Goal: Task Accomplishment & Management: Manage account settings

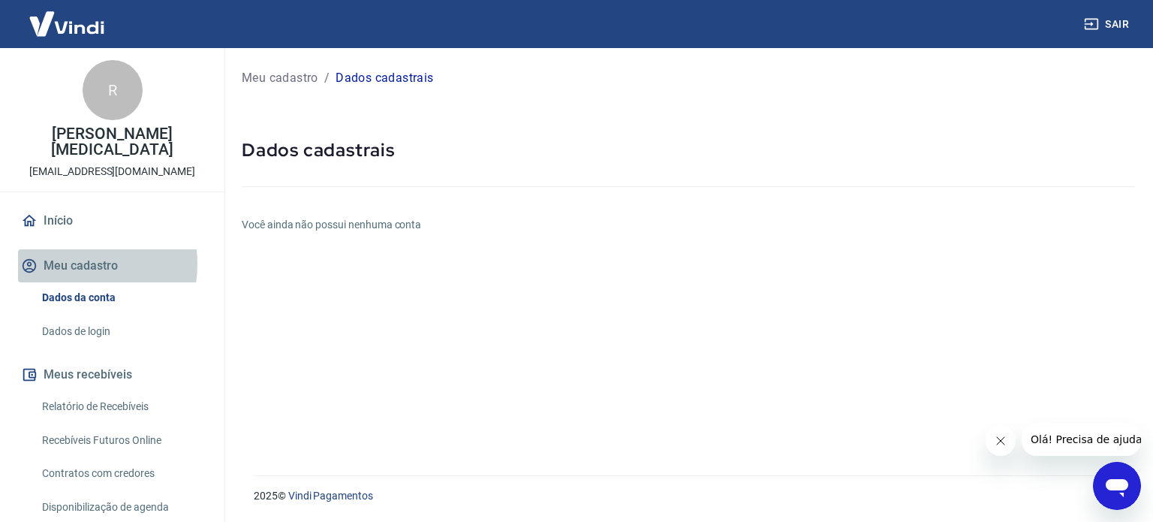
click at [66, 249] on button "Meu cadastro" at bounding box center [112, 265] width 188 height 33
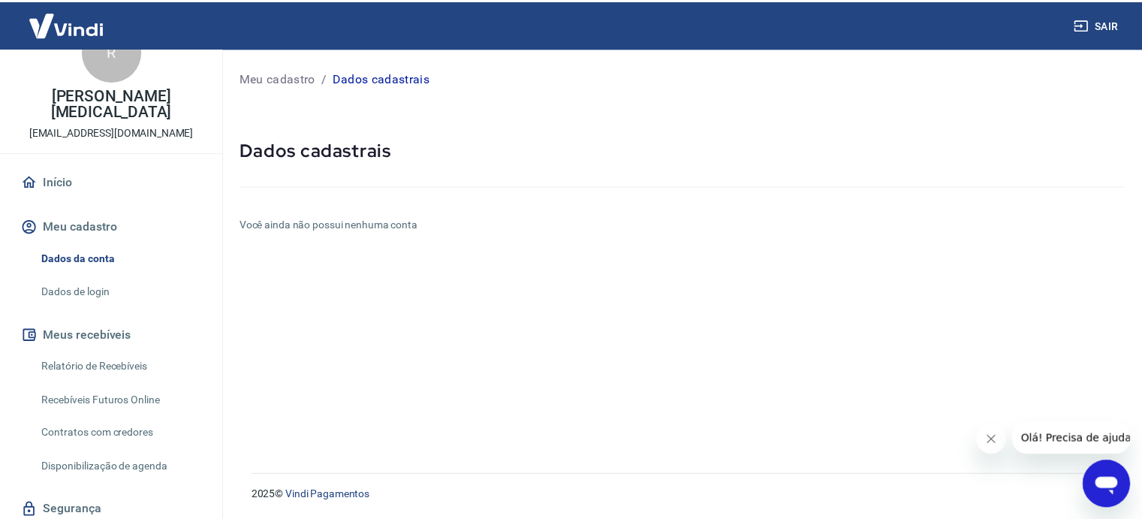
scroll to position [74, 0]
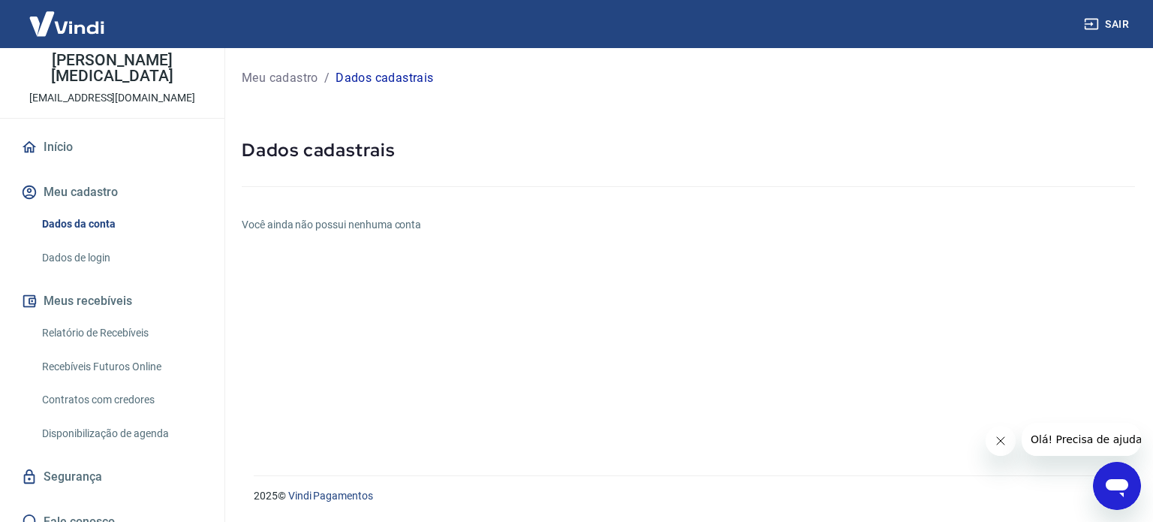
click at [81, 210] on link "Dados da conta" at bounding box center [121, 224] width 170 height 31
click at [82, 243] on link "Dados de login" at bounding box center [121, 258] width 170 height 31
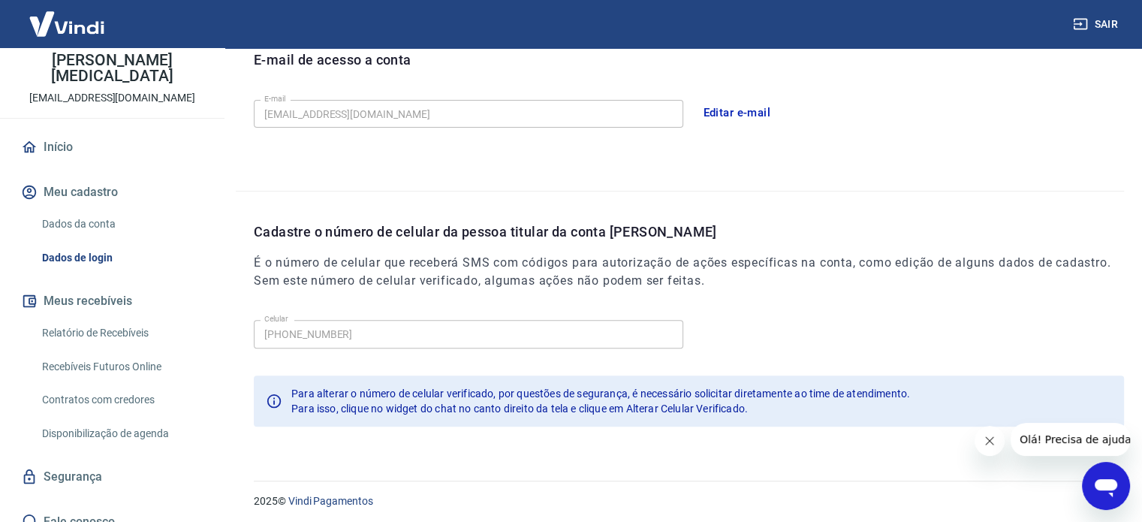
scroll to position [439, 0]
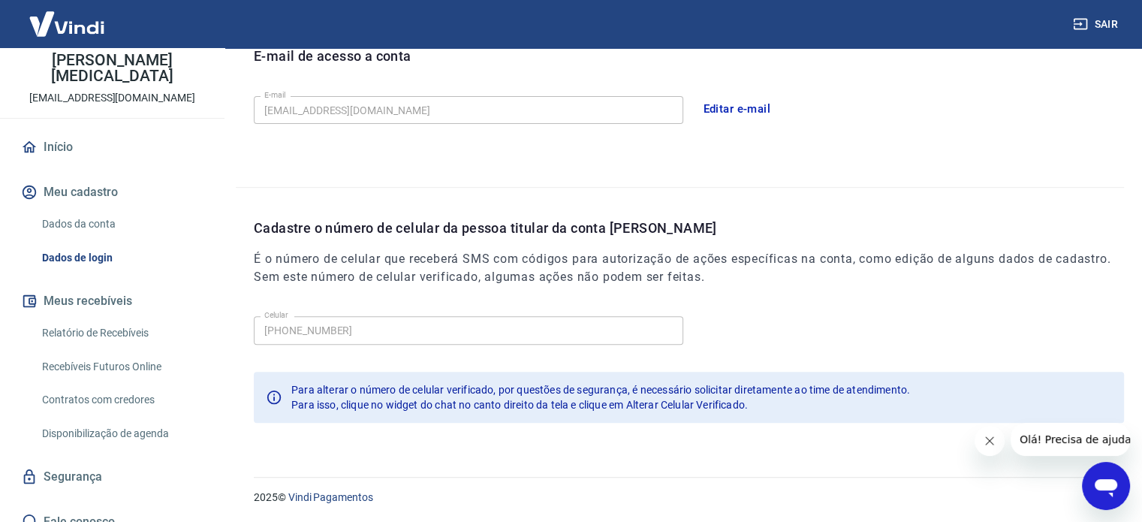
click at [1105, 476] on icon "Abrir janela de mensagens" at bounding box center [1106, 485] width 27 height 27
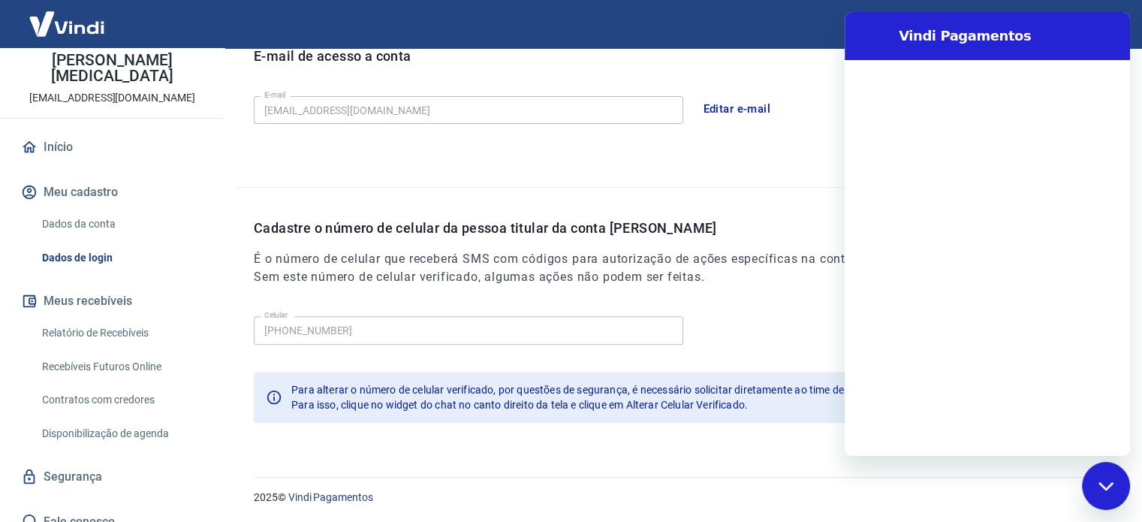
scroll to position [0, 0]
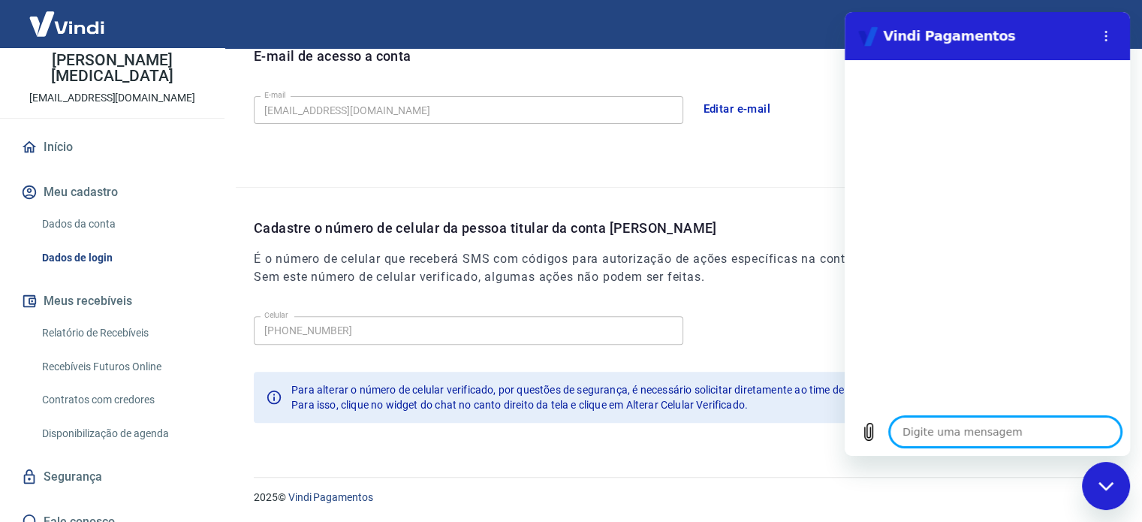
click at [926, 430] on textarea at bounding box center [1005, 432] width 231 height 30
type textarea "B"
type textarea "x"
type textarea "Bo"
type textarea "x"
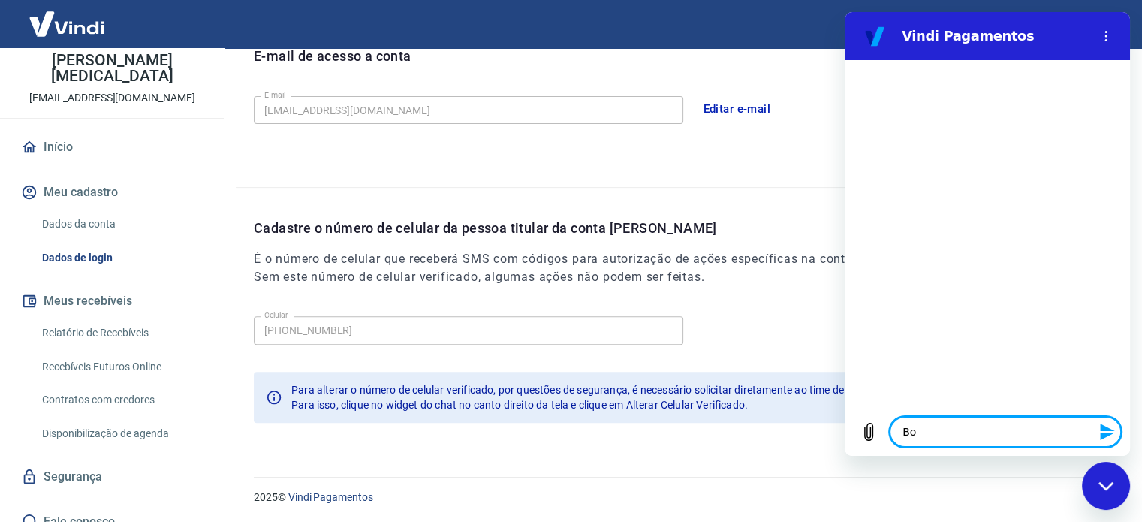
type textarea "Bom"
type textarea "x"
type textarea "Bom"
type textarea "x"
type textarea "Bom d"
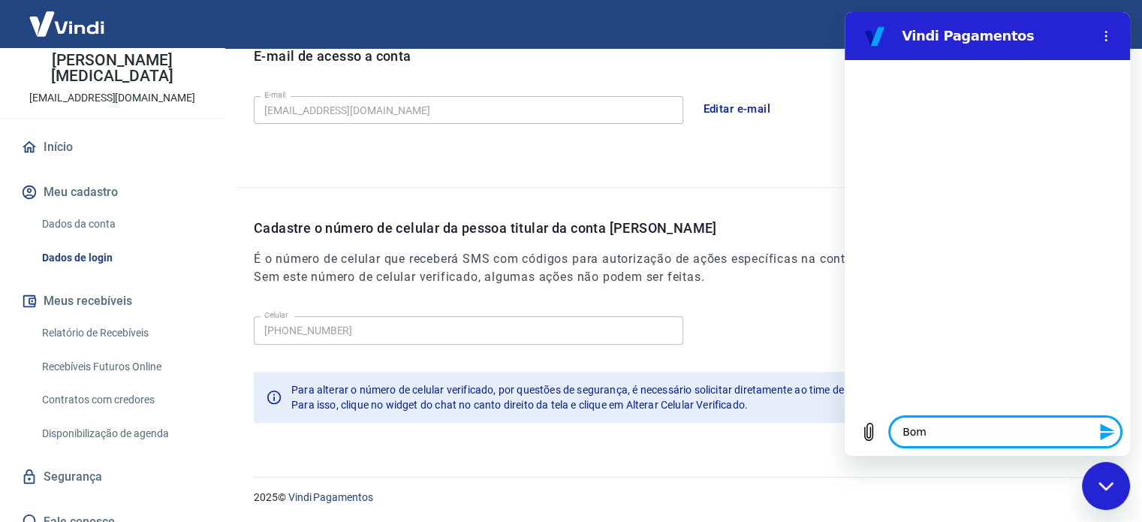
type textarea "x"
type textarea "Bom di"
type textarea "x"
type textarea "Bom dia"
type textarea "x"
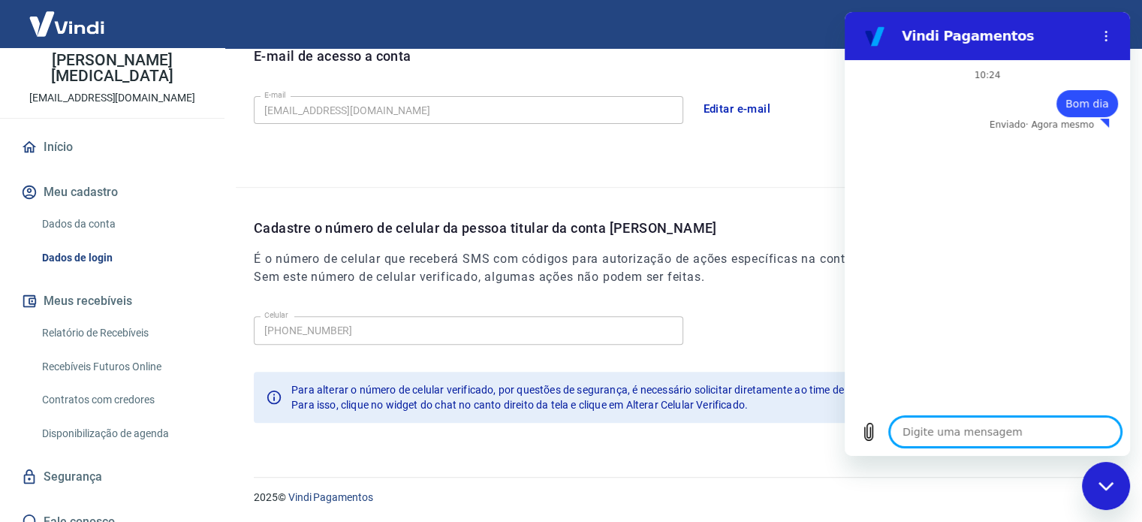
type textarea "x"
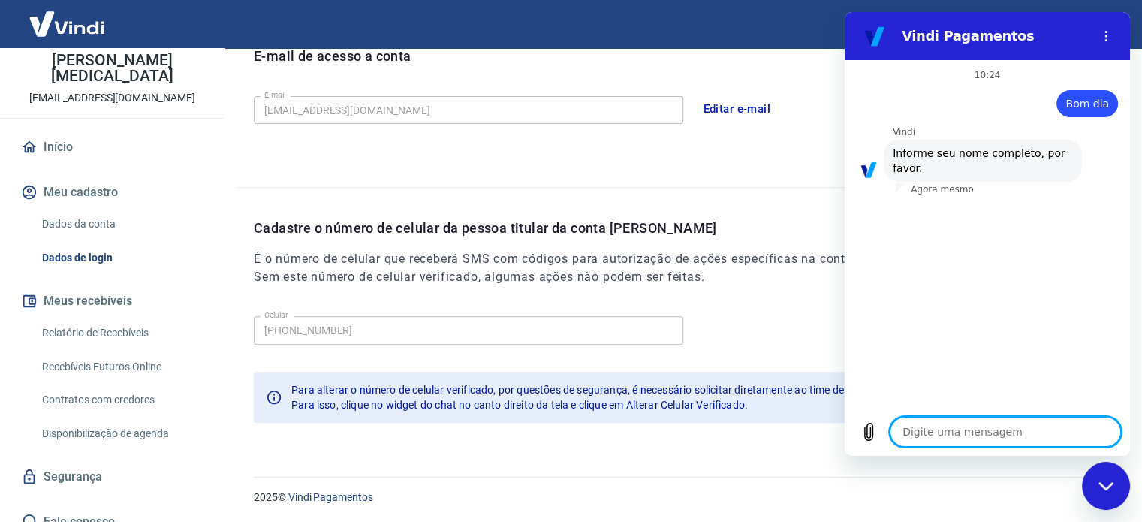
type textarea "R"
type textarea "x"
type textarea "Re"
type textarea "x"
type textarea "Reg"
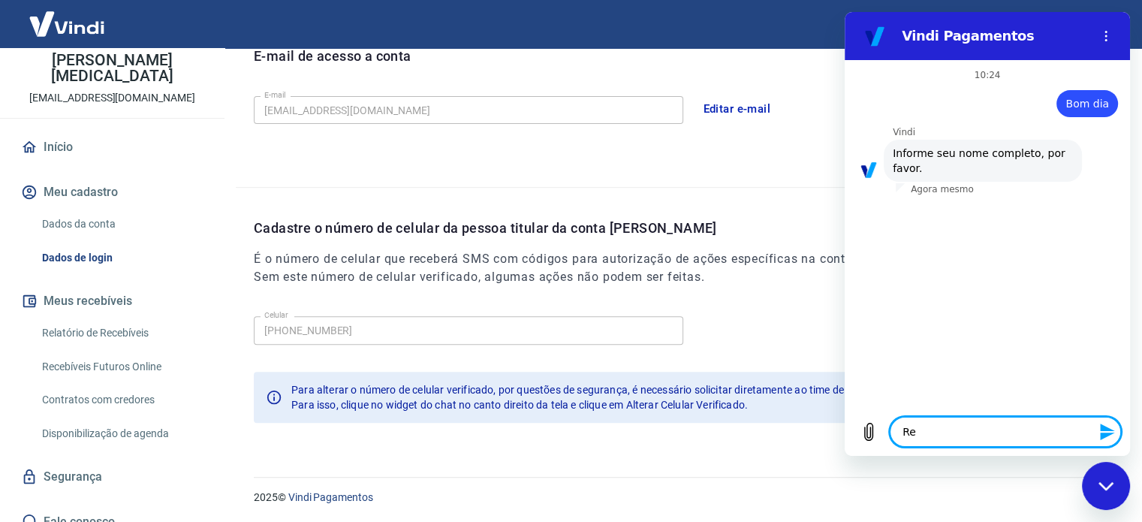
type textarea "x"
type textarea "Regi"
type textarea "x"
type textarea "Regis"
type textarea "x"
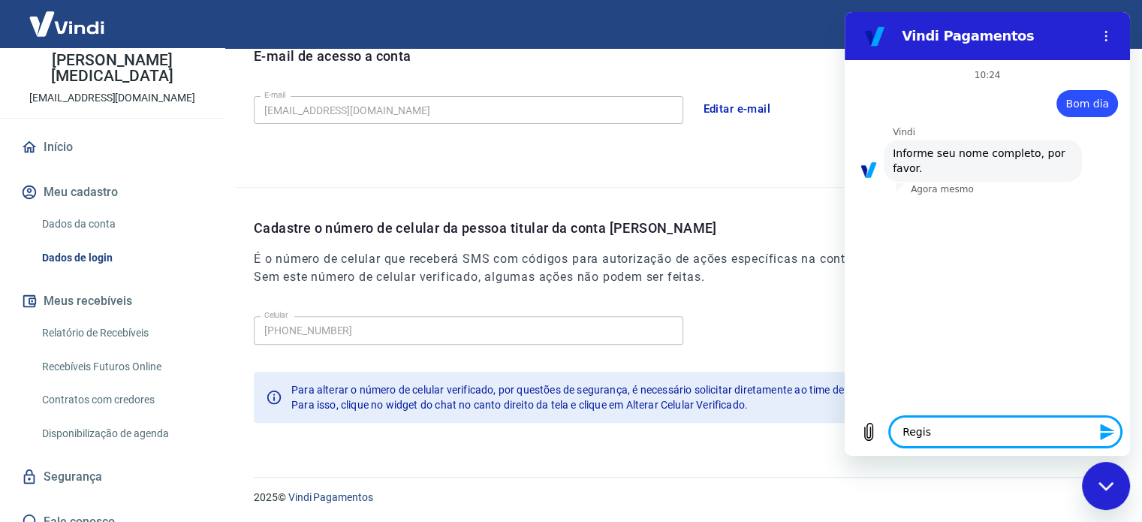
type textarea "Regis"
type textarea "x"
type textarea "Regis X"
type textarea "x"
type textarea "Regis"
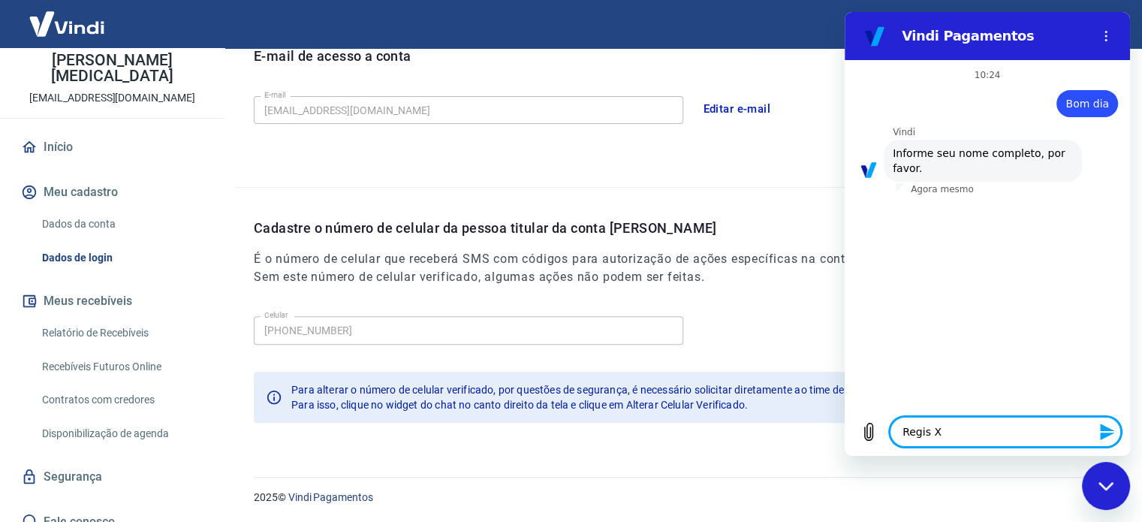
type textarea "x"
type textarea "Regis C"
type textarea "x"
type textarea "Regis Ca"
type textarea "x"
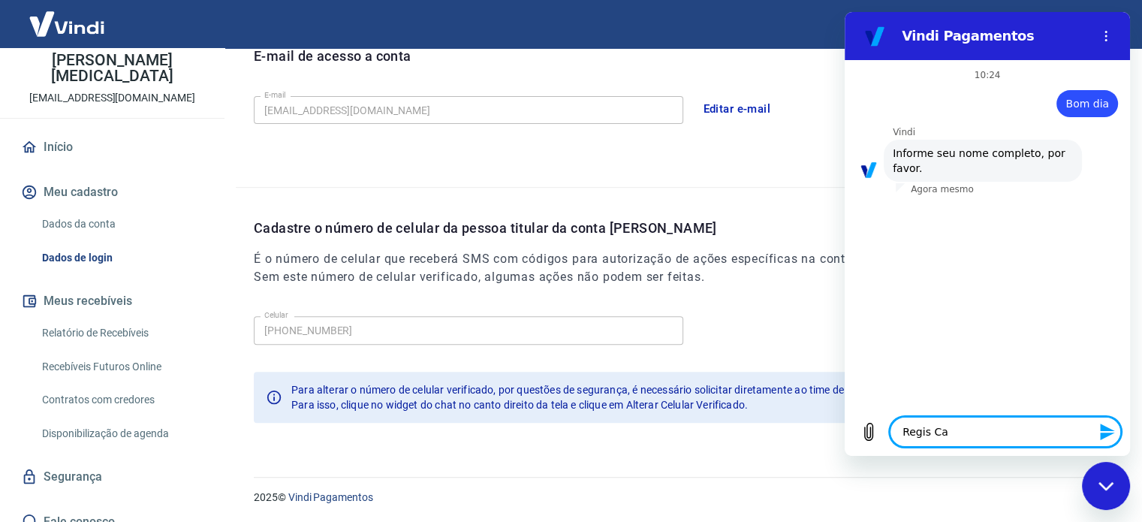
type textarea "Regis Cav"
type textarea "x"
type textarea "Regis Ca"
type textarea "x"
type textarea "Regis Cab"
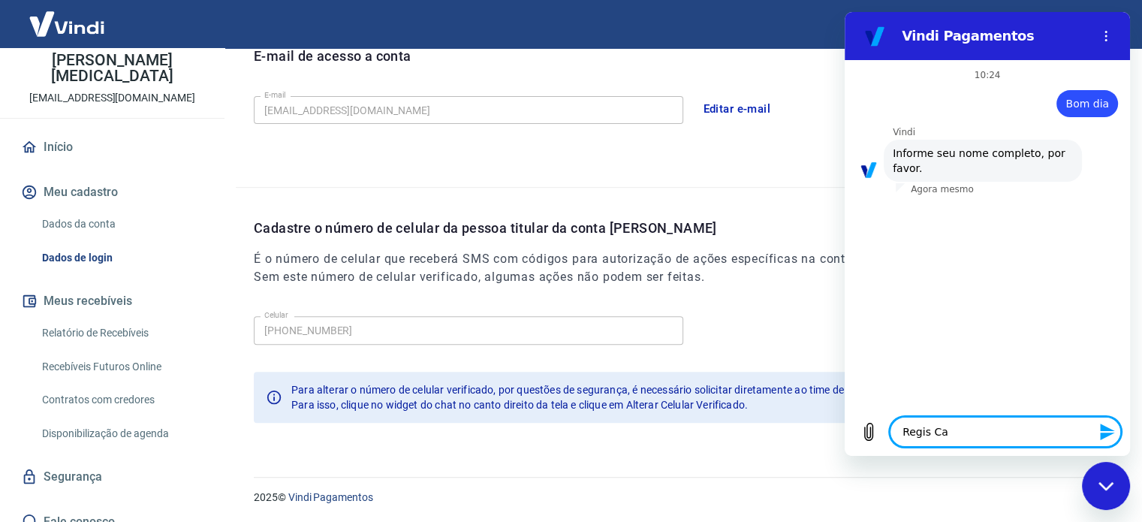
type textarea "x"
type textarea "Regis Cabe"
type textarea "x"
type textarea "Regis Caber"
type textarea "x"
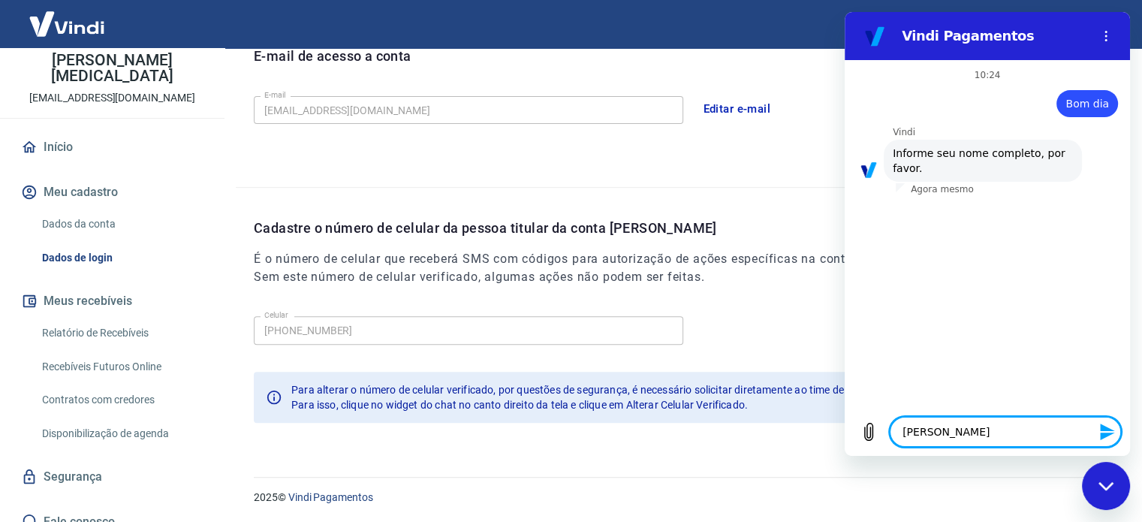
type textarea "Regis Caberl"
type textarea "x"
type textarea "Regis Caberlj"
type textarea "x"
type textarea "Regis Caberljn"
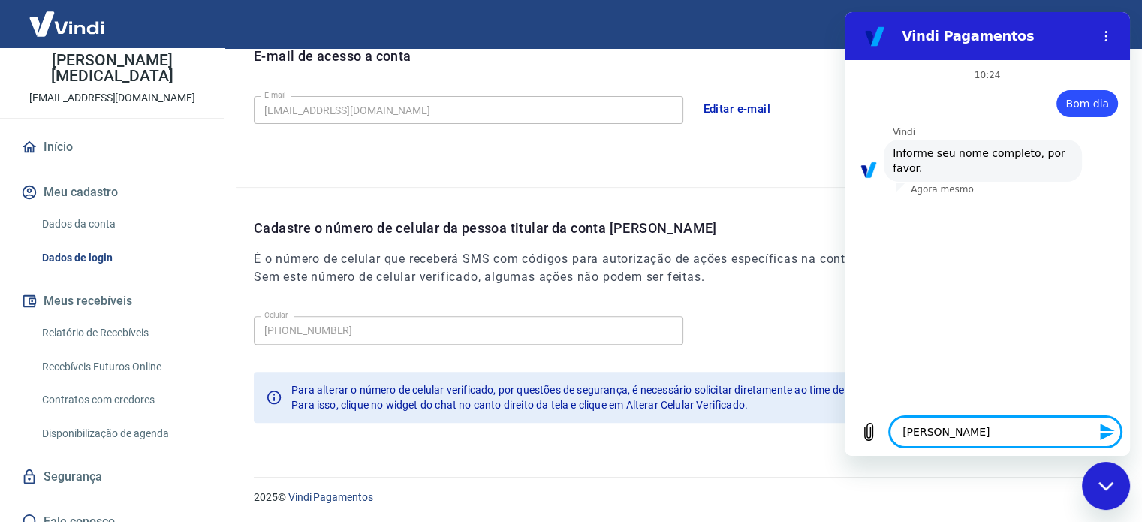
type textarea "x"
type textarea "Regis Caberljn"
type textarea "x"
type textarea "Regis Caberljn d"
type textarea "x"
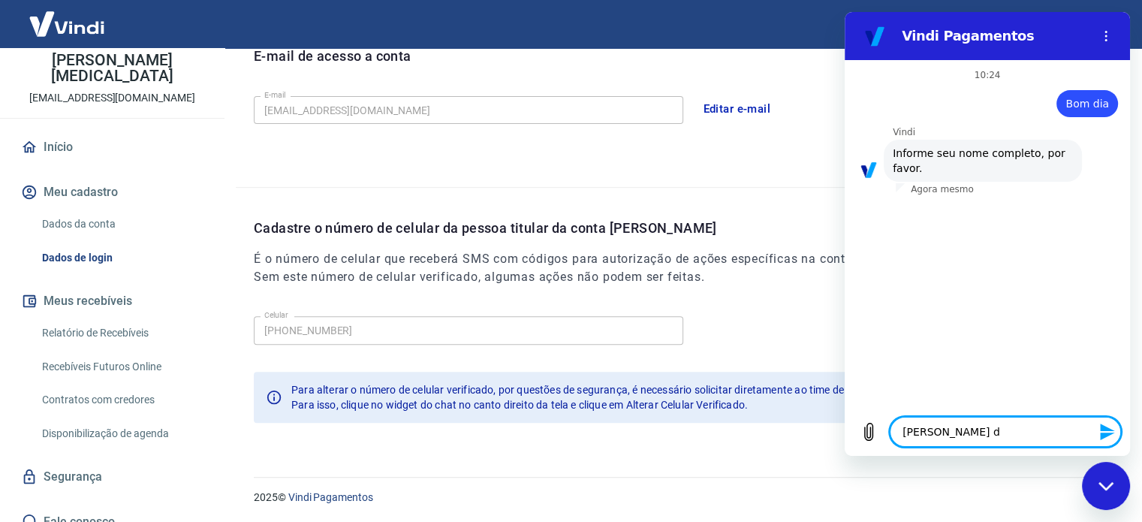
type textarea "Regis Caberljn do"
type textarea "x"
type textarea "Regis Caberljn dos"
type textarea "x"
type textarea "Regis Caberljn dos"
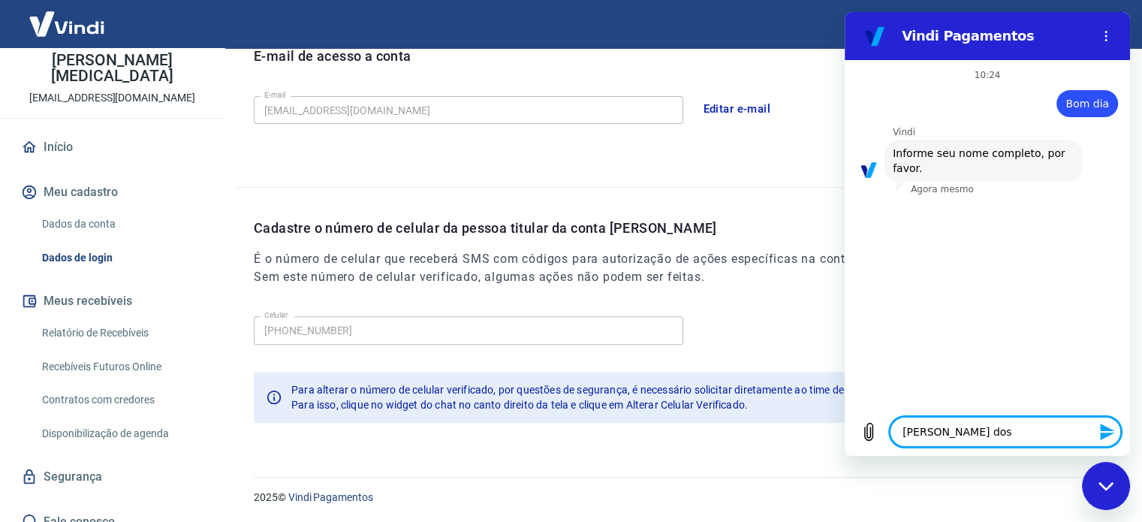
type textarea "x"
type textarea "Regis Caberljn dos S"
type textarea "x"
type textarea "Regis Caberljn dos SA"
type textarea "x"
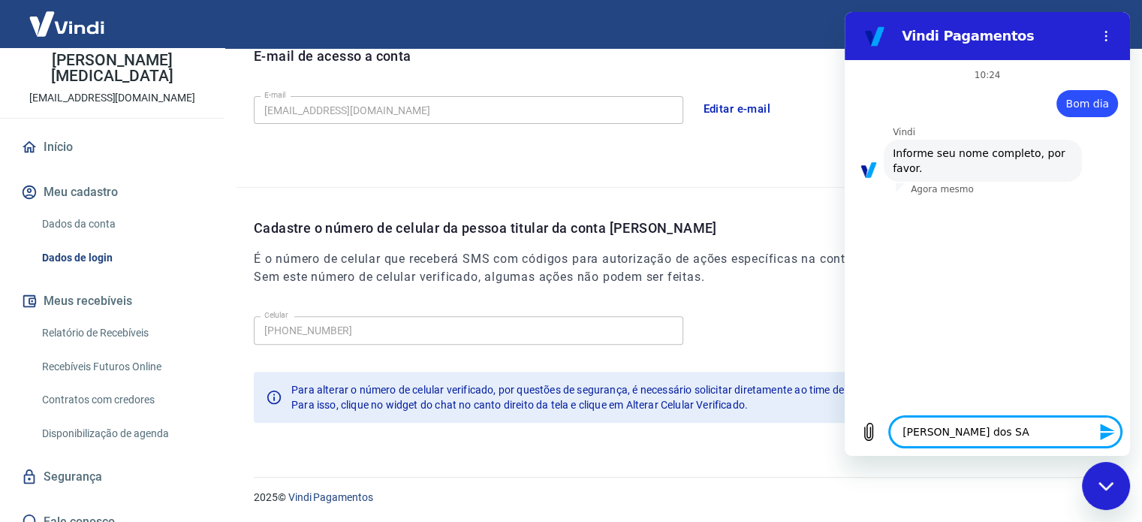
type textarea "Regis Caberljn dos SAn"
type textarea "x"
type textarea "Regis Caberljn dos SAnt"
type textarea "x"
type textarea "Regis Caberljn dos SAnto"
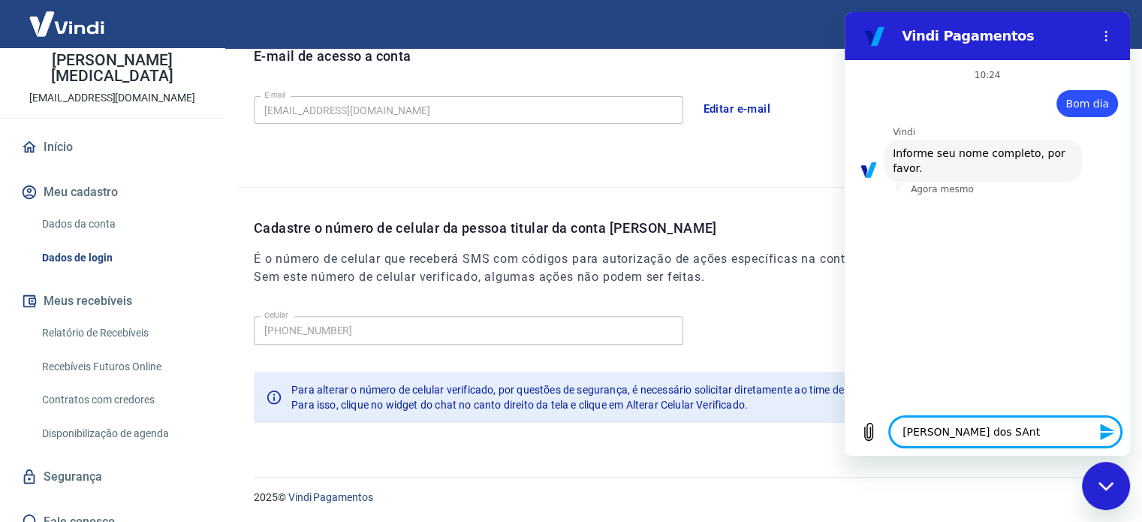
type textarea "x"
type textarea "Regis Caberljn dos SAntos"
type textarea "x"
type textarea "Regis Caberljn dos SAnto"
type textarea "x"
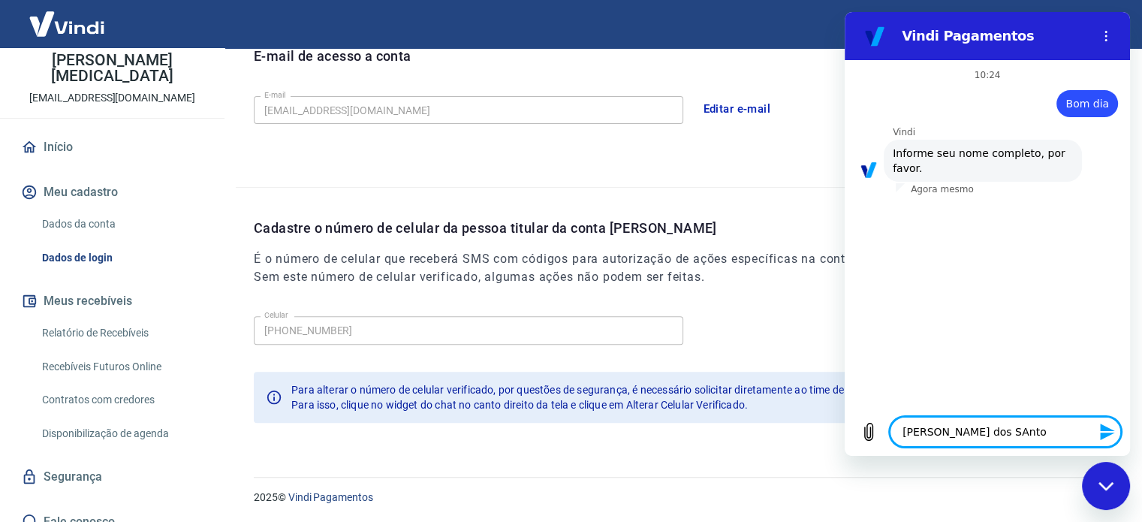
type textarea "Regis Caberljn dos SAnt"
type textarea "x"
type textarea "Regis Caberljn dos SAn"
type textarea "x"
type textarea "Regis Caberljn dos SA"
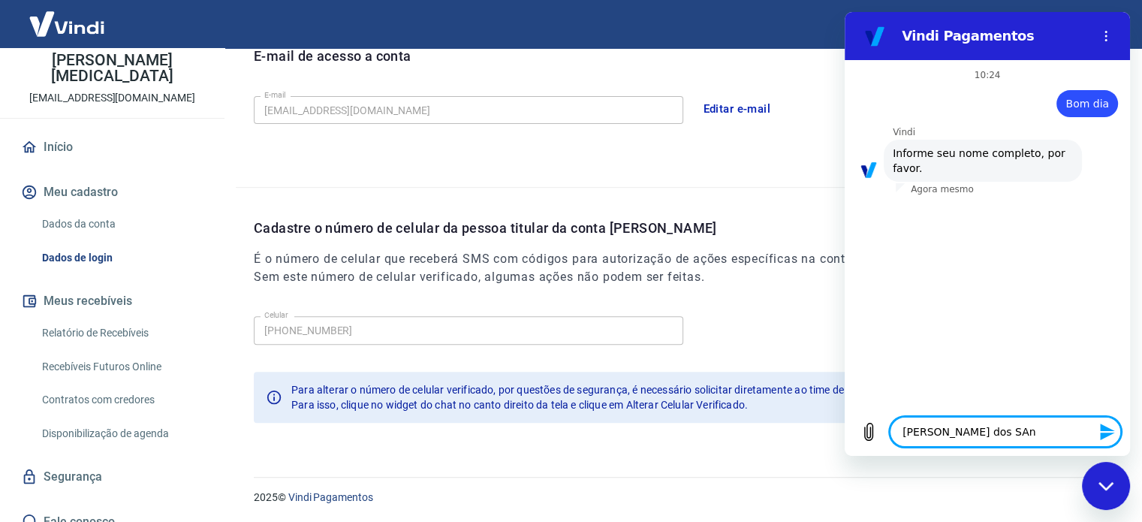
type textarea "x"
type textarea "Regis Caberljn dos S"
type textarea "x"
type textarea "Regis Caberljn dos Sa"
type textarea "x"
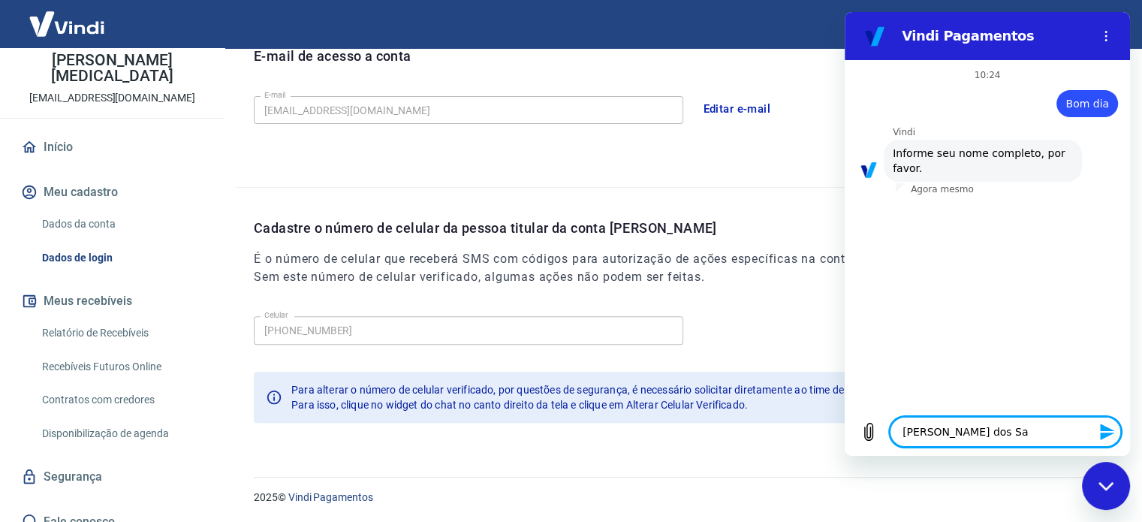
type textarea "Regis Caberljn dos San"
type textarea "x"
type textarea "Regis Caberljn dos Sant"
type textarea "x"
type textarea "Regis Caberljn dos Santo"
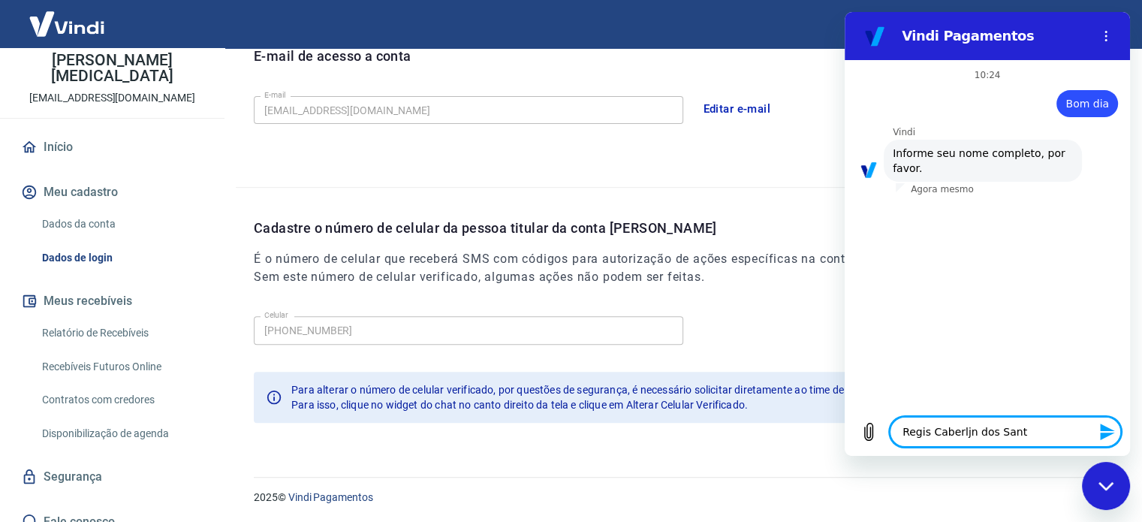
type textarea "x"
type textarea "Regis Caberljn dos Santos"
type textarea "x"
type textarea "Regis Caberljn dos Santos"
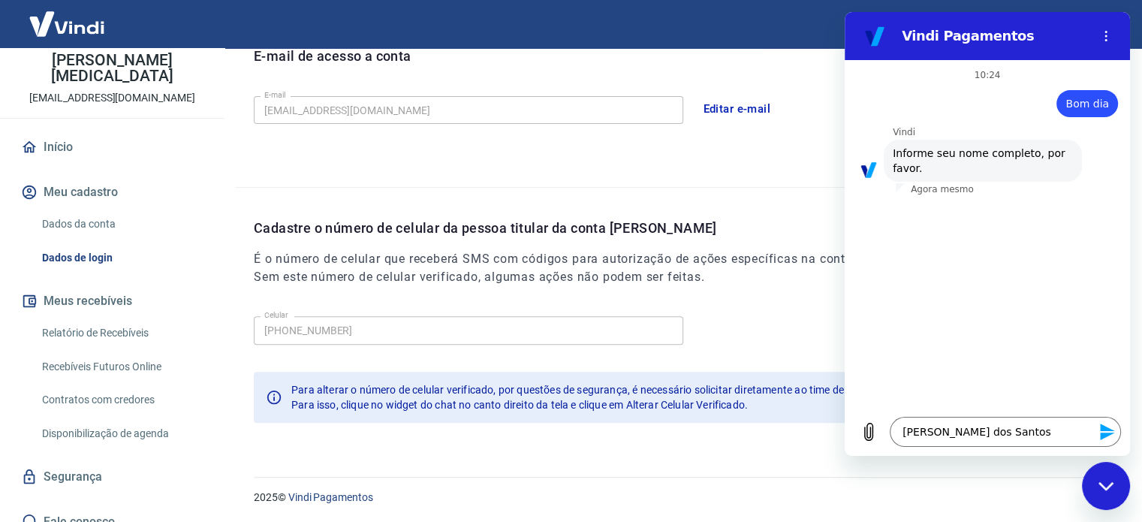
click at [1103, 438] on icon "Enviar mensagem" at bounding box center [1107, 432] width 14 height 17
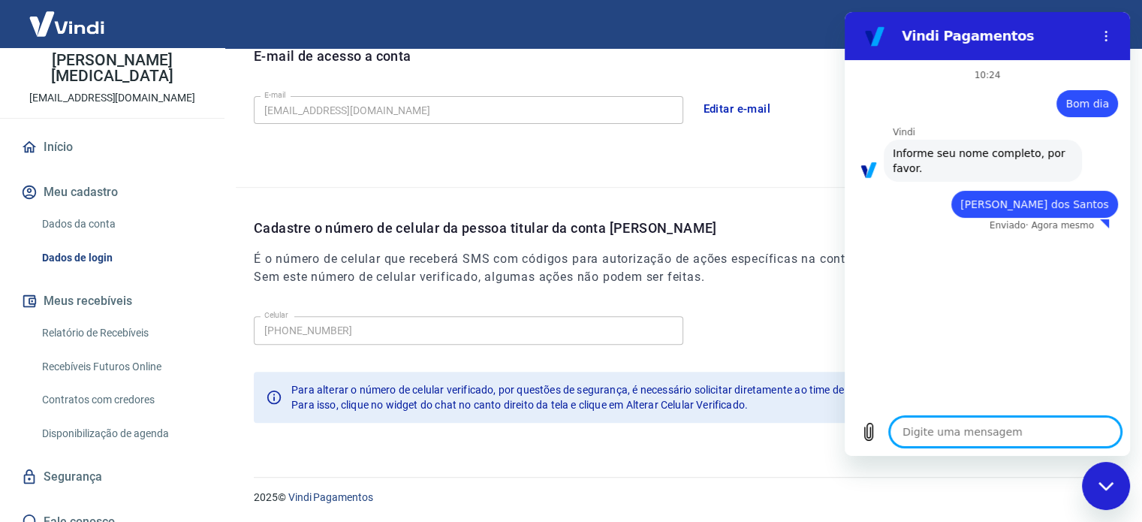
type textarea "x"
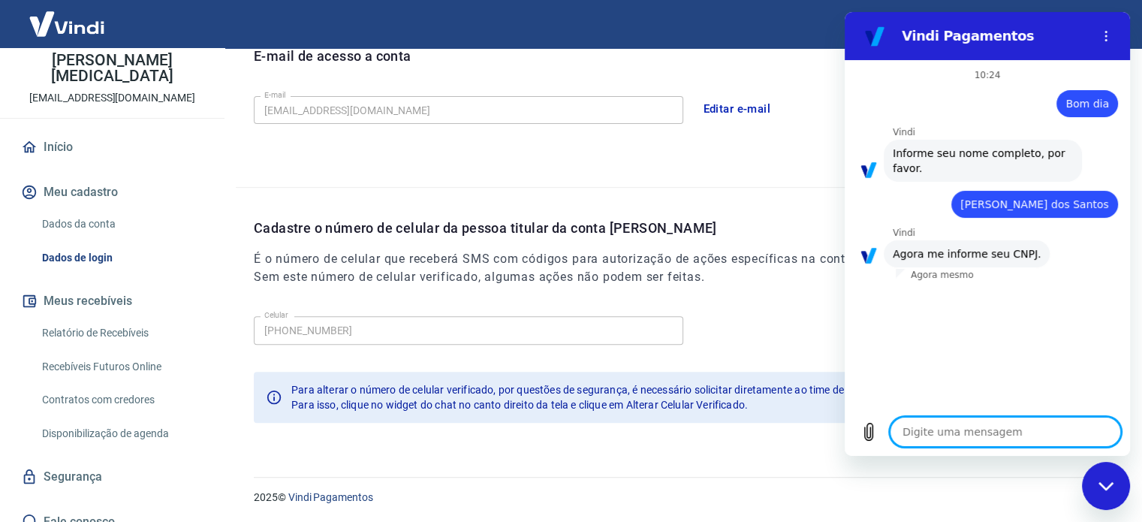
click at [938, 432] on textarea at bounding box center [1005, 432] width 231 height 30
type textarea "1"
type textarea "x"
type textarea "19"
type textarea "x"
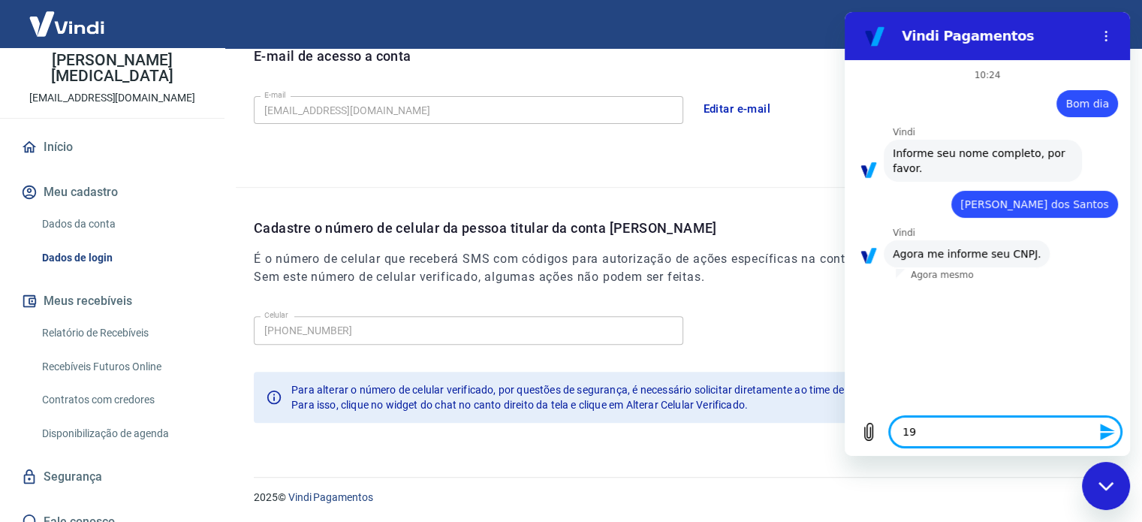
type textarea "198"
type textarea "x"
type textarea "1984"
type textarea "x"
type textarea "19849"
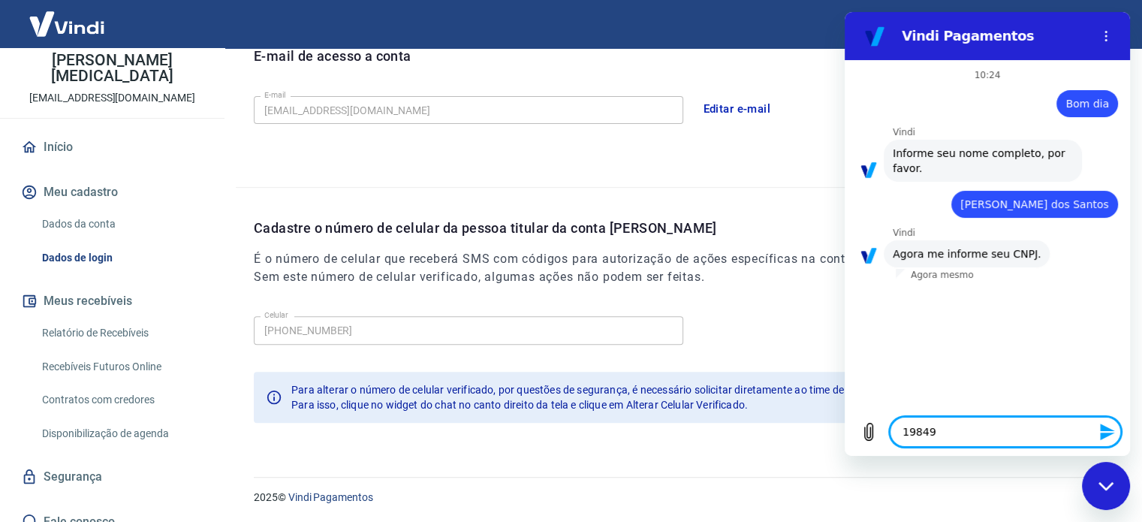
type textarea "x"
type textarea "198493"
type textarea "x"
type textarea "1984938"
type textarea "x"
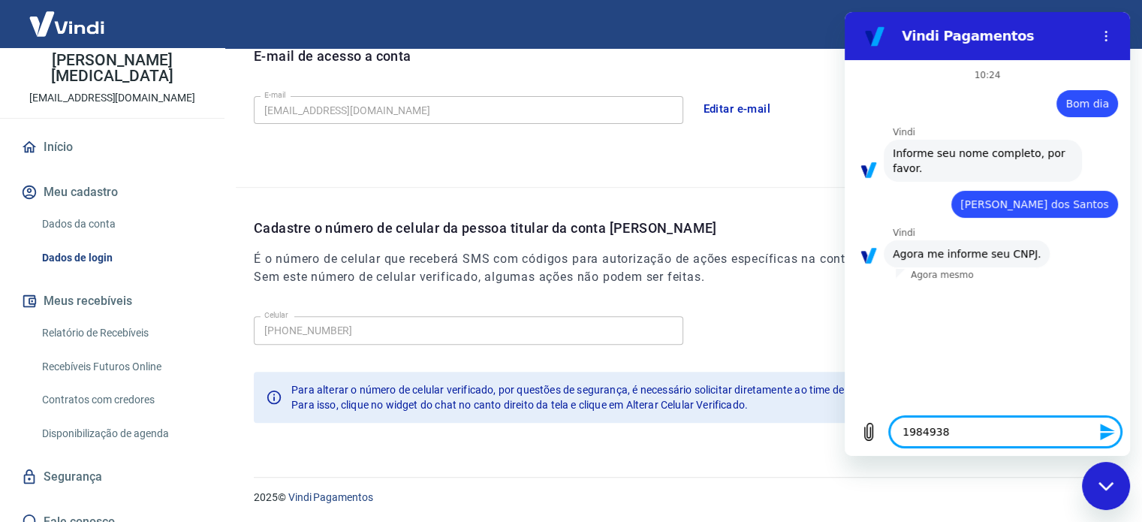
type textarea "19849381"
type textarea "x"
type textarea "19849381,"
type textarea "x"
type textarea "19849381"
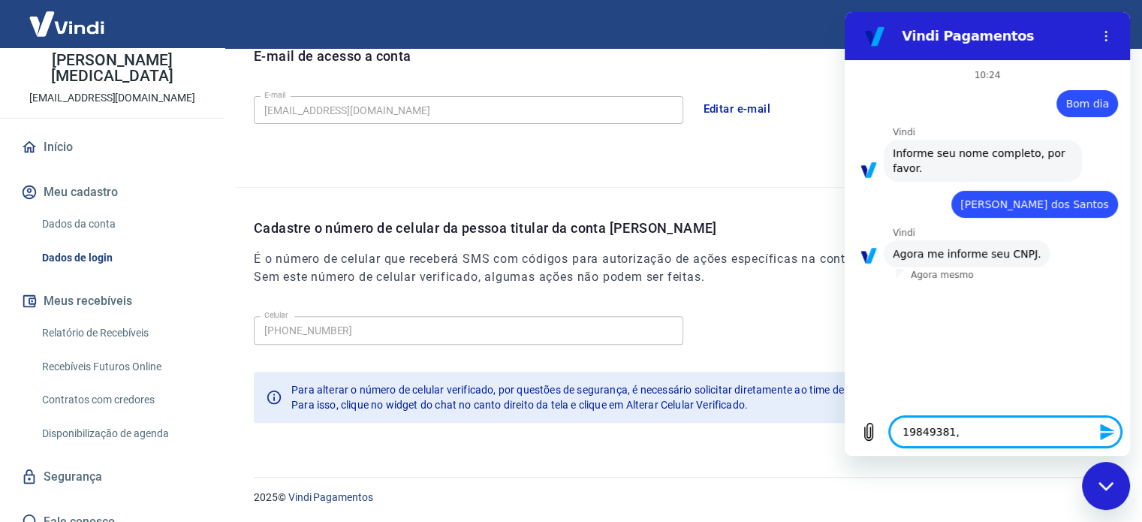
type textarea "x"
type textarea "198493810"
type textarea "x"
type textarea "1984938100"
type textarea "x"
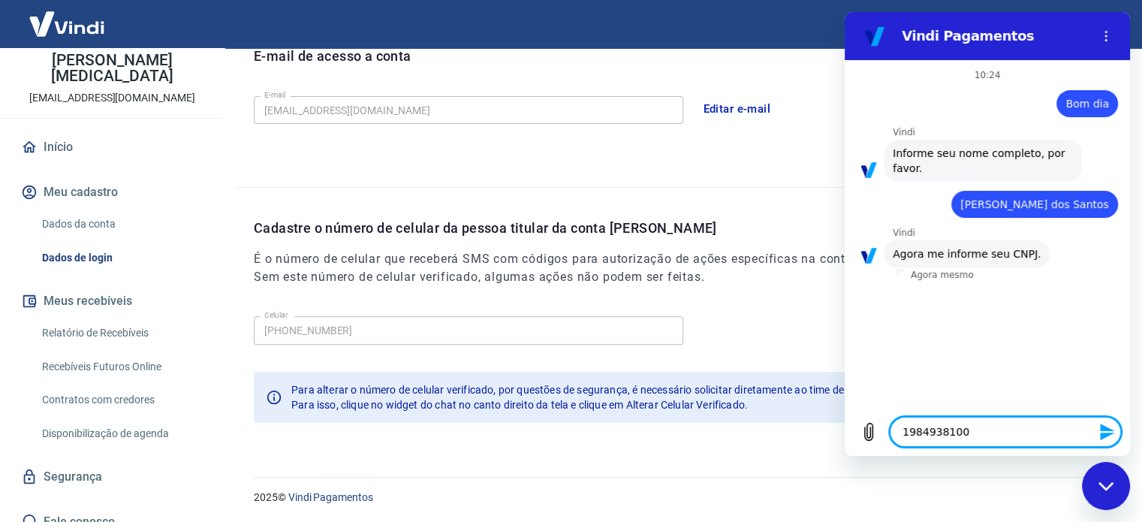
type textarea "19849381000"
type textarea "x"
type textarea "198493810001"
type textarea "x"
type textarea "1984938100010"
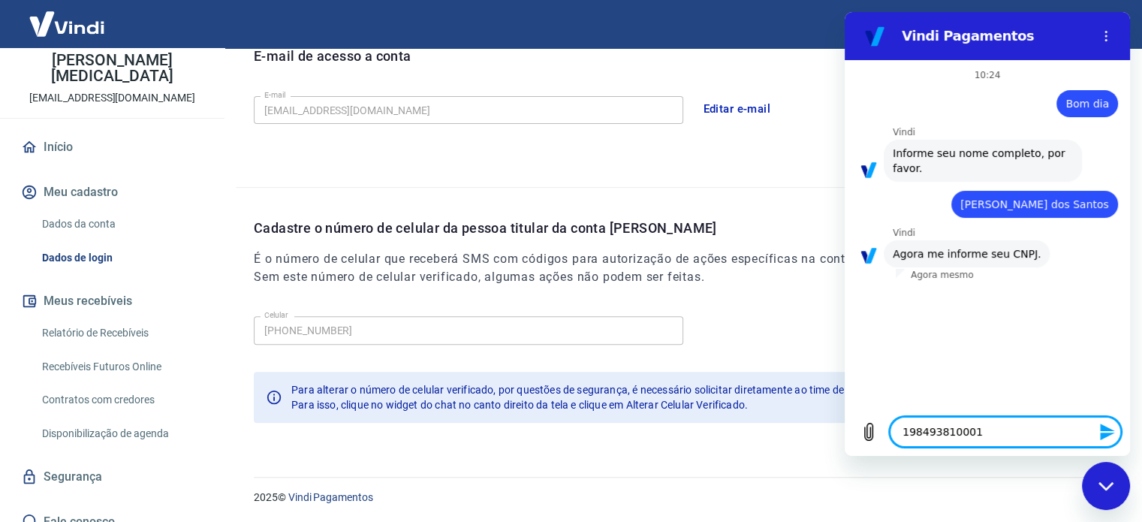
type textarea "x"
type textarea "19849381000106"
type textarea "x"
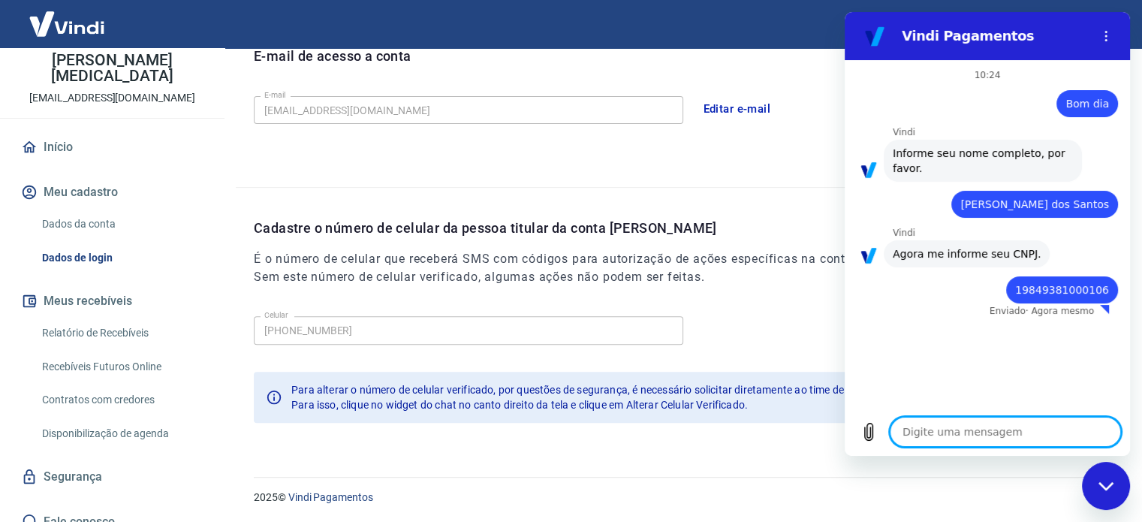
type textarea "x"
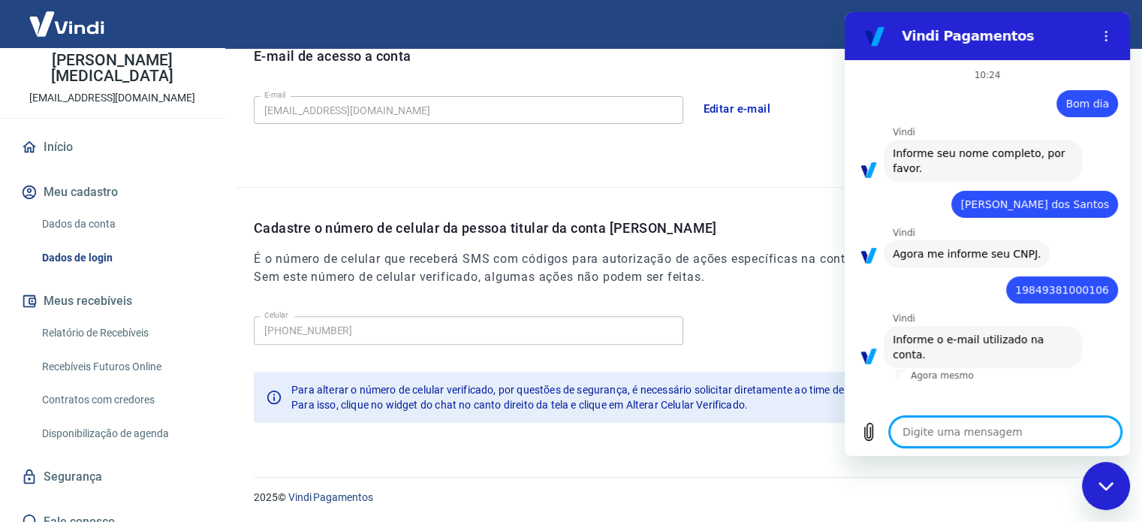
click at [951, 426] on textarea at bounding box center [1005, 432] width 231 height 30
type textarea "r"
type textarea "x"
type textarea "re"
type textarea "x"
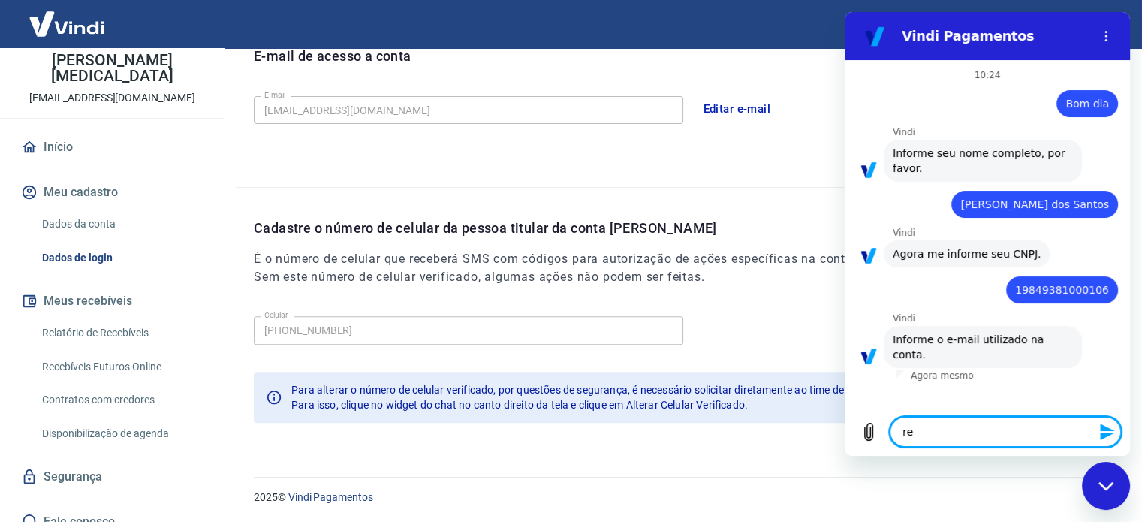
type textarea "reg"
type textarea "x"
type textarea "regi"
type textarea "x"
type textarea "regis"
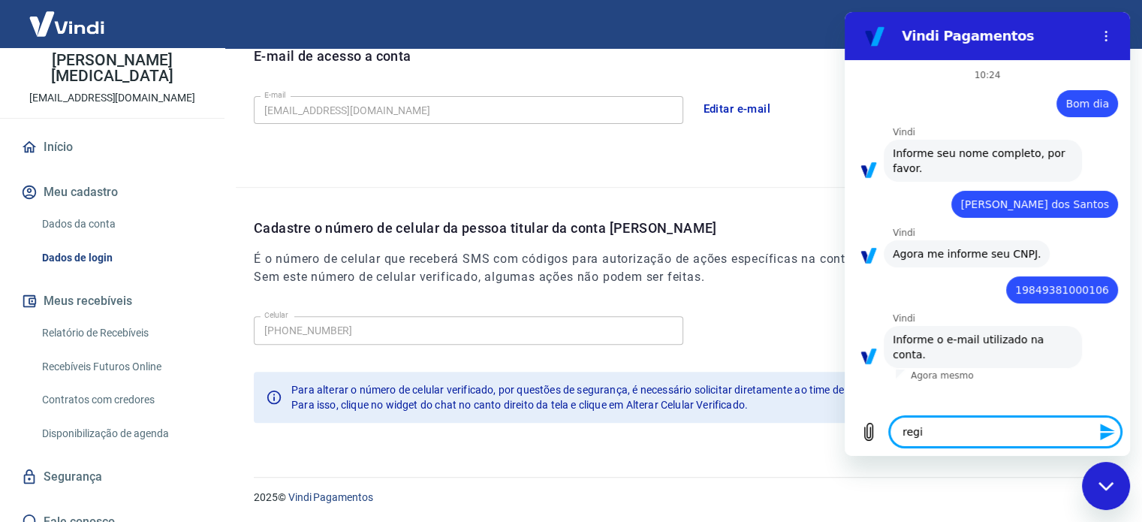
type textarea "x"
type textarea "regis."
type textarea "x"
type textarea "regis.r"
type textarea "x"
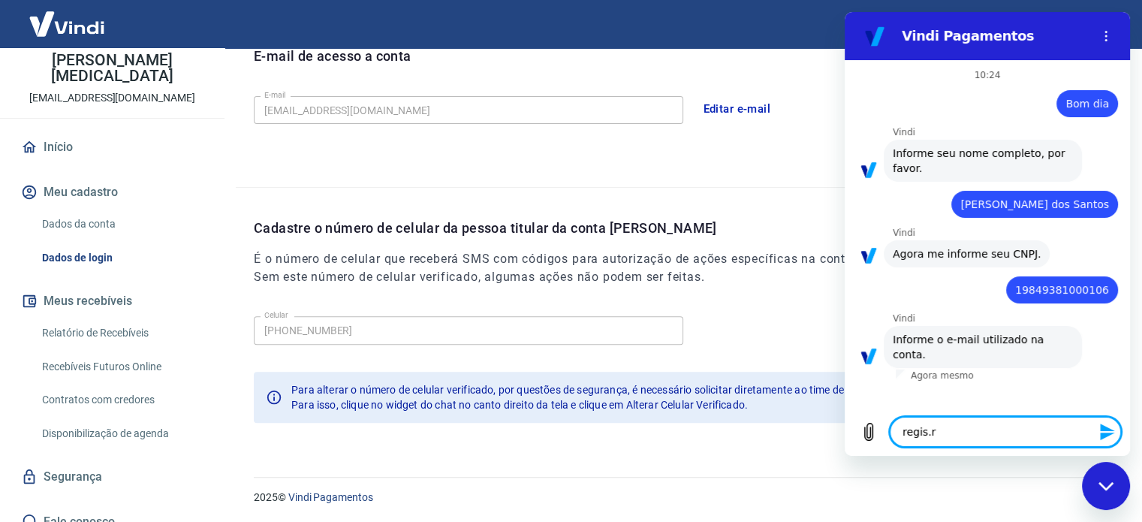
type textarea "regis.rs"
type textarea "x"
type textarea "regis.rsa"
type textarea "x"
type textarea "regis.rsan"
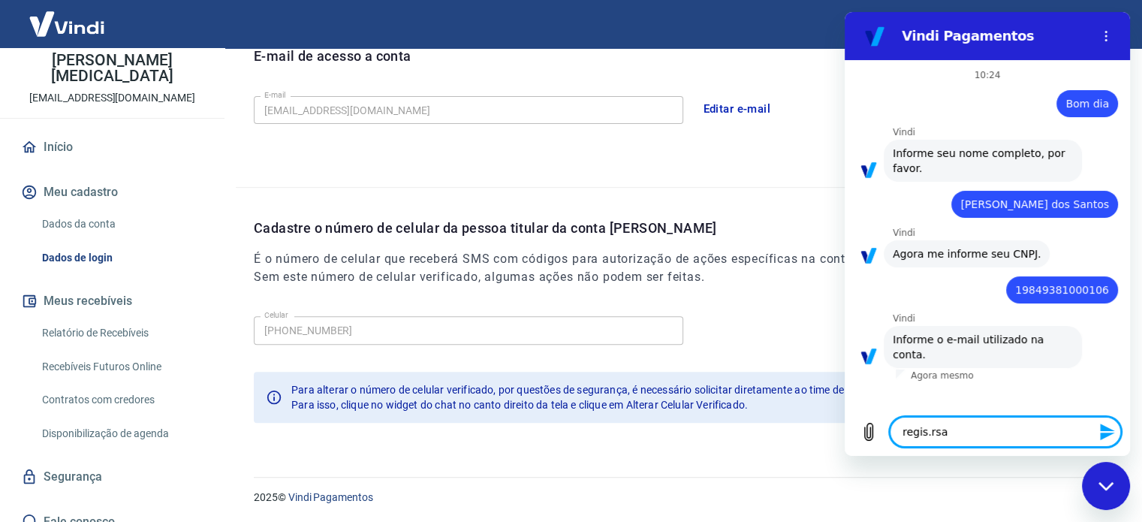
type textarea "x"
type textarea "regis.rsant"
type textarea "x"
type textarea "regis.rsanto"
type textarea "x"
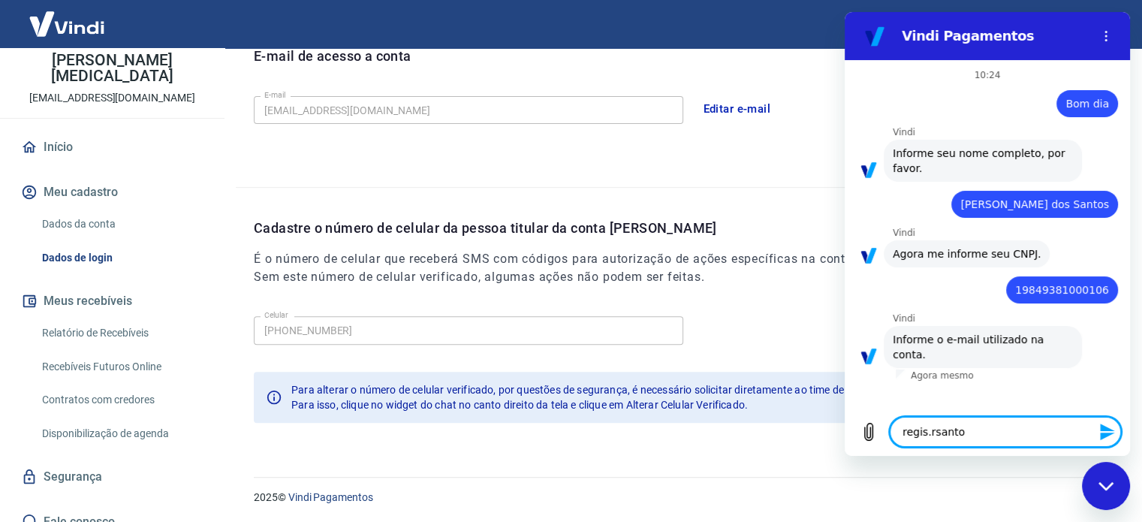
type textarea "regis.rsantos"
type textarea "x"
type textarea "regis.rsantos@"
type textarea "x"
type textarea "regis.rsantos@g"
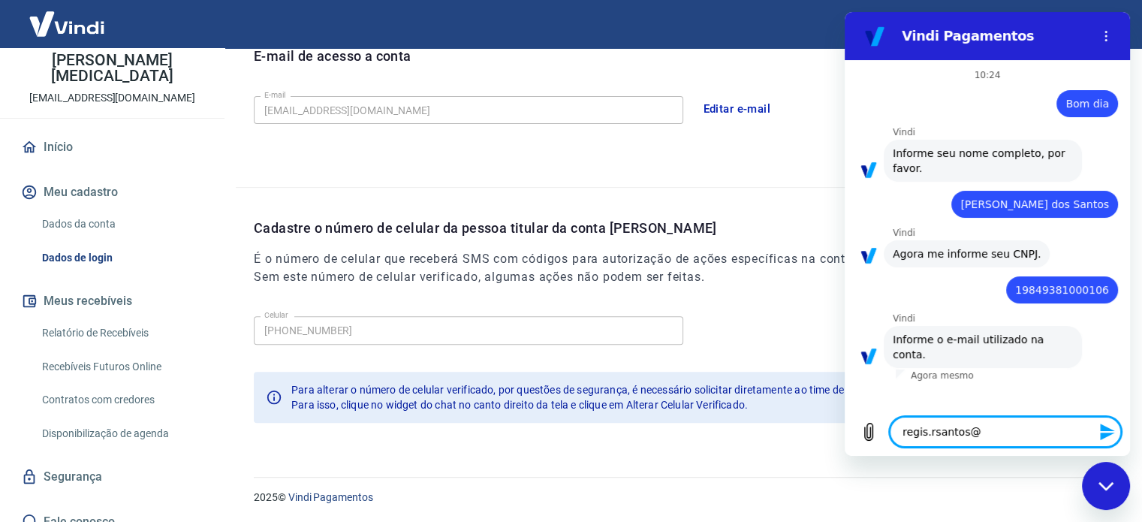
type textarea "x"
type textarea "regis.rsantos@gm"
type textarea "x"
type textarea "regis.rsantos@gma"
type textarea "x"
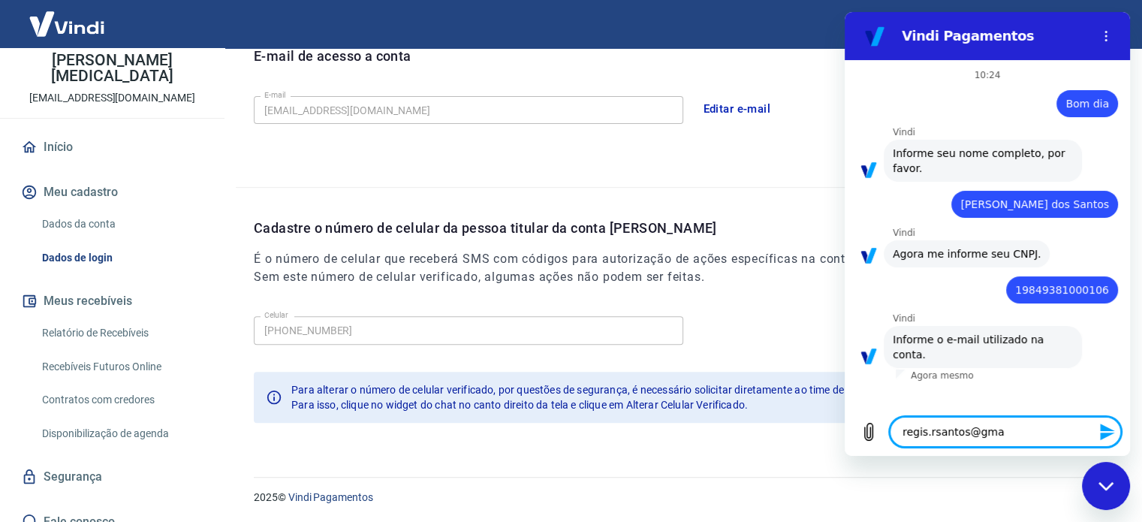
type textarea "regis.rsantos@gmai"
type textarea "x"
type textarea "regis.rsantos@gmail"
type textarea "x"
type textarea "regis.rsantos@gmail."
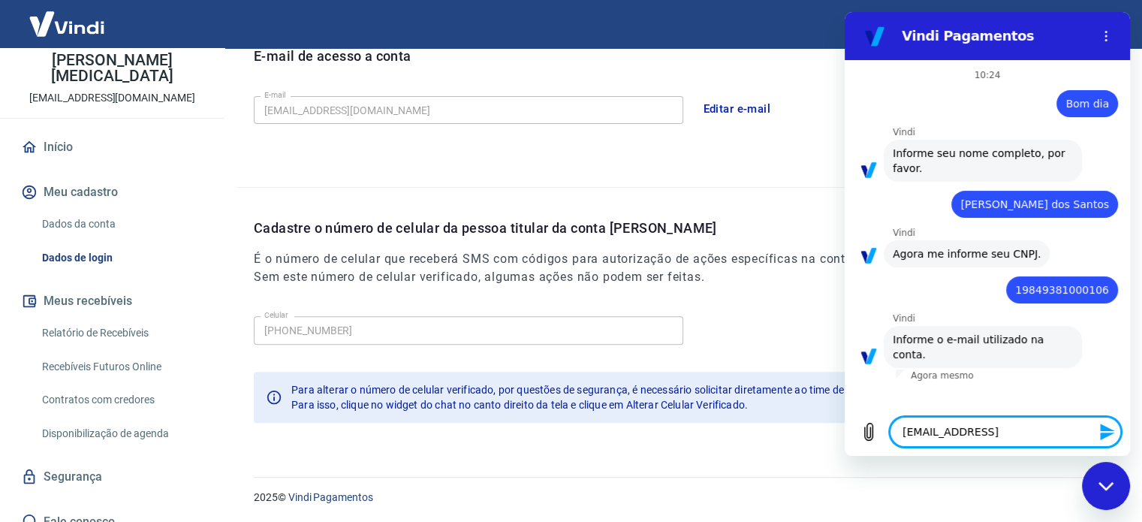
type textarea "x"
type textarea "regis.rsantos@gmail.c"
type textarea "x"
type textarea "regis.rsantos@gmail.co"
type textarea "x"
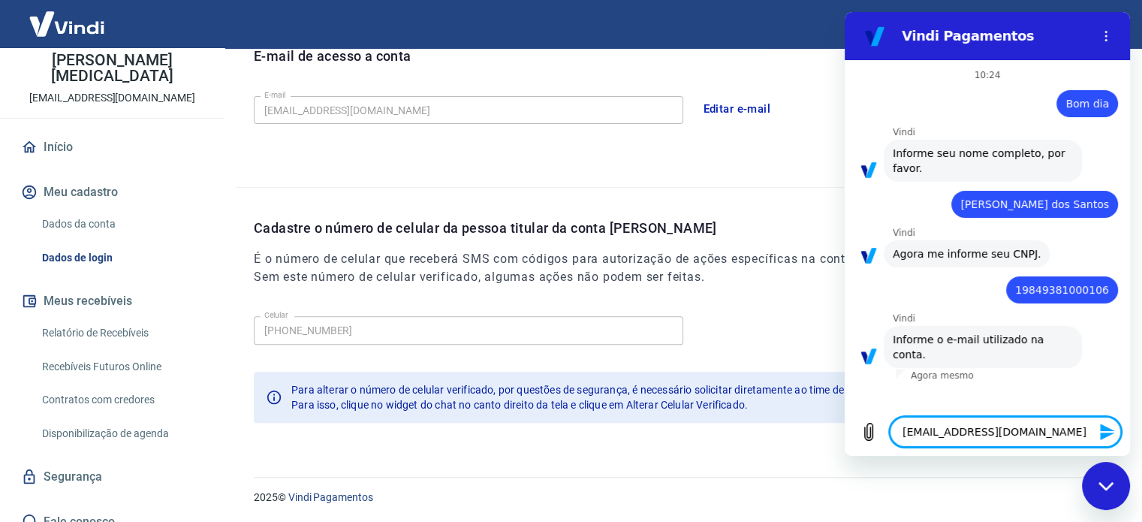
type textarea "[EMAIL_ADDRESS][DOMAIN_NAME]"
type textarea "x"
type textarea "[EMAIL_ADDRESS][DOMAIN_NAME]"
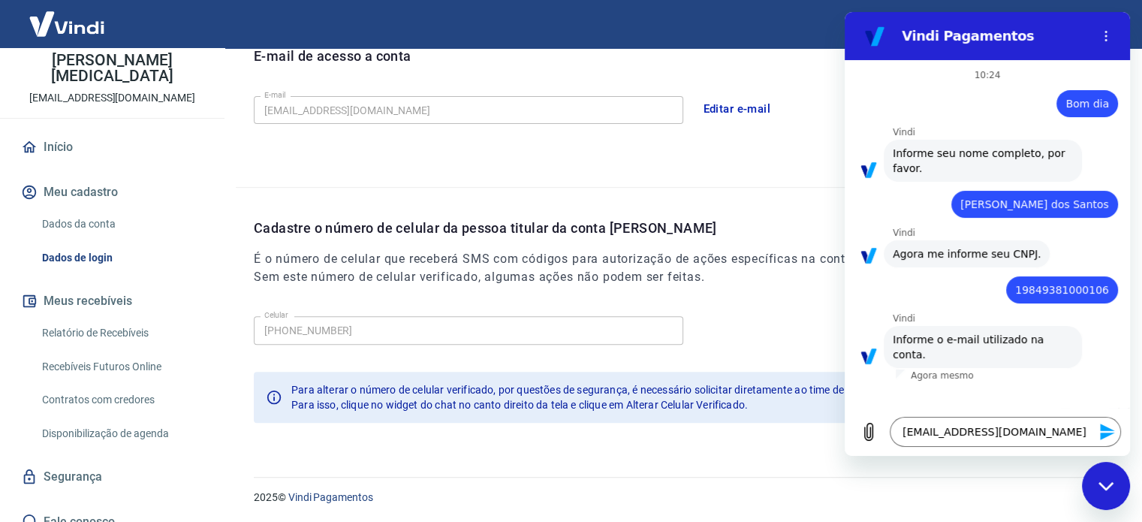
click at [1096, 488] on div "Fechar janela de mensagens" at bounding box center [1106, 485] width 45 height 45
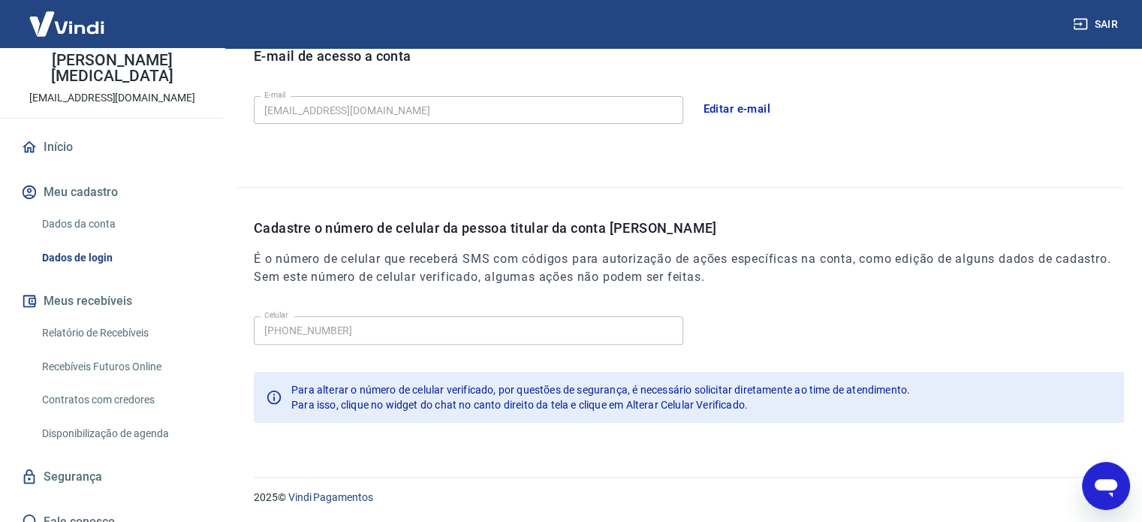
click at [1102, 482] on icon "Abrir janela de mensagens" at bounding box center [1106, 488] width 23 height 18
type textarea "x"
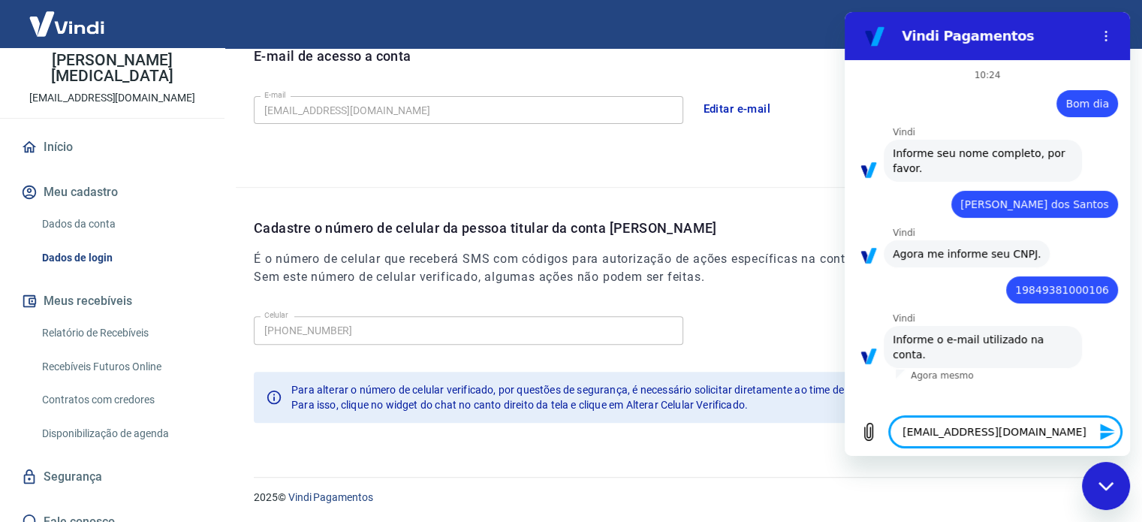
click at [1102, 432] on icon "Enviar mensagem" at bounding box center [1108, 432] width 18 height 18
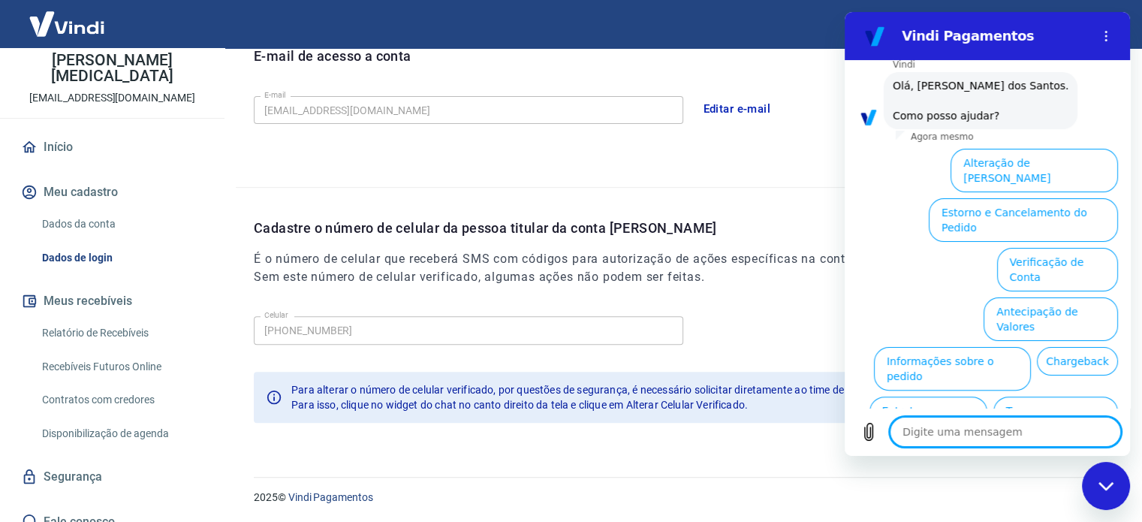
scroll to position [410, 0]
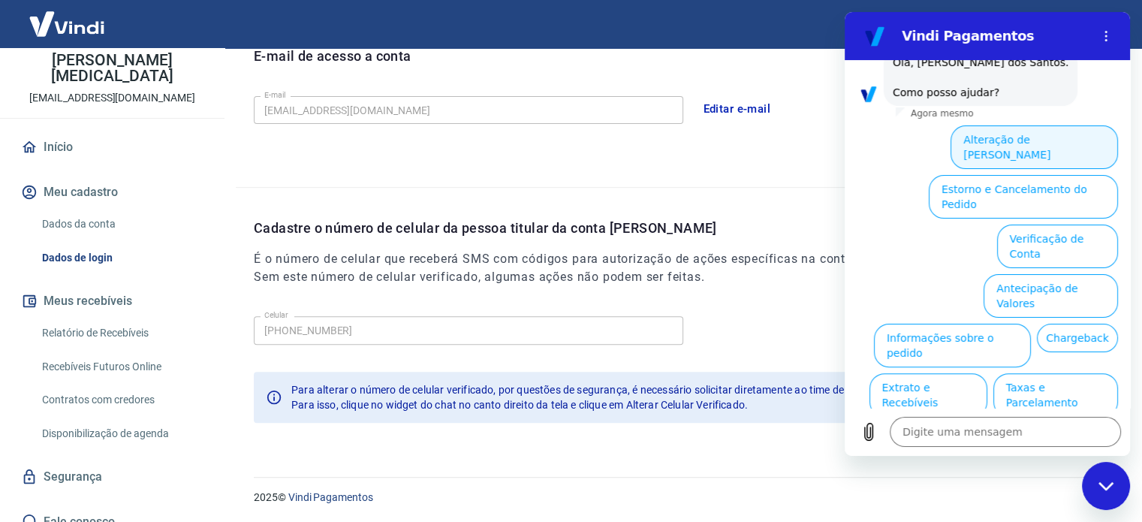
click at [1031, 125] on button "Alteração de Dados Cadastrais" at bounding box center [1034, 147] width 167 height 44
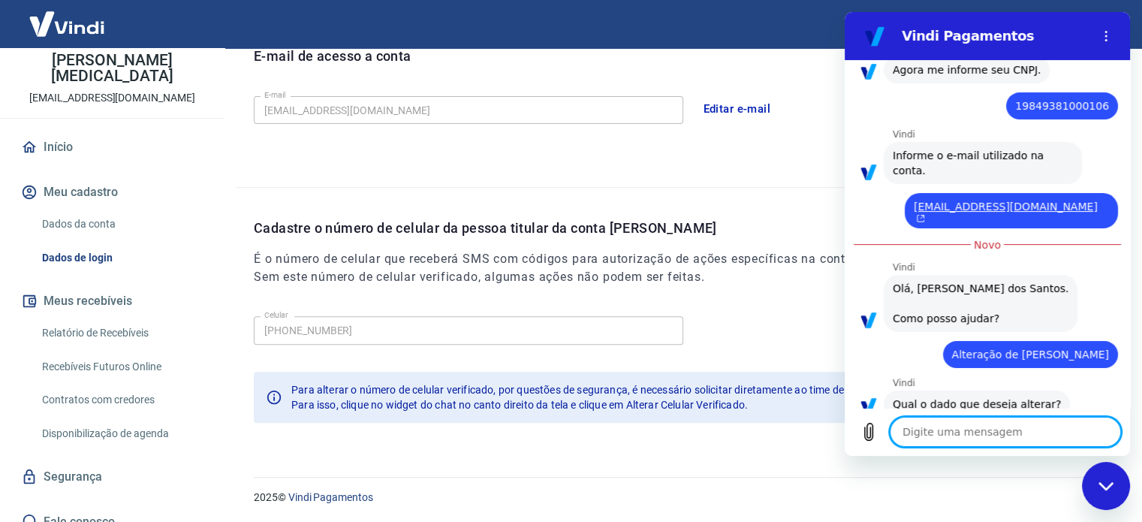
scroll to position [324, 0]
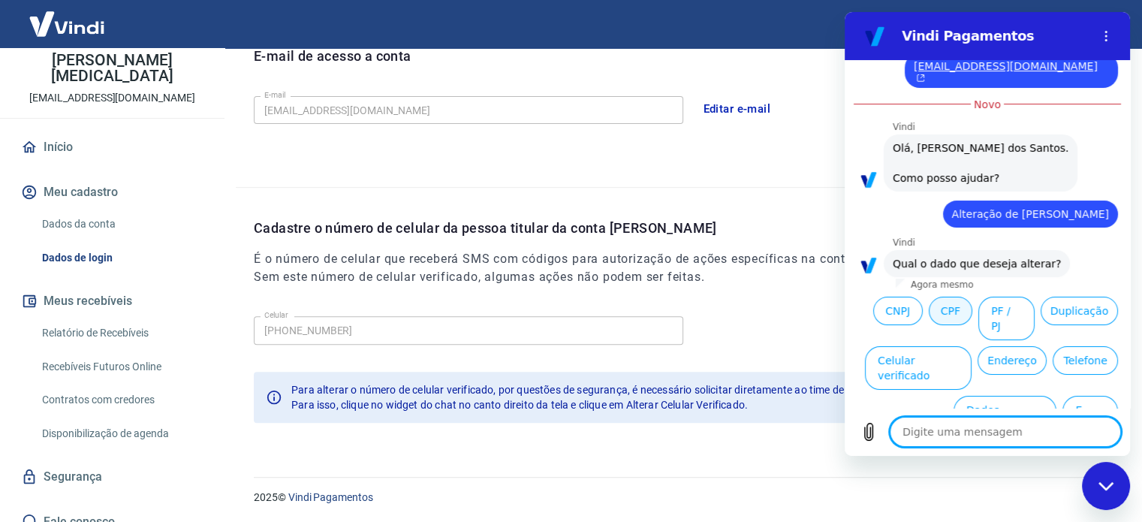
click at [938, 297] on button "CPF" at bounding box center [951, 311] width 44 height 29
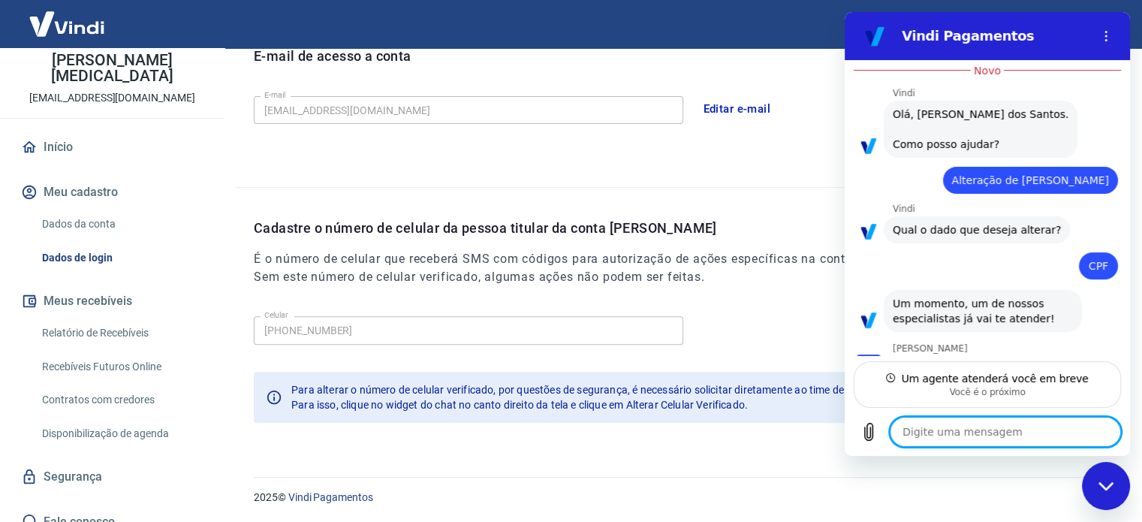
scroll to position [357, 0]
type textarea "x"
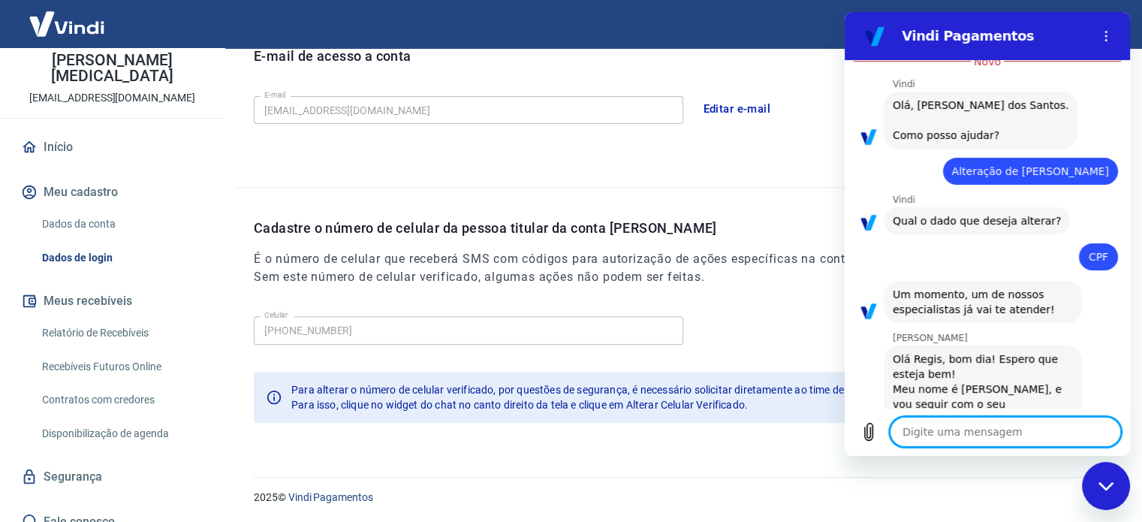
scroll to position [370, 0]
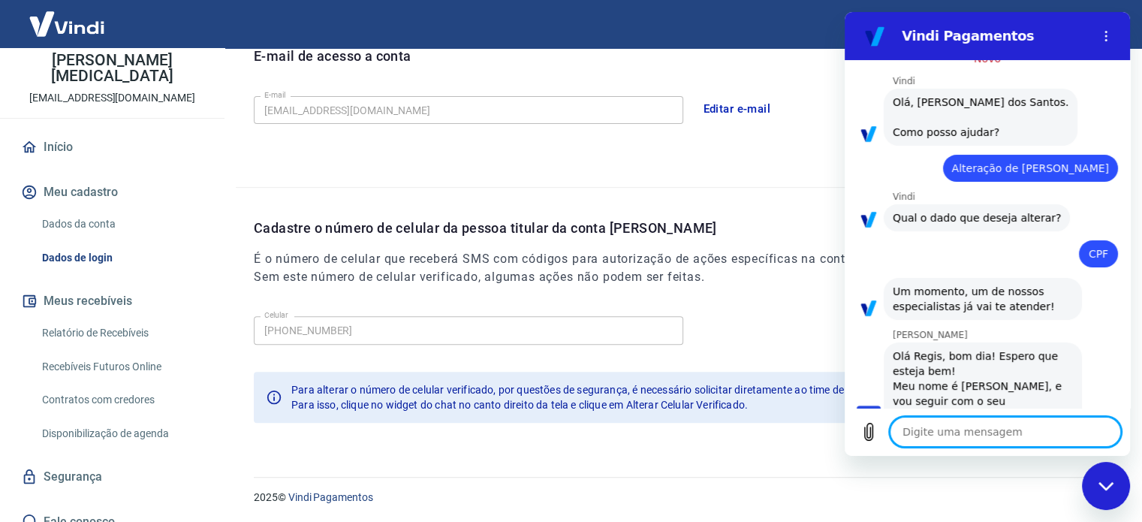
click at [939, 432] on textarea at bounding box center [1005, 432] width 231 height 30
type textarea "B"
type textarea "x"
type textarea "Bo"
type textarea "x"
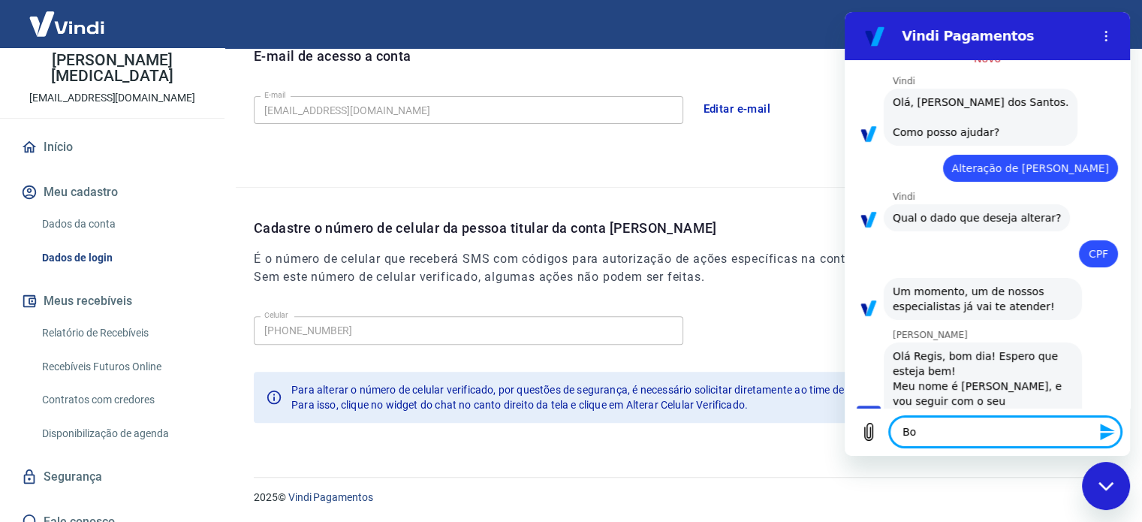
type textarea "Bom"
type textarea "x"
type textarea "Bom"
type textarea "x"
type textarea "Bom d"
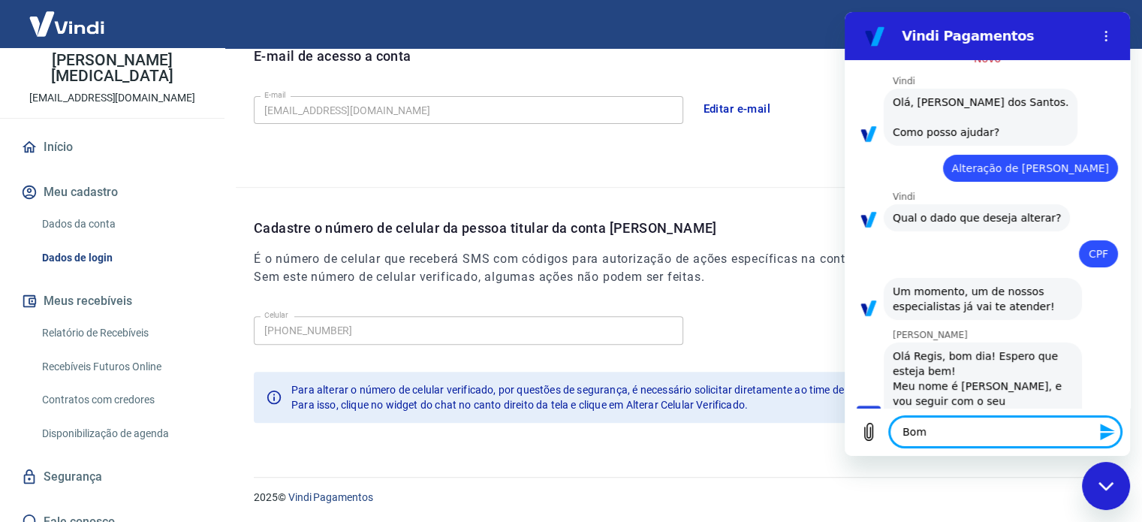
type textarea "x"
type textarea "Bom di"
type textarea "x"
type textarea "Bom dia"
type textarea "x"
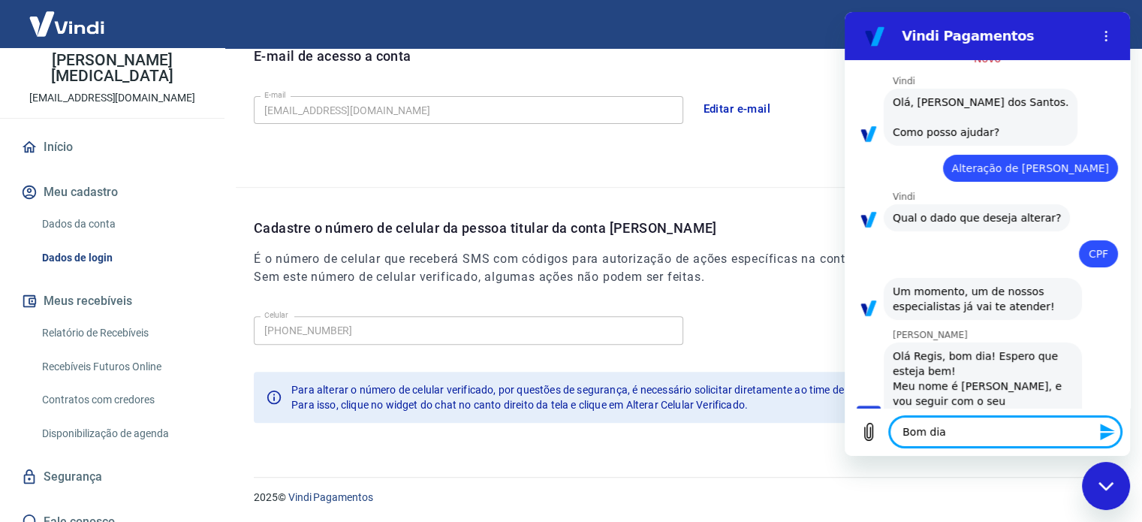
type textarea "Bom dia"
type textarea "x"
type textarea "Bom dia N"
type textarea "x"
type textarea "Bom dia Na"
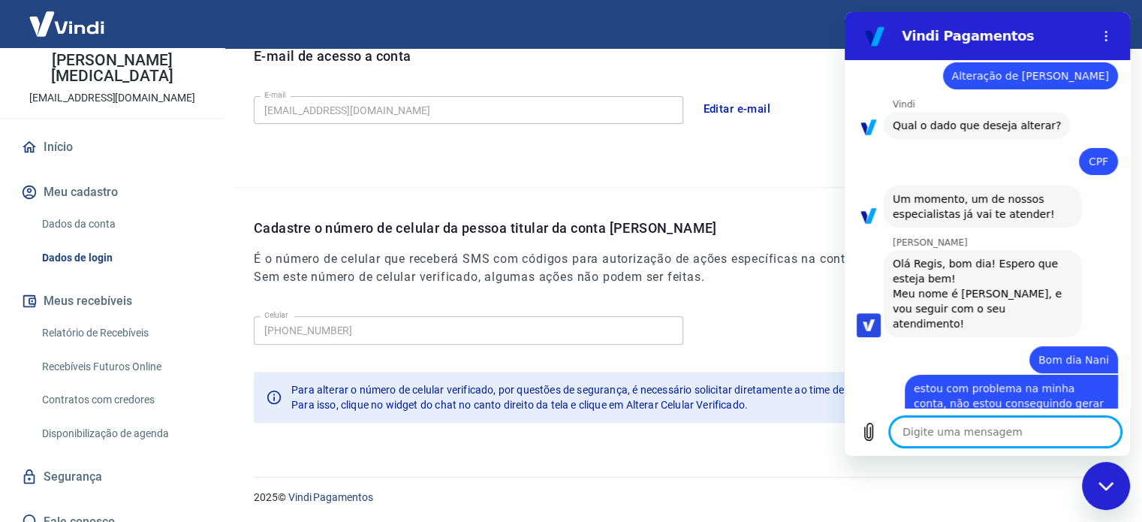
scroll to position [466, 0]
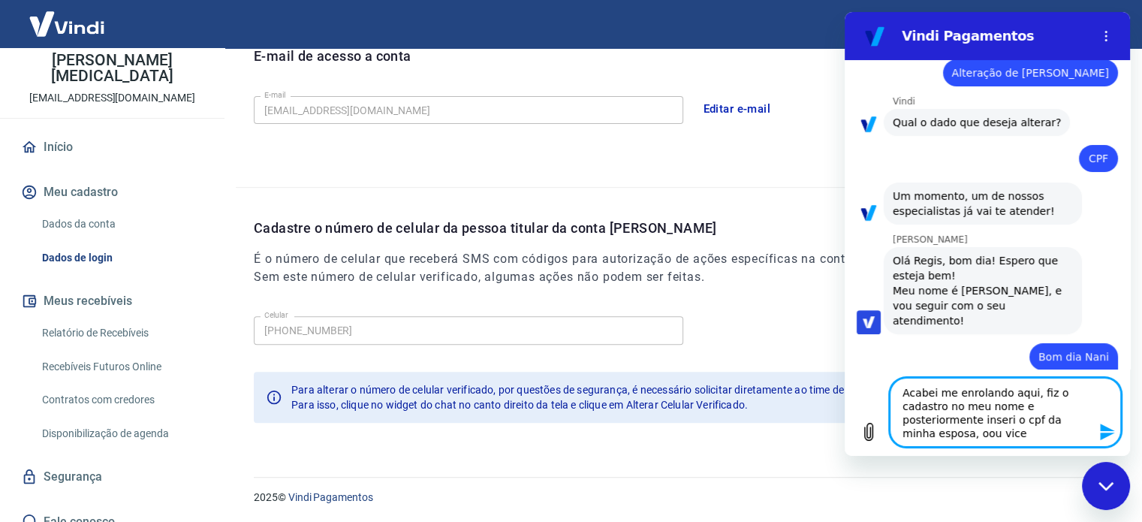
click at [946, 436] on textarea "Acabei me enrolando aqui, fiz o cadastro no meu nome e posteriormente inseri o …" at bounding box center [1005, 412] width 231 height 69
click at [987, 437] on textarea "Acabei me enrolando aqui, fiz o cadastro no meu nome e posteriormente inseri o …" at bounding box center [1005, 412] width 231 height 69
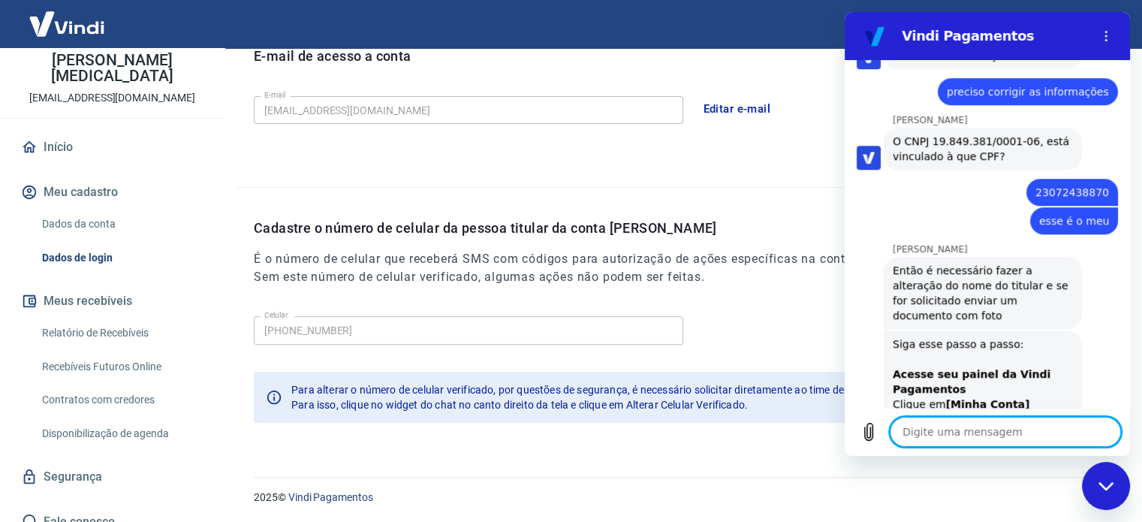
scroll to position [1025, 0]
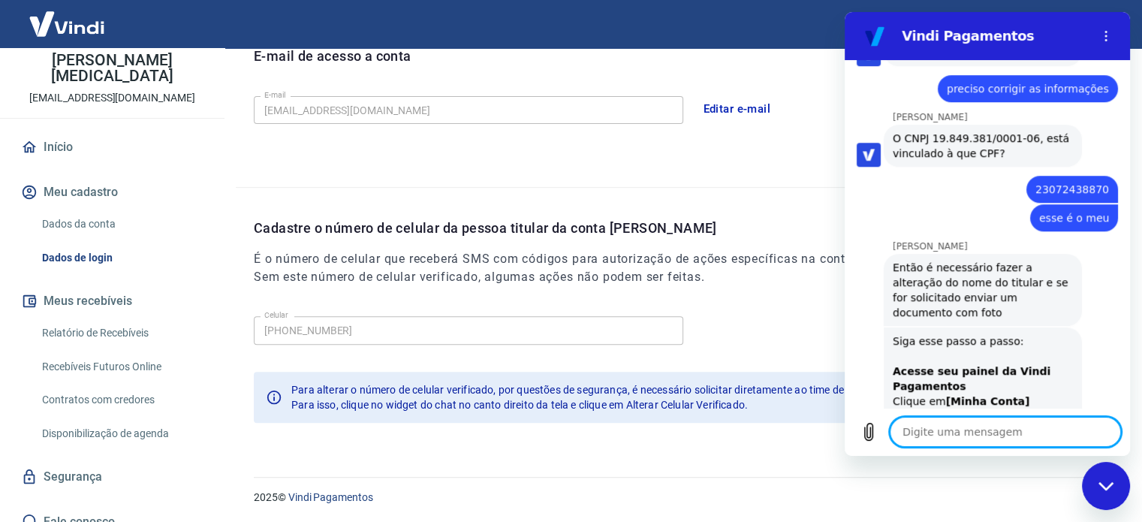
click at [921, 434] on textarea at bounding box center [1005, 432] width 231 height 30
paste textarea "23/09/2025 R$ 16.569,00"
drag, startPoint x: 1072, startPoint y: 434, endPoint x: 864, endPoint y: 435, distance: 208.0
click at [864, 435] on div "Digite uma mensagem 23/09/2025 R$ 16.569,00 x" at bounding box center [987, 432] width 285 height 48
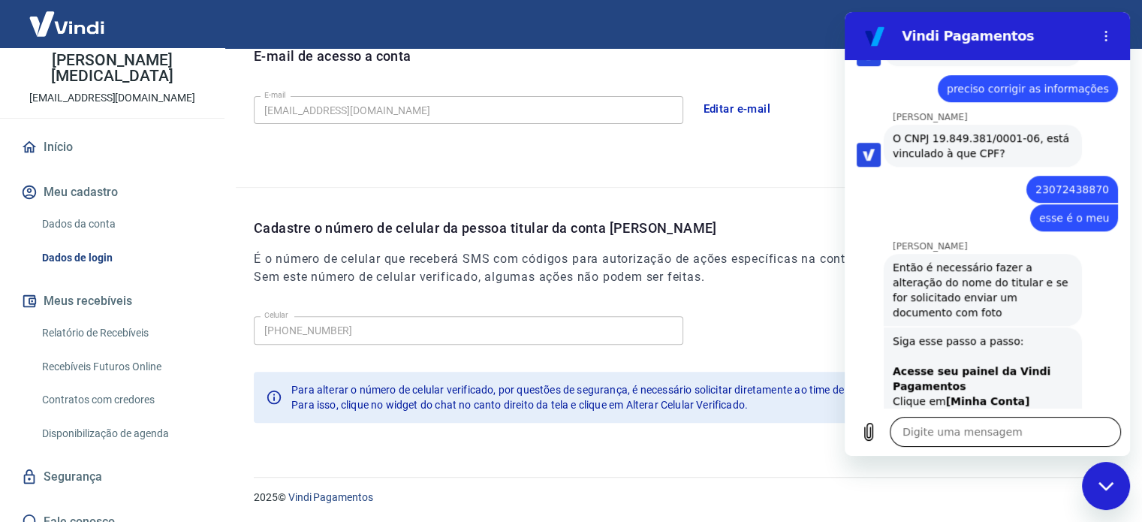
click at [987, 434] on textarea at bounding box center [1005, 432] width 231 height 30
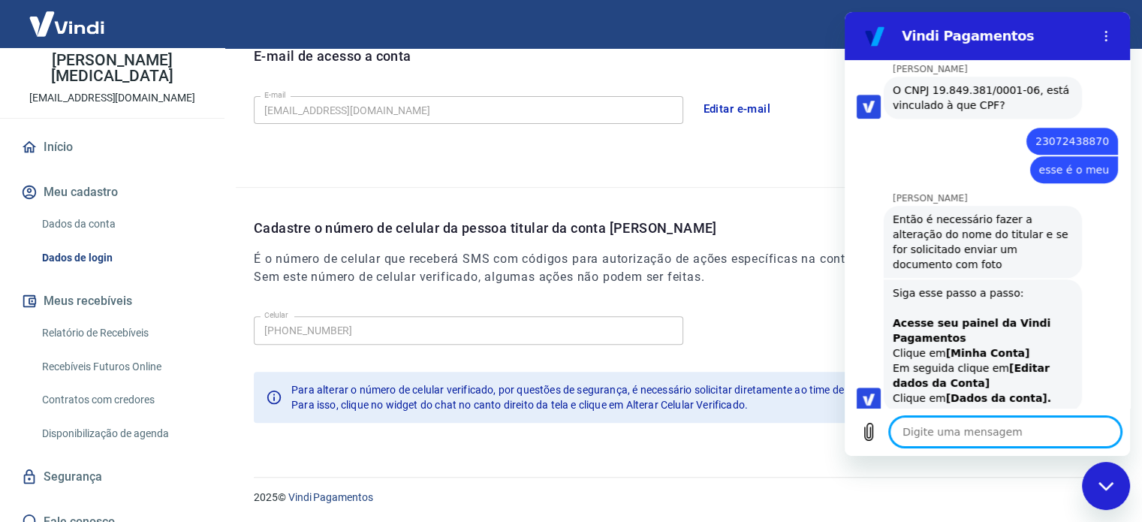
scroll to position [1076, 0]
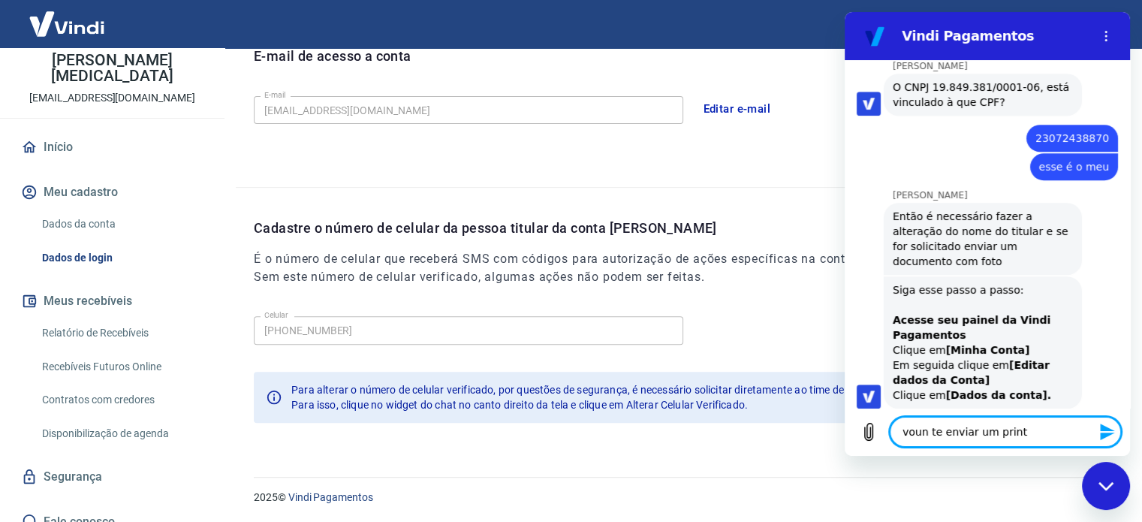
click at [926, 437] on textarea "voun te enviar um print" at bounding box center [1005, 432] width 231 height 30
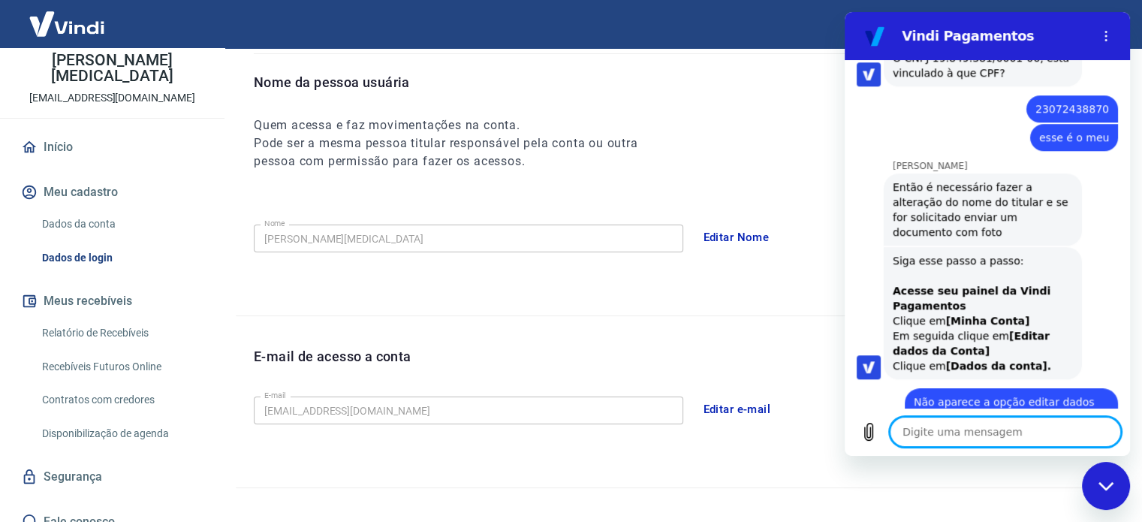
scroll to position [0, 0]
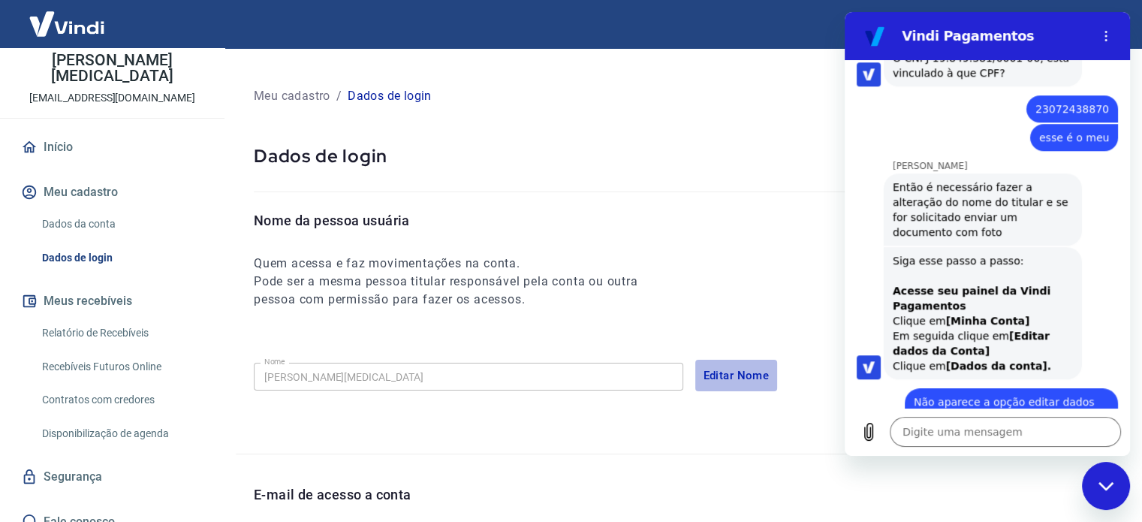
click at [730, 377] on button "Editar Nome" at bounding box center [736, 376] width 83 height 32
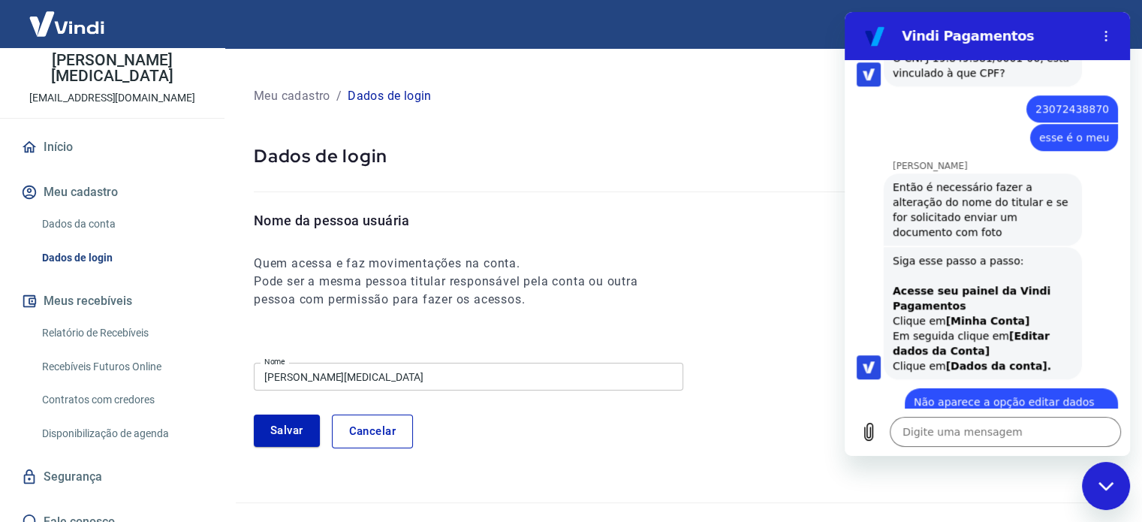
click at [466, 432] on div "Salvar Cancelar" at bounding box center [689, 430] width 870 height 33
click at [393, 432] on button "Cancelar" at bounding box center [372, 430] width 81 height 33
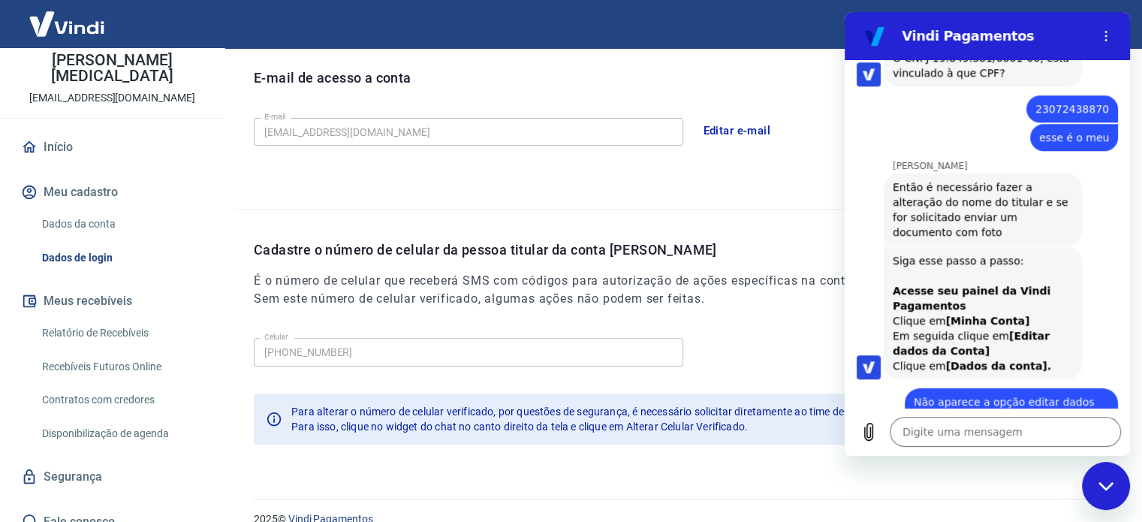
scroll to position [439, 0]
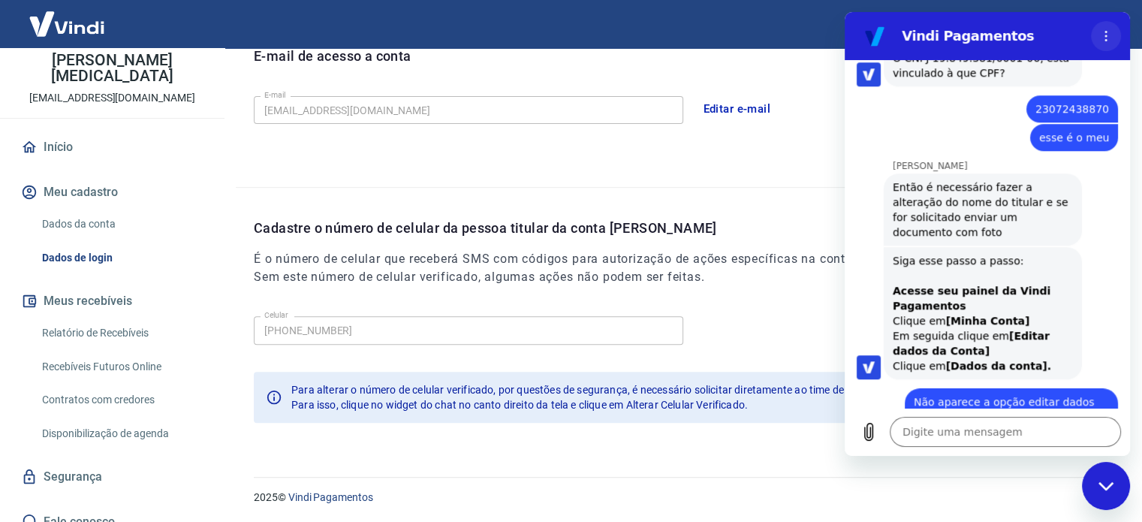
click at [1107, 32] on icon "Menu de opções" at bounding box center [1106, 36] width 12 height 12
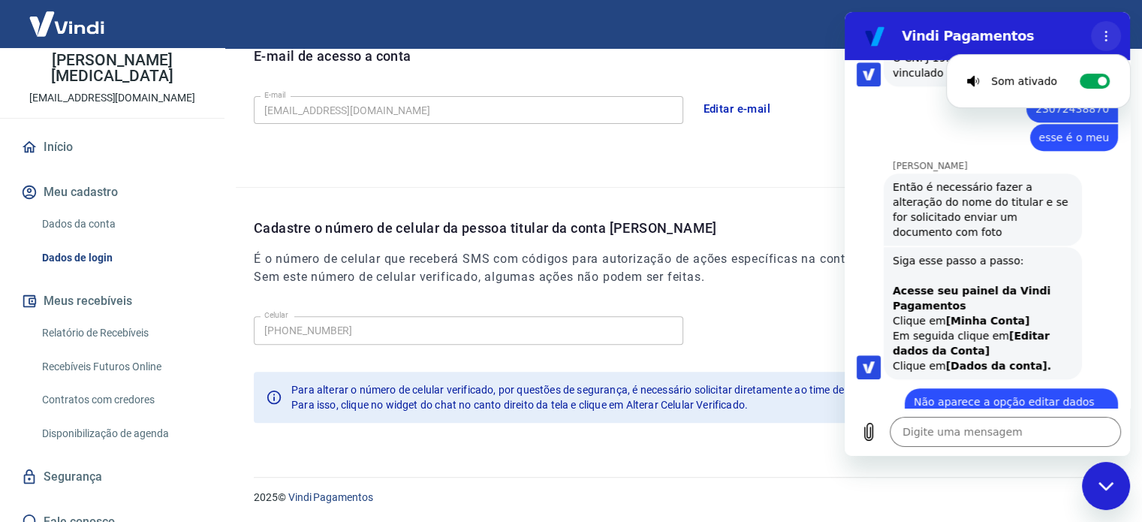
click at [1107, 32] on icon "Menu de opções" at bounding box center [1106, 36] width 12 height 12
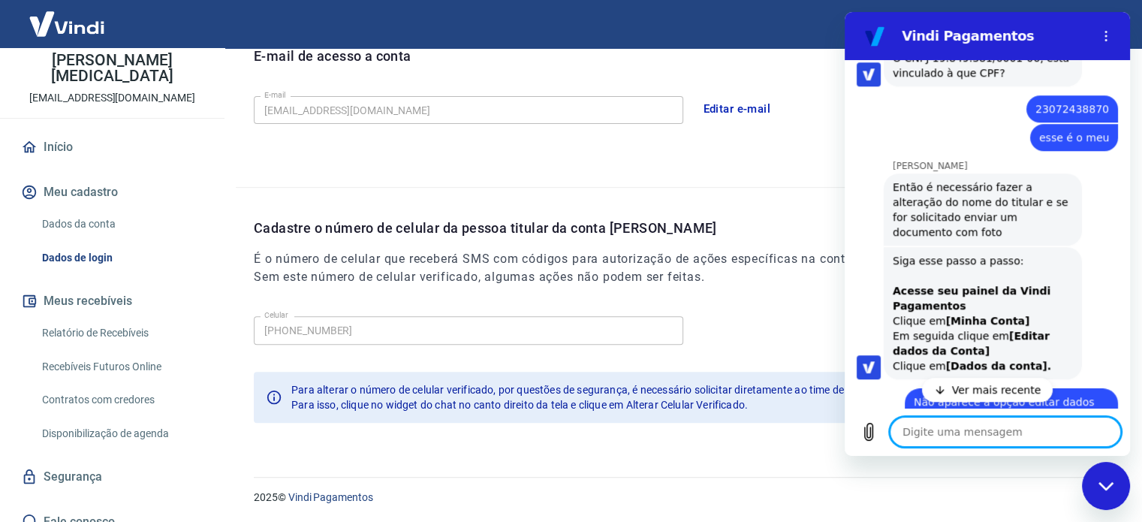
scroll to position [1154, 0]
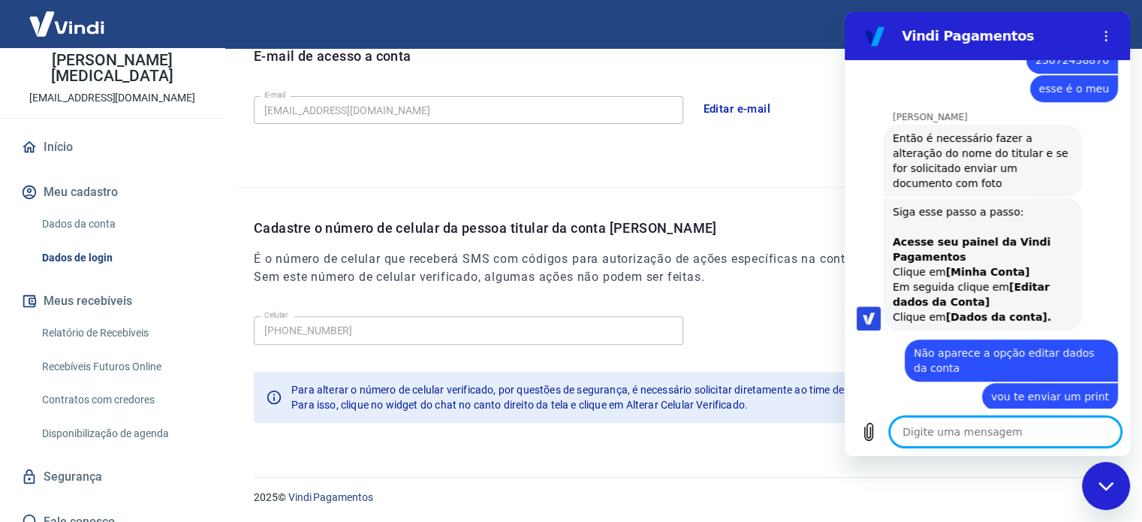
click at [932, 435] on textarea at bounding box center [1005, 432] width 231 height 30
click at [931, 435] on textarea at bounding box center [1005, 432] width 231 height 30
click at [923, 432] on textarea at bounding box center [1005, 432] width 231 height 30
paste textarea "23/09/2025 R$ 16.569,00"
click at [923, 431] on textarea "23/09/2025 R$ 16.569,00" at bounding box center [1005, 432] width 231 height 30
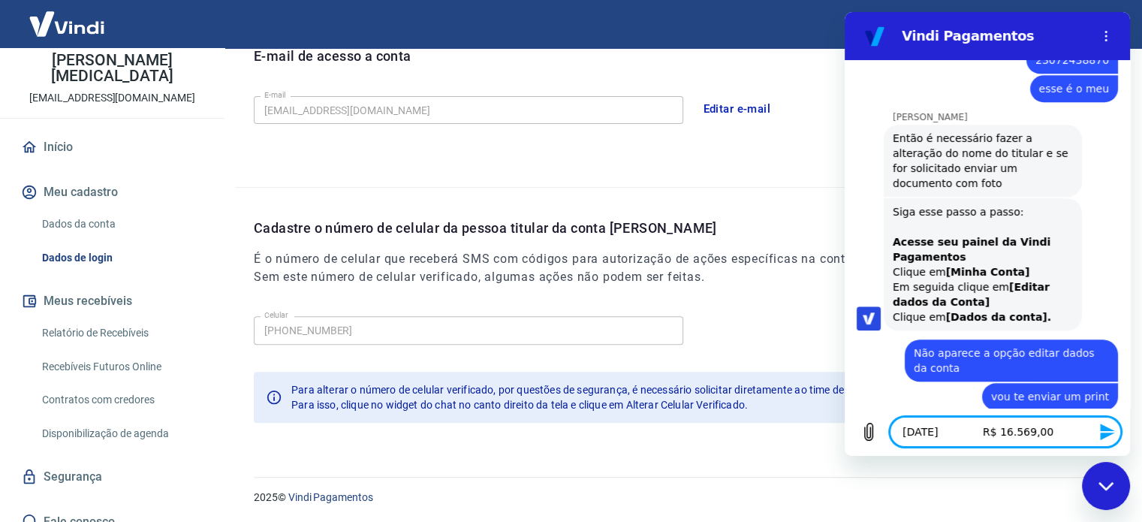
drag, startPoint x: 1069, startPoint y: 432, endPoint x: 898, endPoint y: 427, distance: 170.5
click at [896, 427] on textarea "23/09/2025 R$ 16.569,00" at bounding box center [1005, 432] width 231 height 30
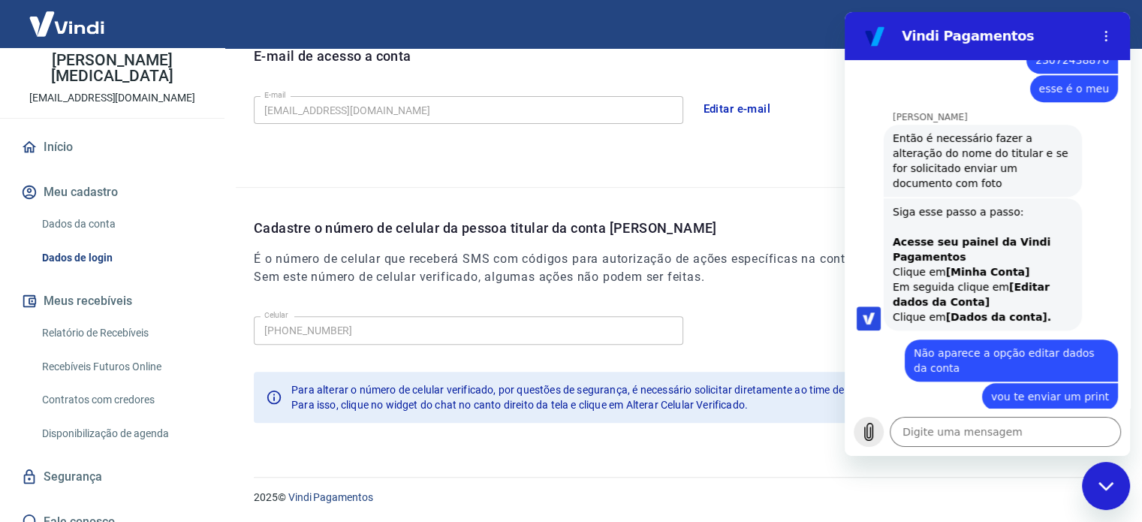
click at [869, 429] on icon "Carregar arquivo" at bounding box center [869, 432] width 18 height 18
click at [875, 432] on icon "Carregar arquivo" at bounding box center [869, 432] width 18 height 18
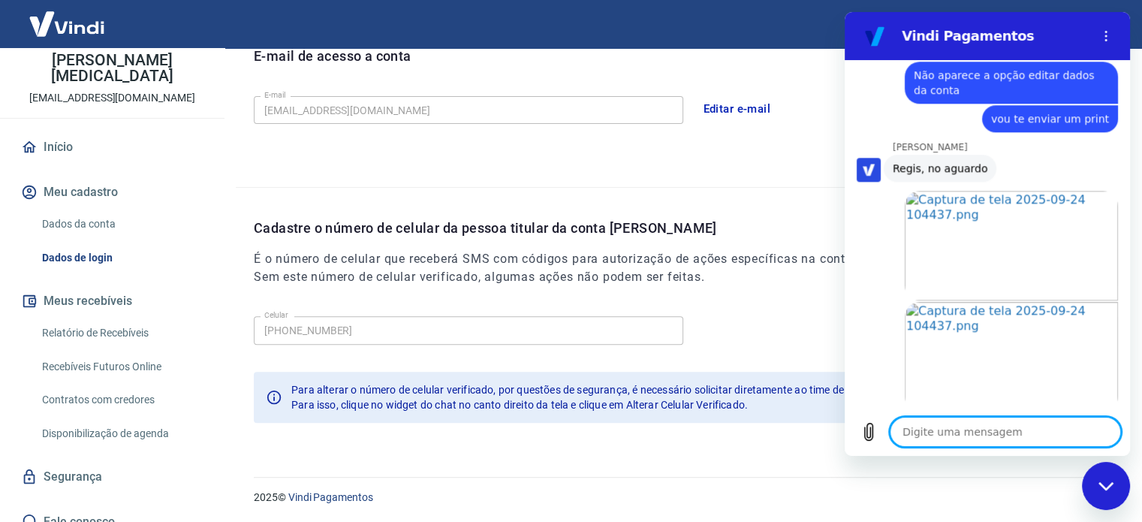
scroll to position [1433, 0]
click at [696, 471] on div "2025 © Vindi Pagamentos" at bounding box center [680, 491] width 888 height 65
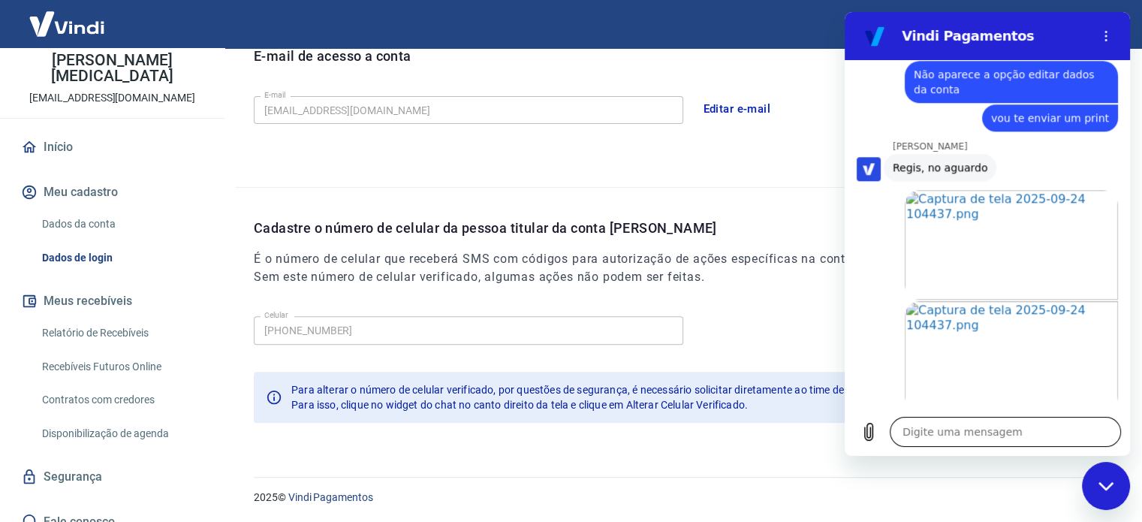
click at [943, 430] on textarea at bounding box center [1005, 432] width 231 height 30
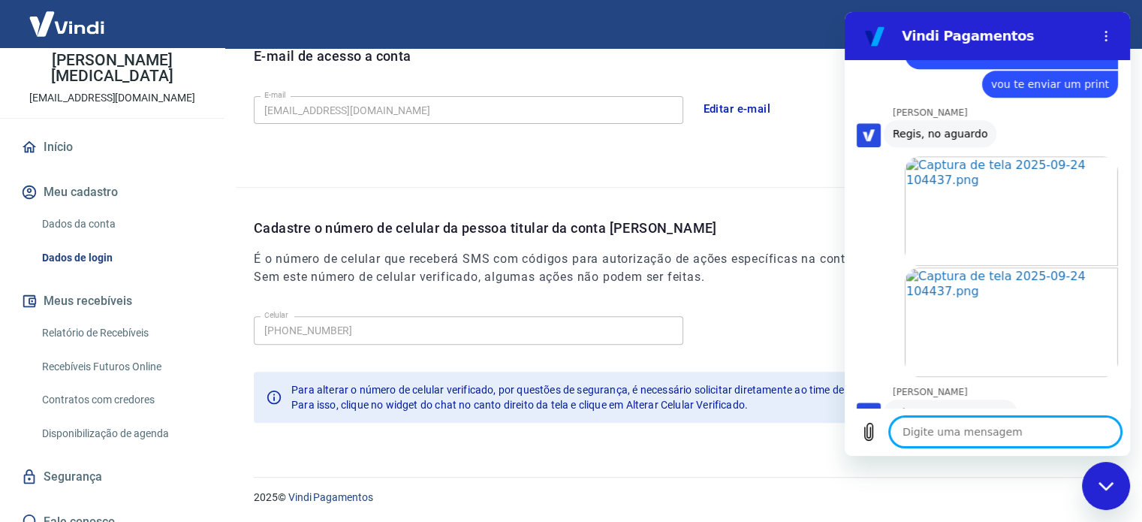
scroll to position [1470, 0]
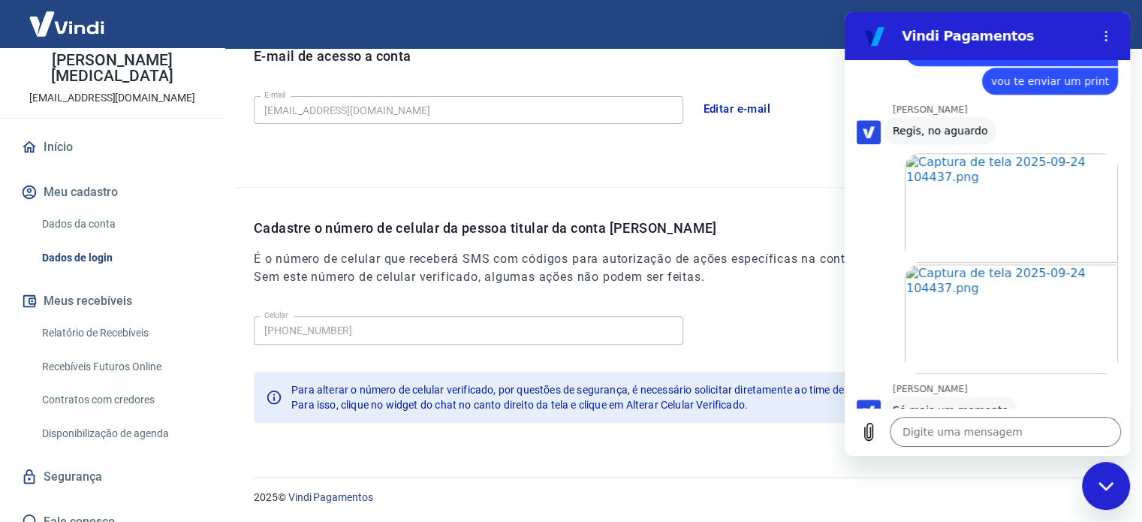
click at [852, 276] on div "Abrir em nova aba" at bounding box center [981, 318] width 273 height 111
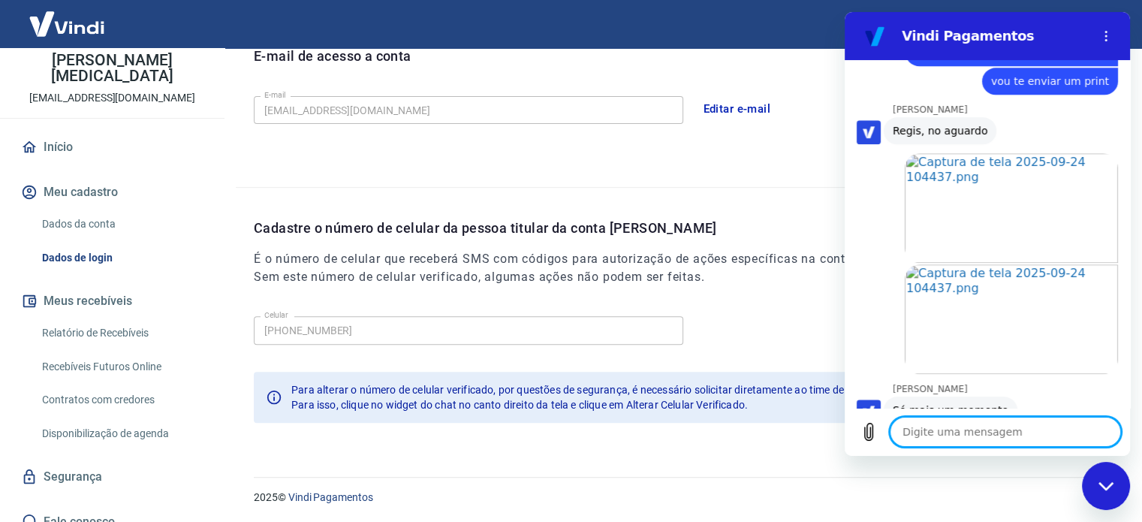
click at [935, 430] on textarea at bounding box center [1005, 432] width 231 height 30
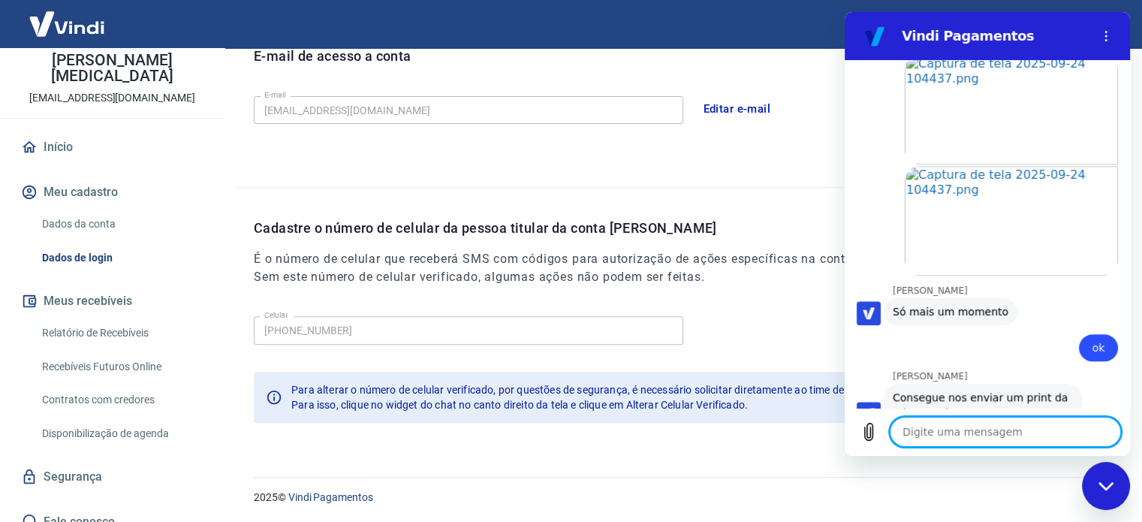
scroll to position [1571, 0]
click at [866, 430] on icon "Carregar arquivo" at bounding box center [869, 432] width 18 height 18
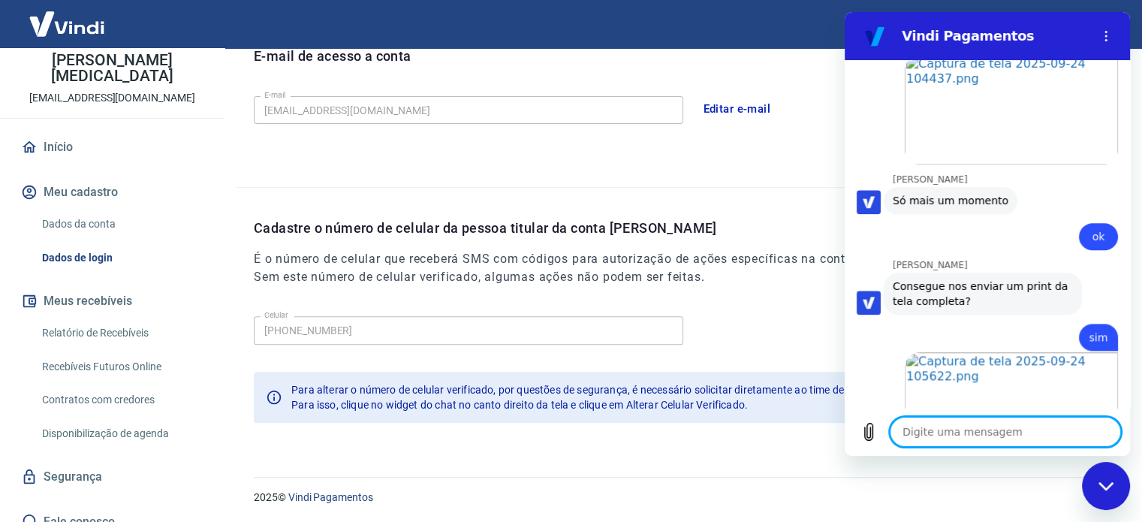
scroll to position [1682, 0]
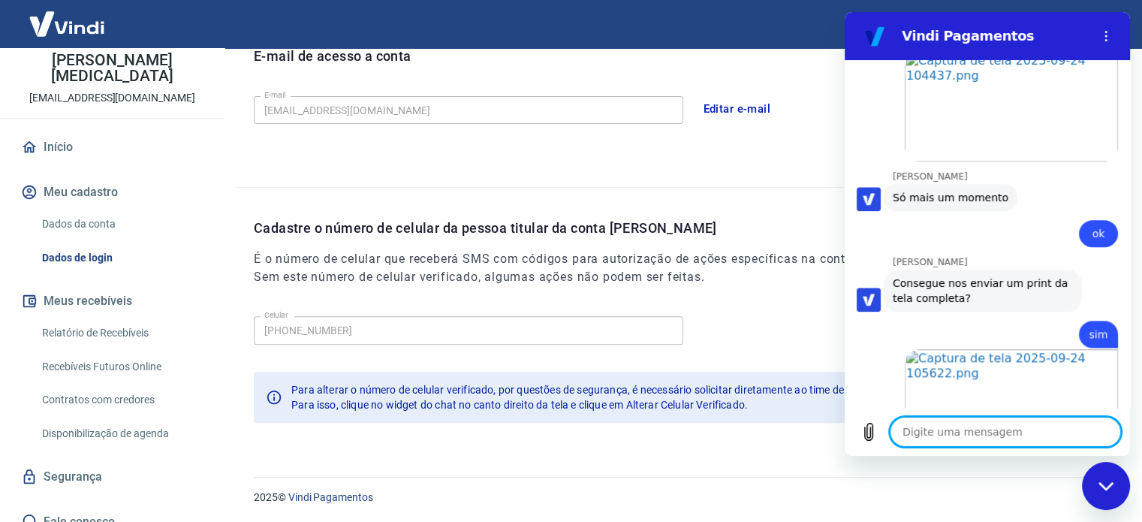
click at [979, 428] on textarea at bounding box center [1005, 432] width 231 height 30
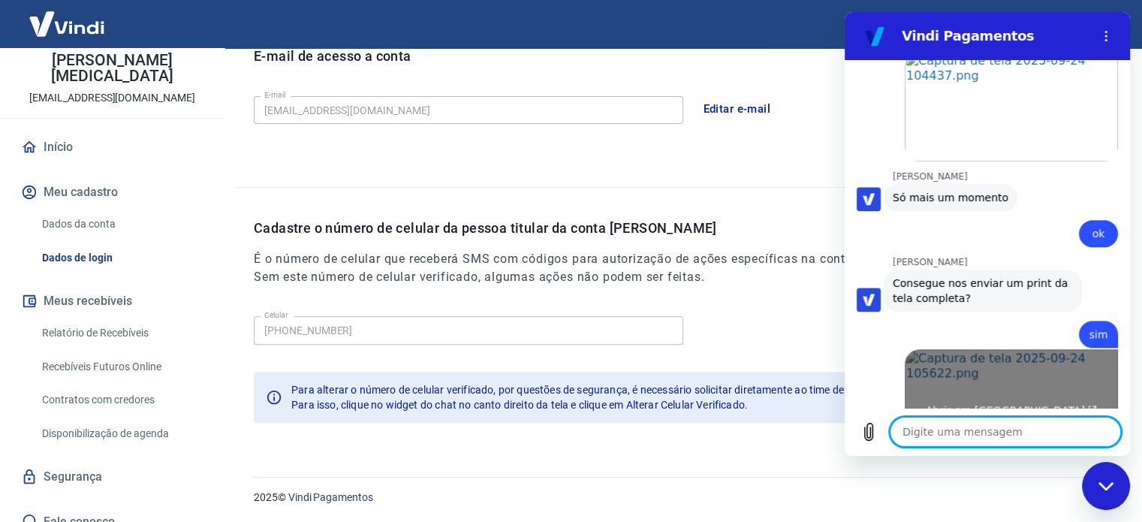
click at [1016, 354] on link "Abrir em nova aba" at bounding box center [1011, 404] width 213 height 110
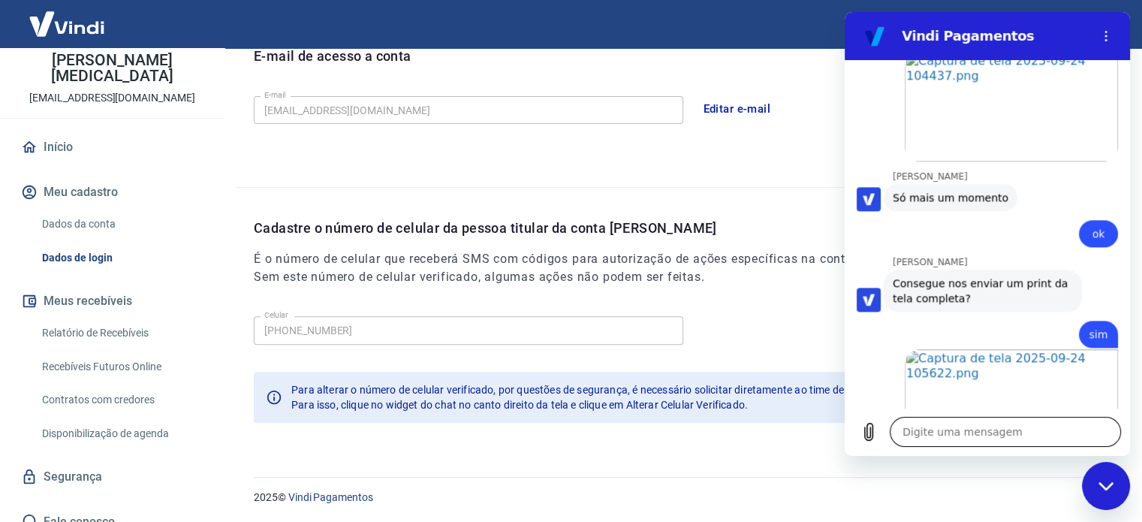
click at [975, 425] on textarea at bounding box center [1005, 432] width 231 height 30
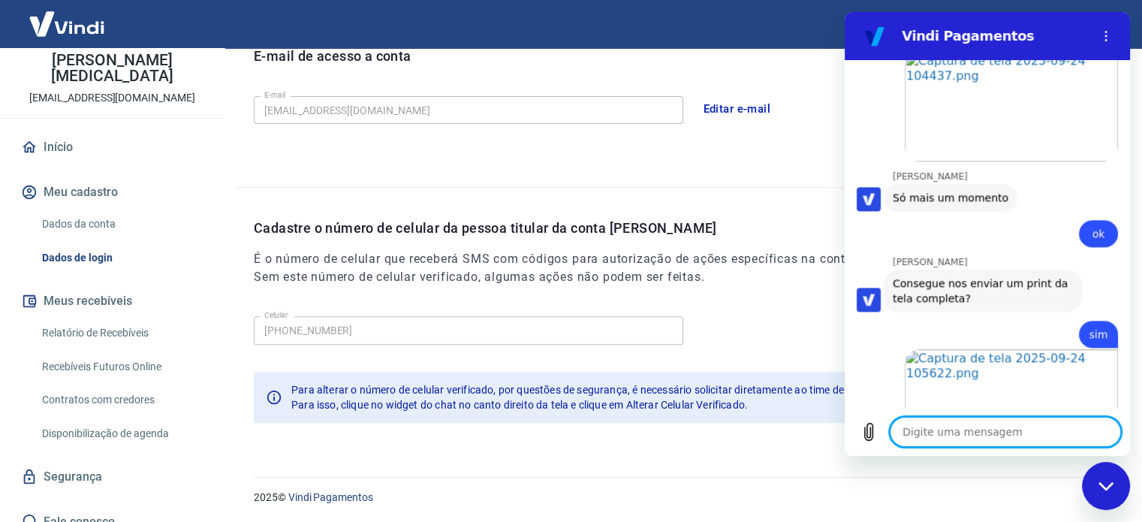
click at [972, 430] on textarea at bounding box center [1005, 432] width 231 height 30
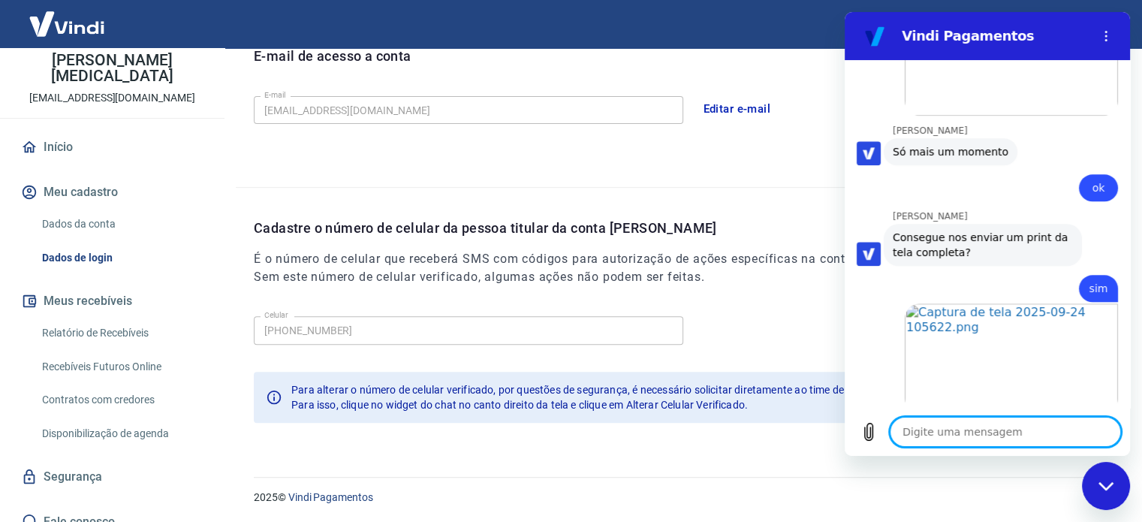
scroll to position [1731, 0]
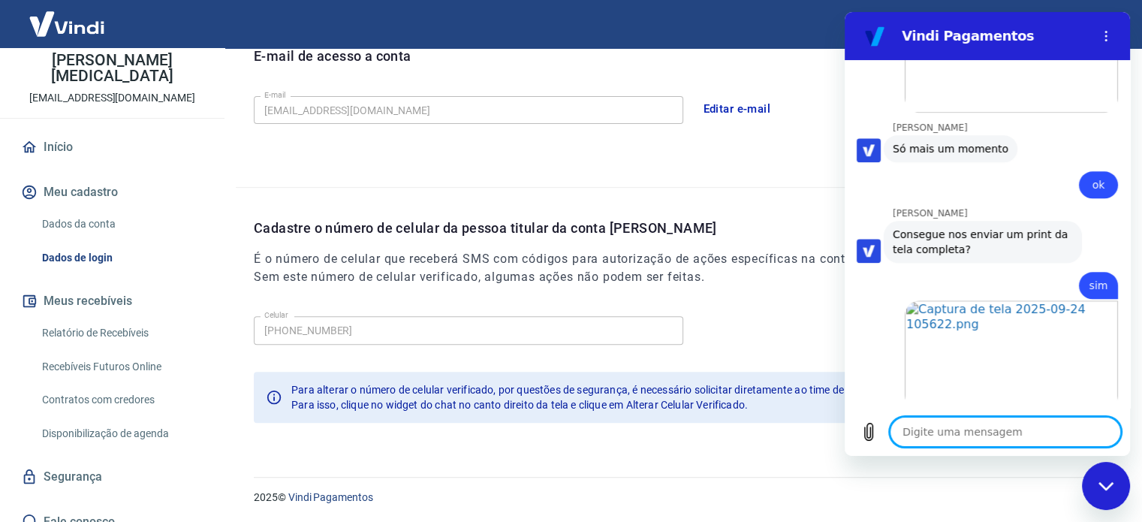
click at [969, 431] on textarea at bounding box center [1005, 432] width 231 height 30
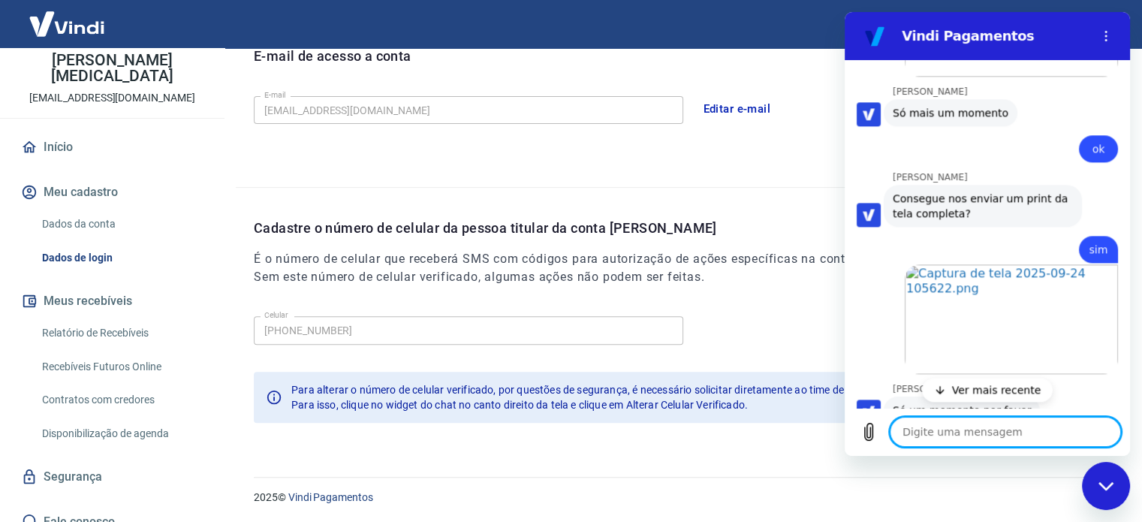
scroll to position [1832, 0]
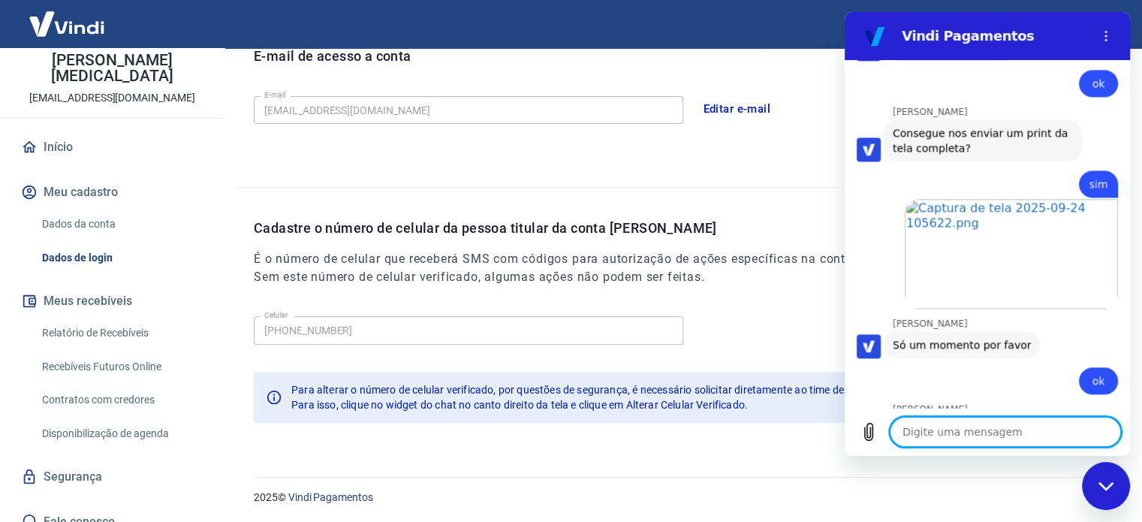
click at [924, 430] on textarea at bounding box center [1005, 432] width 231 height 30
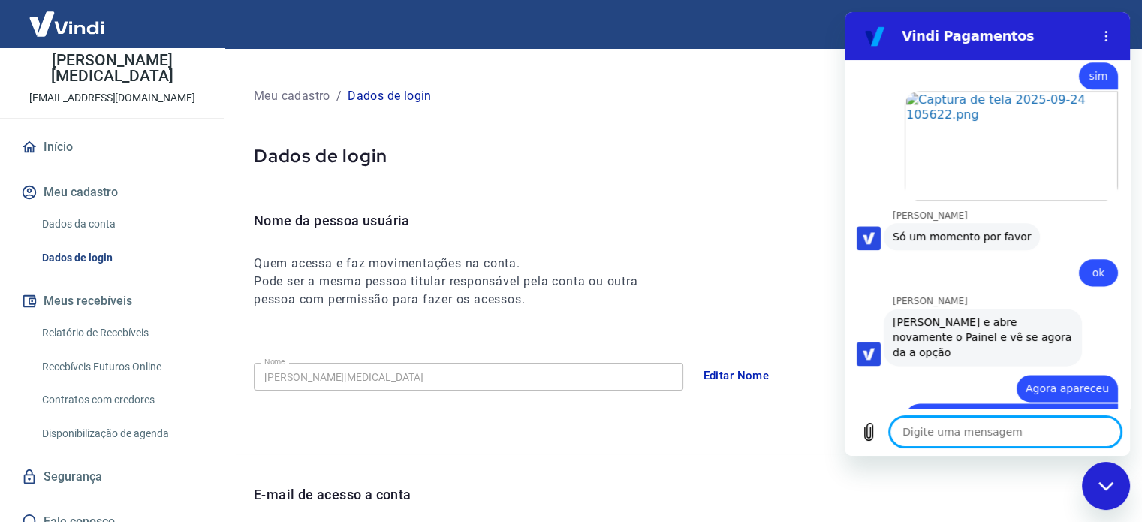
scroll to position [1976, 0]
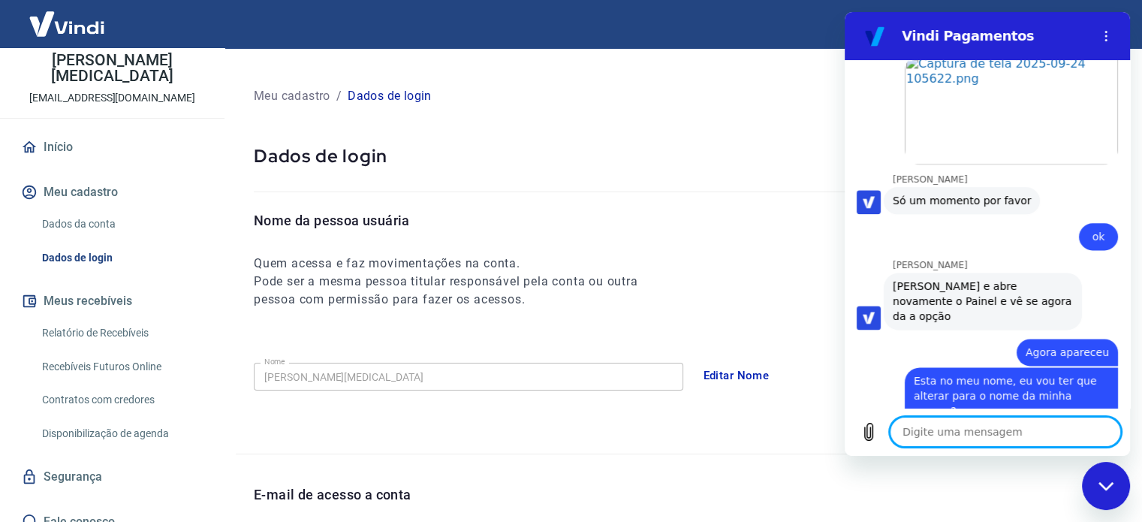
click at [948, 430] on textarea at bounding box center [1005, 432] width 231 height 30
click at [697, 291] on div "Nome da pessoa usuária Quem acessa e faz movimentações na conta. Pode ser a mes…" at bounding box center [689, 259] width 870 height 98
click at [942, 434] on textarea at bounding box center [1005, 432] width 231 height 30
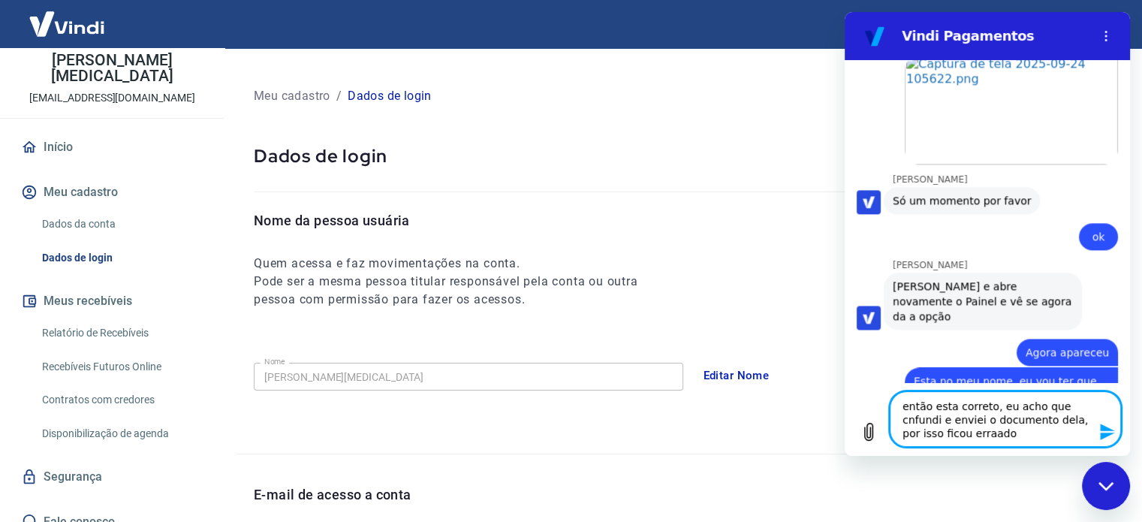
click at [1055, 404] on textarea "então esta correto, eu acho que cnfundi e enviei o documento dela, por isso fic…" at bounding box center [1005, 419] width 231 height 56
click at [987, 437] on textarea "então esta correto, eu acho que confundi e enviei o documento dela, por isso fi…" at bounding box center [1005, 419] width 231 height 56
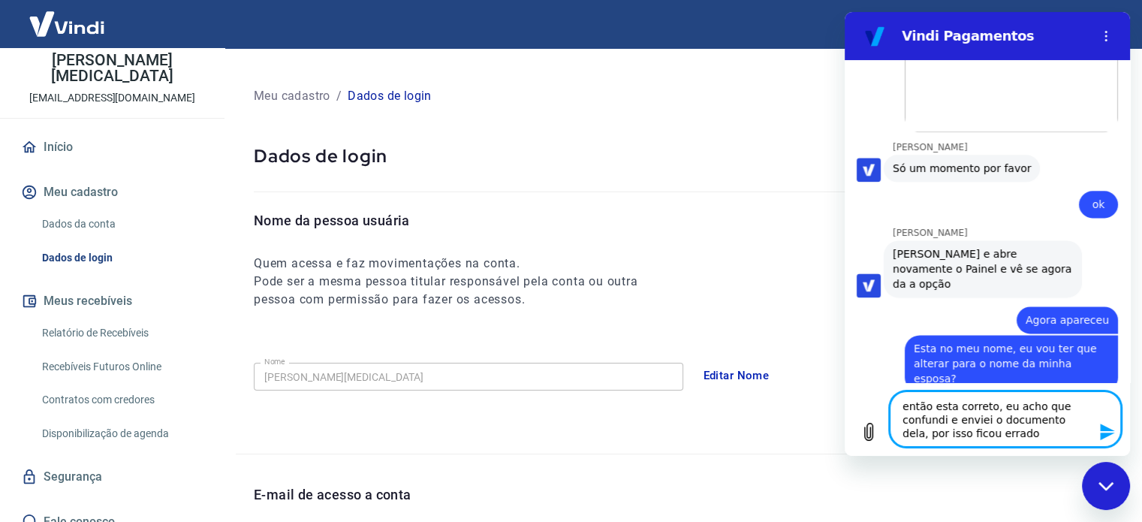
click at [1010, 435] on textarea "então esta correto, eu acho que confundi e enviei o documento dela, por isso fi…" at bounding box center [1005, 419] width 231 height 56
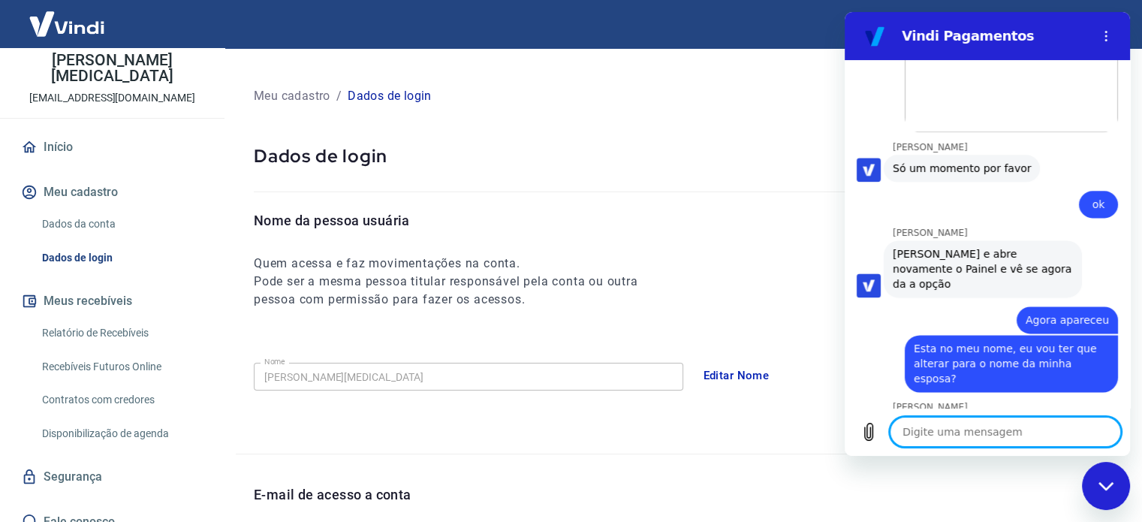
scroll to position [2070, 0]
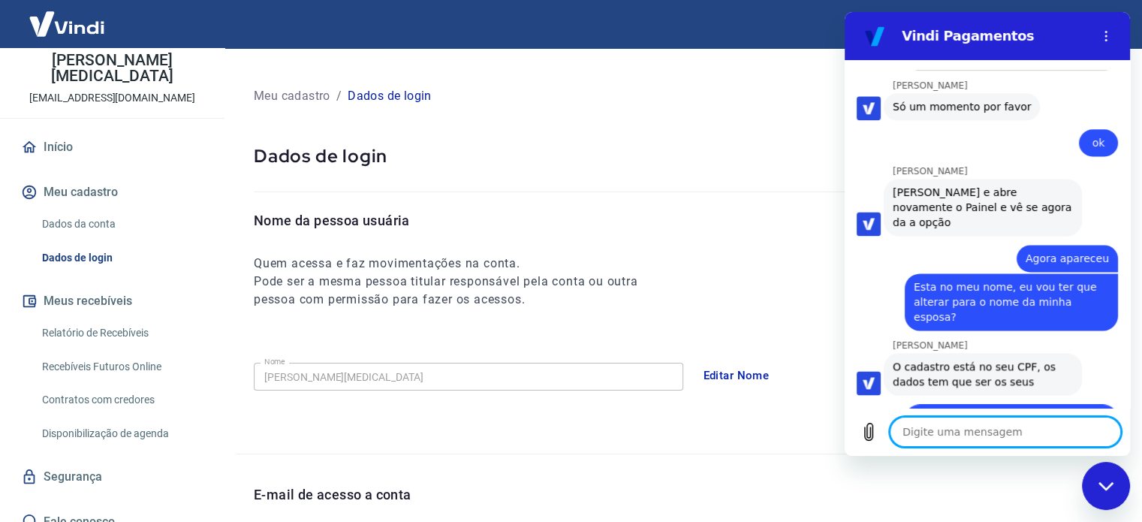
click at [937, 431] on textarea at bounding box center [1005, 432] width 231 height 30
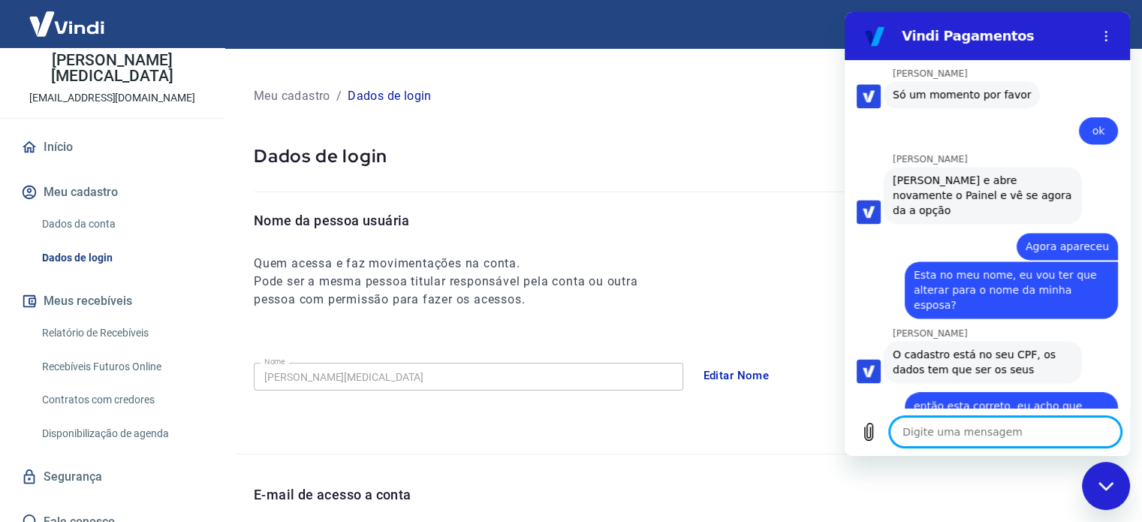
scroll to position [2085, 0]
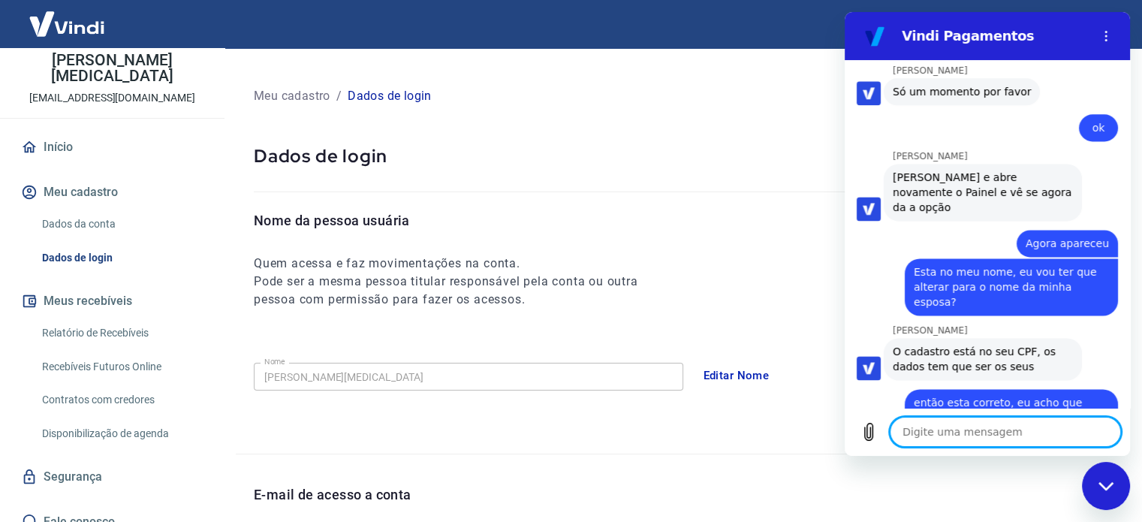
click at [927, 434] on textarea at bounding box center [1005, 432] width 231 height 30
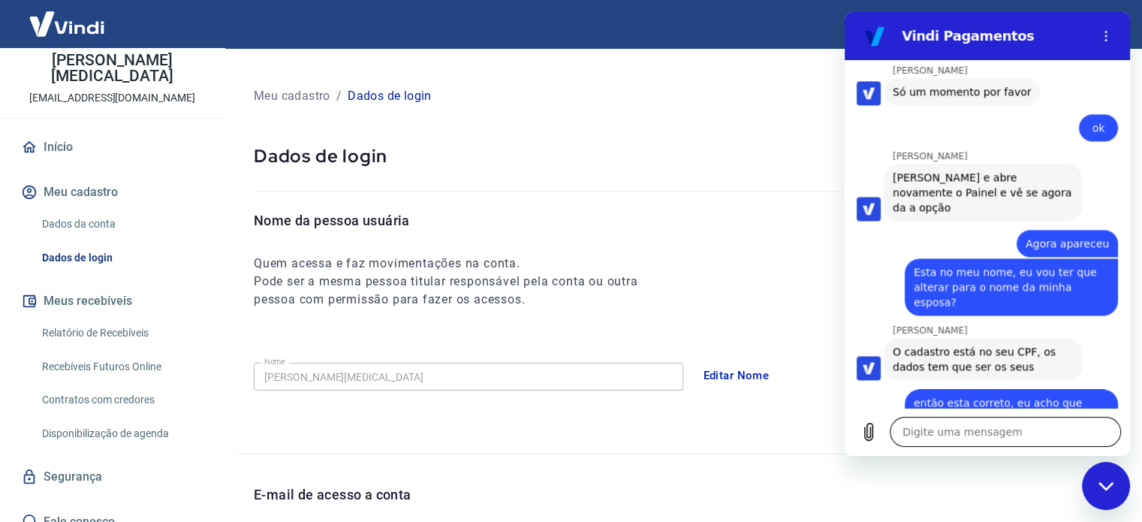
scroll to position [2115, 0]
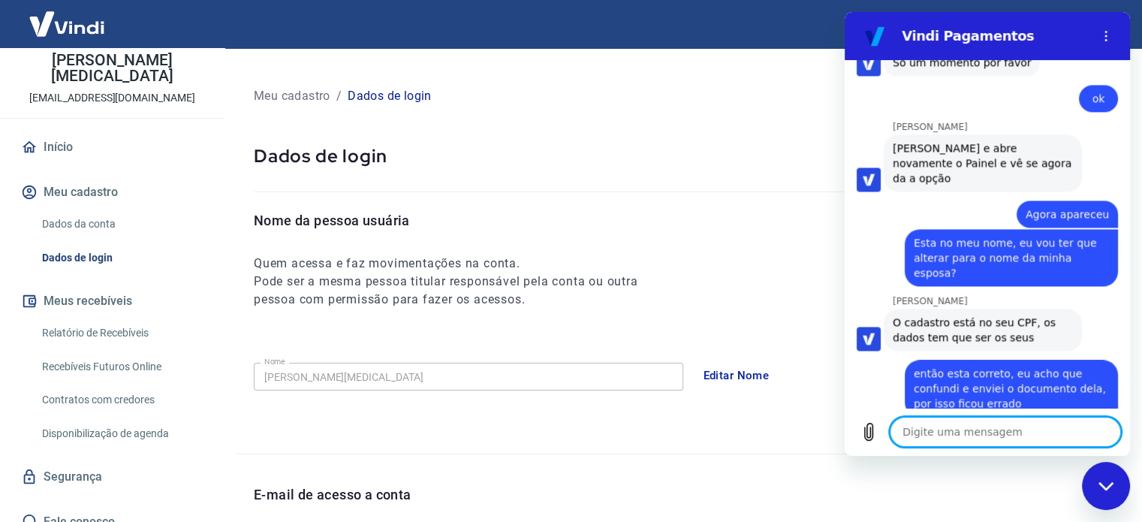
click at [921, 433] on textarea at bounding box center [1005, 432] width 231 height 30
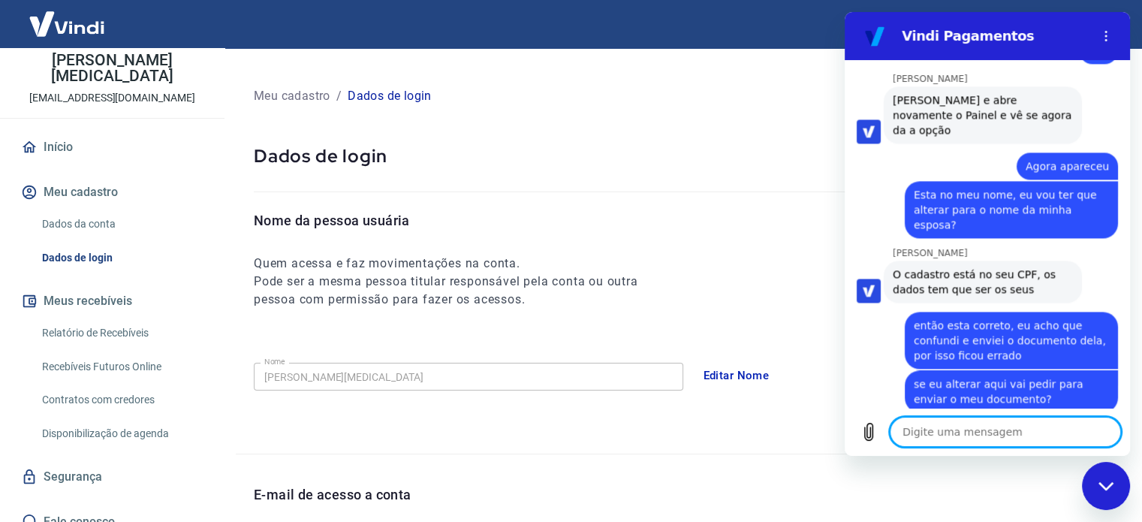
scroll to position [2166, 0]
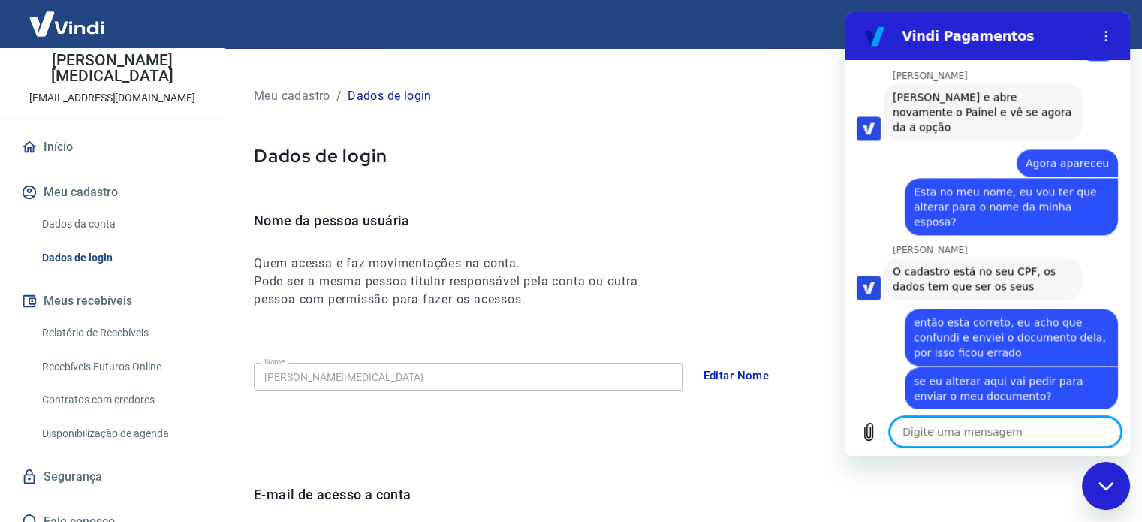
click at [935, 429] on textarea at bounding box center [1005, 432] width 231 height 30
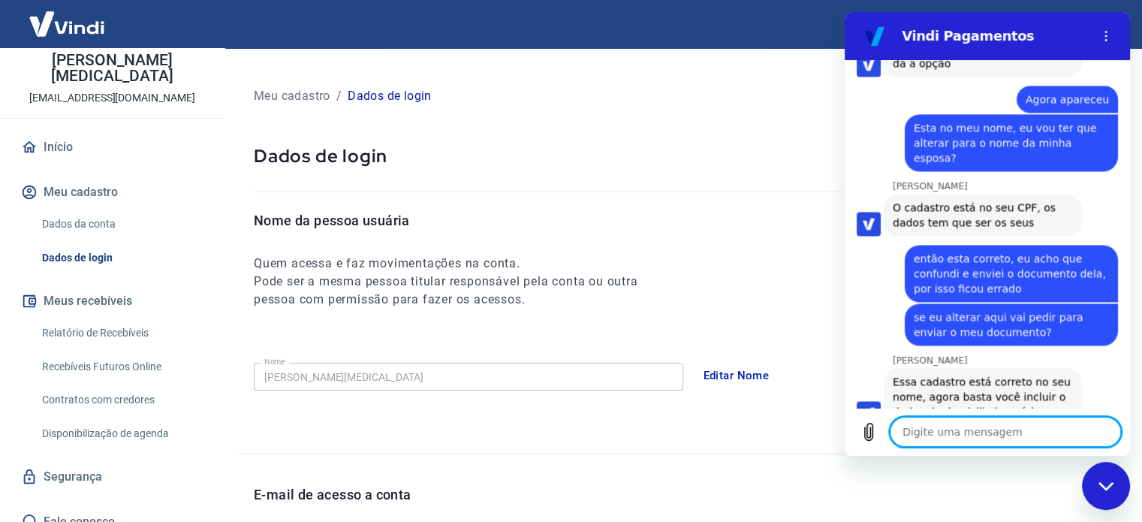
scroll to position [2310, 0]
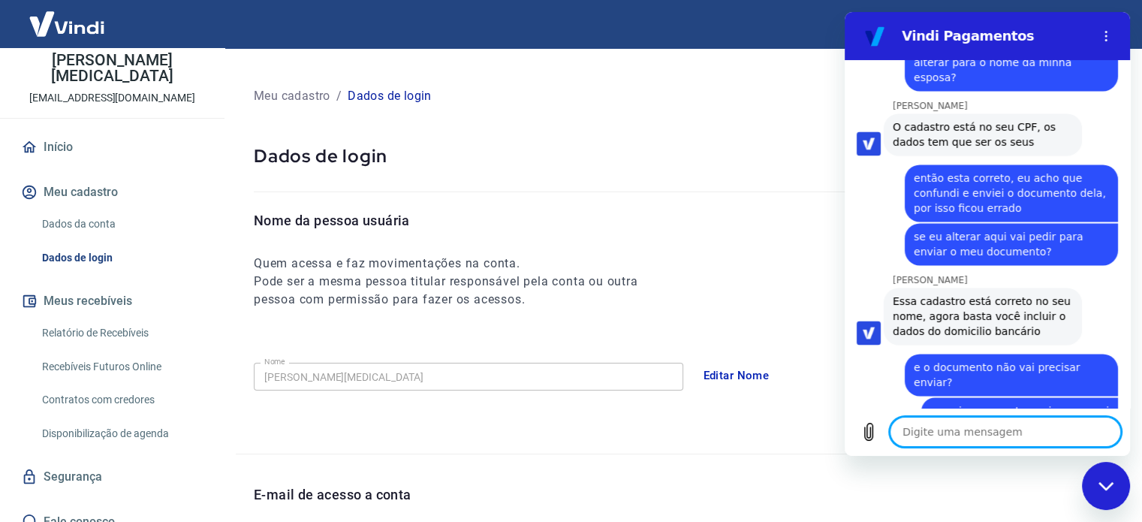
click at [989, 434] on textarea at bounding box center [1005, 432] width 231 height 30
click at [938, 432] on textarea at bounding box center [1005, 432] width 231 height 30
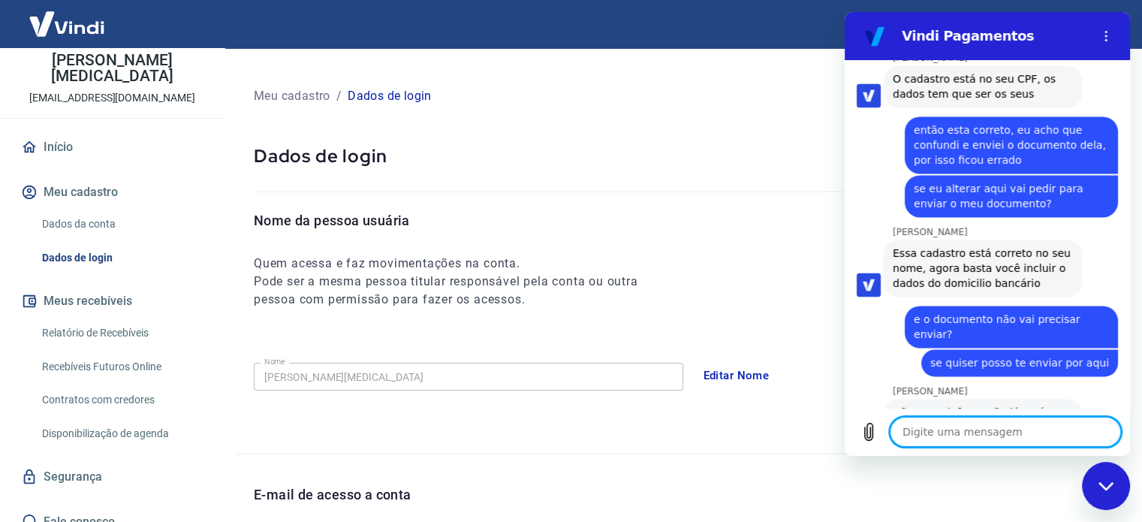
scroll to position [2361, 0]
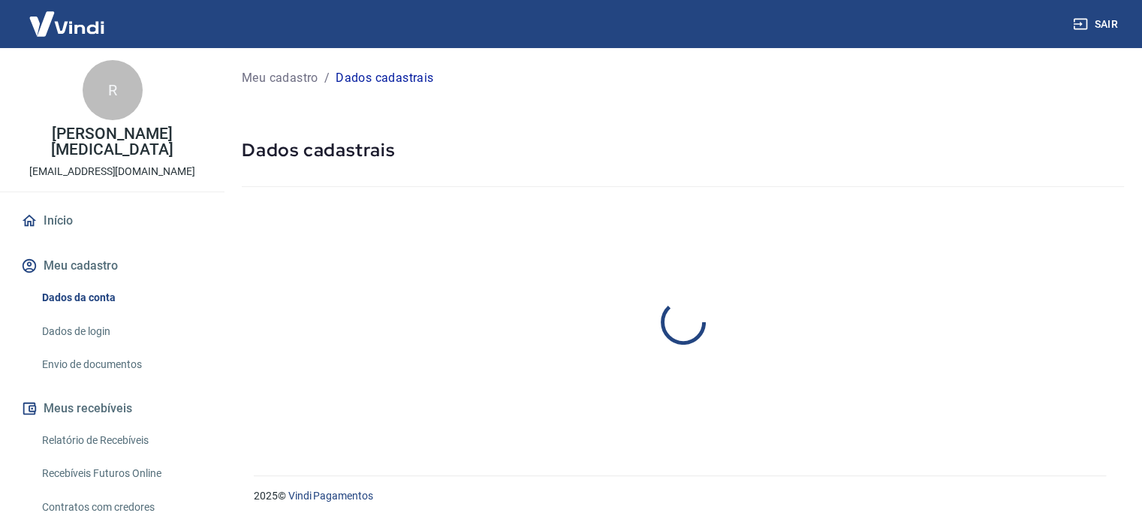
select select "SP"
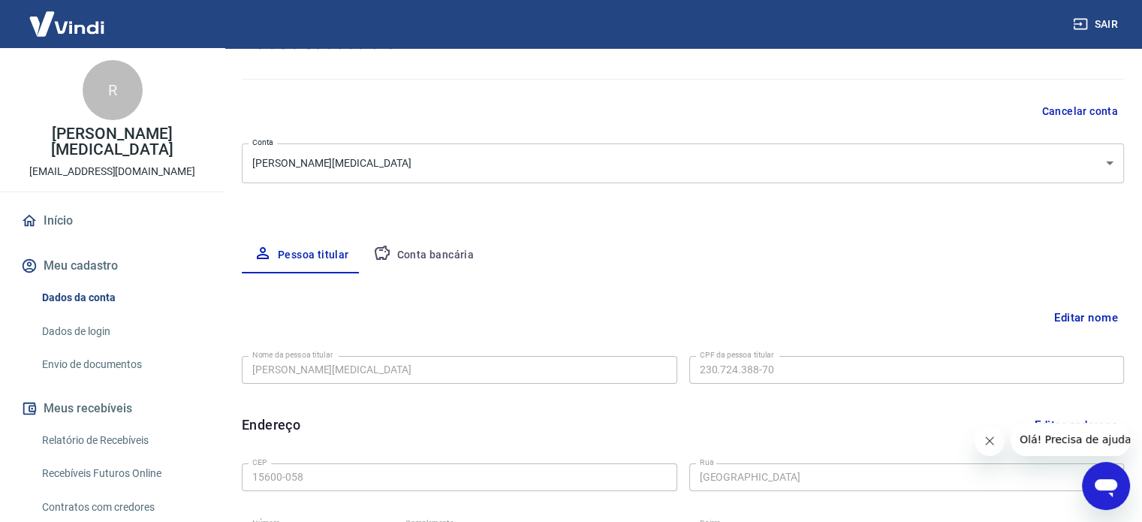
scroll to position [150, 0]
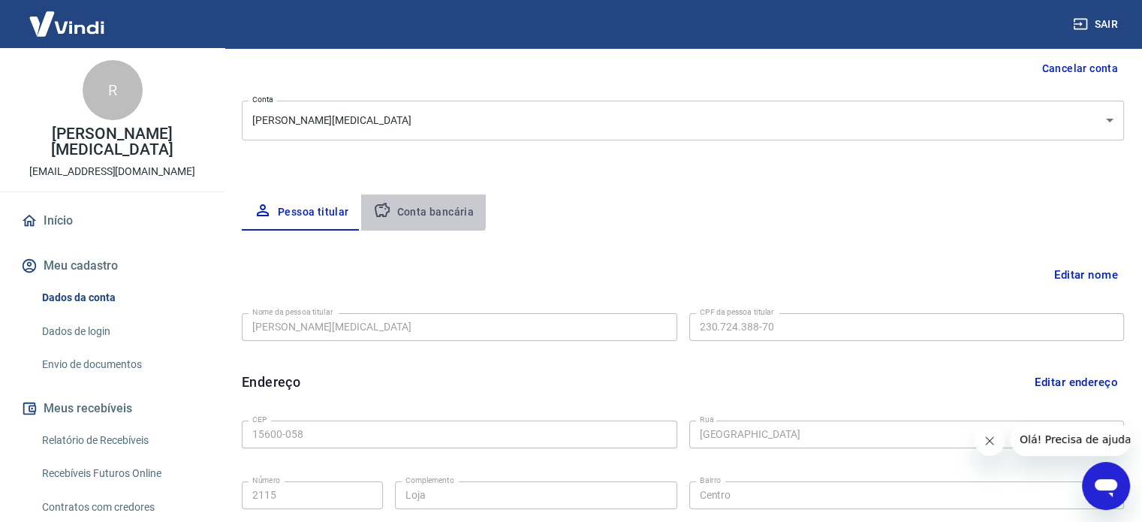
click at [421, 210] on button "Conta bancária" at bounding box center [423, 212] width 125 height 36
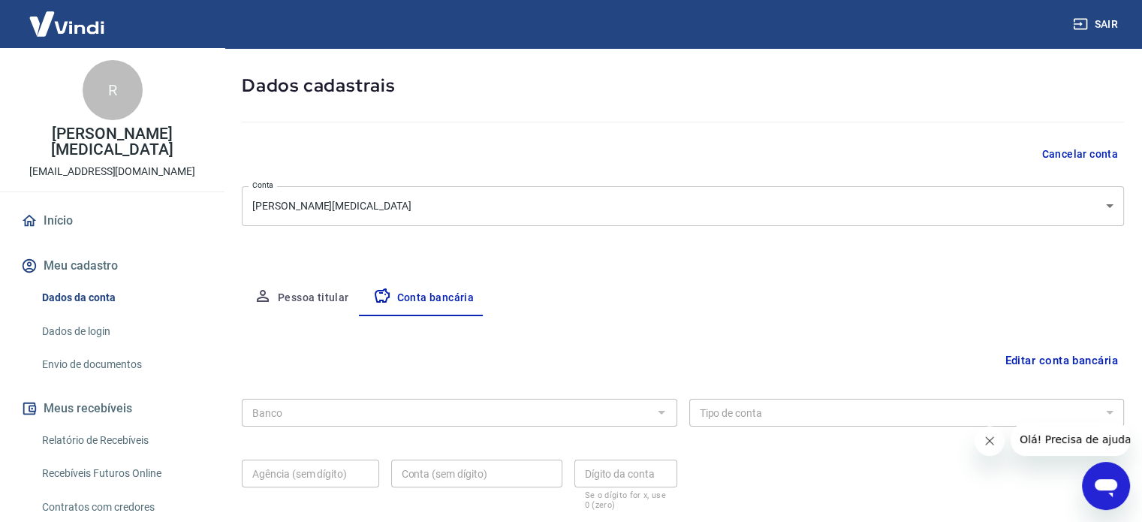
scroll to position [0, 0]
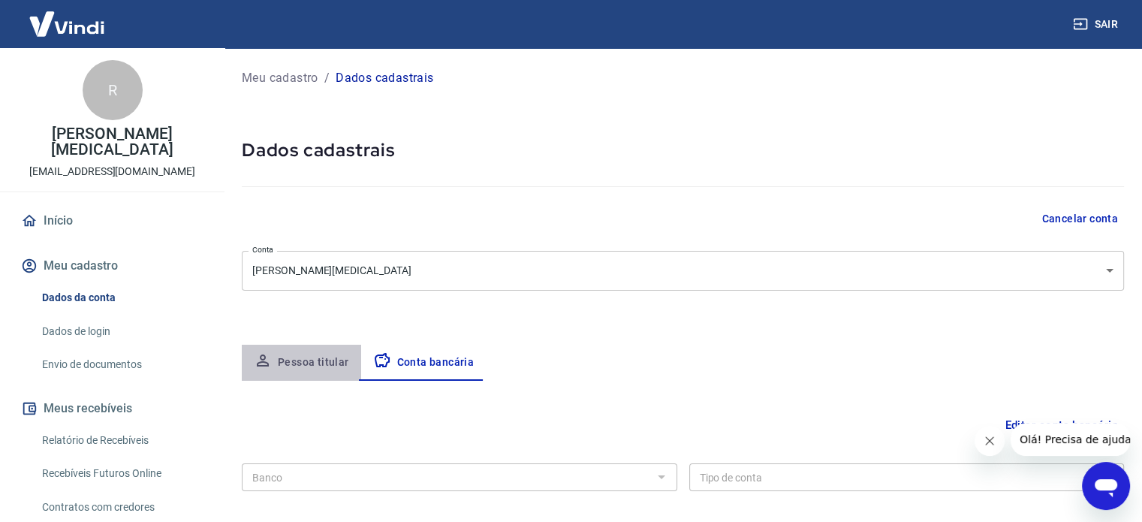
click at [322, 366] on button "Pessoa titular" at bounding box center [301, 363] width 119 height 36
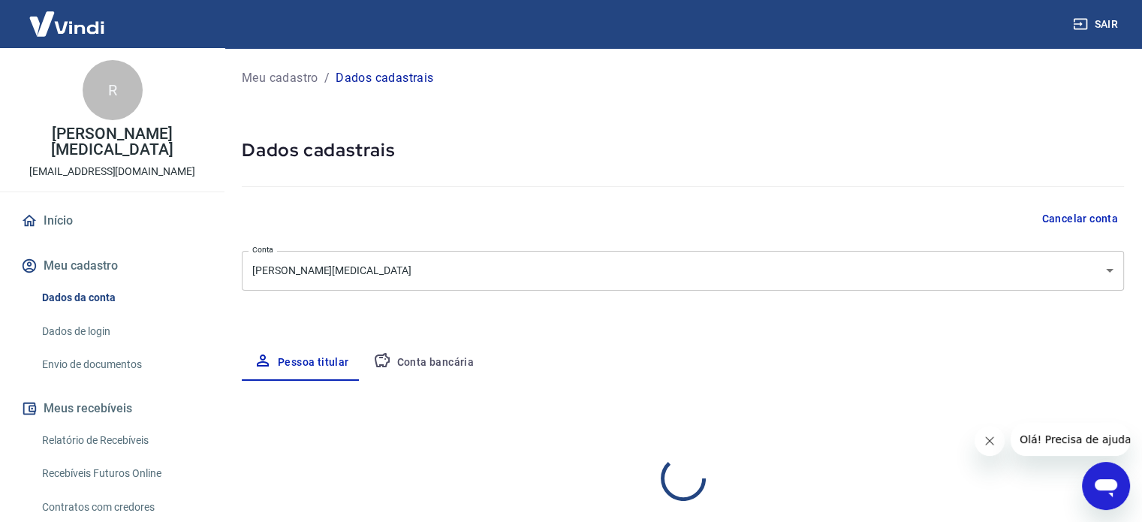
click at [425, 270] on body "Sair R Regis Caberlin Dos Santos regis.rsantos@gmail.com Início Meu cadastro Da…" at bounding box center [571, 261] width 1142 height 522
select select "SP"
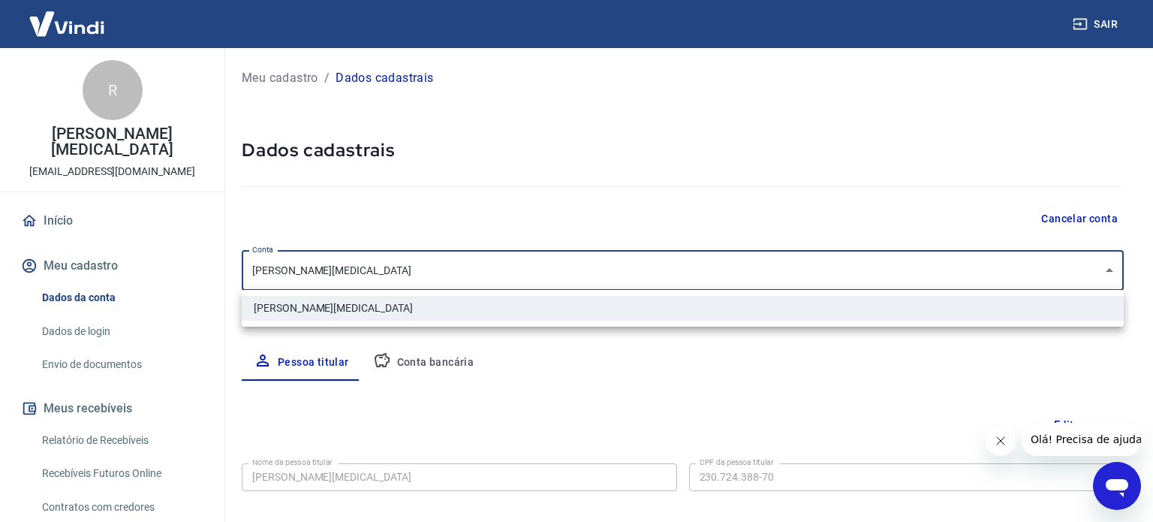
click at [390, 312] on li "[PERSON_NAME][MEDICAL_DATA]" at bounding box center [683, 308] width 882 height 25
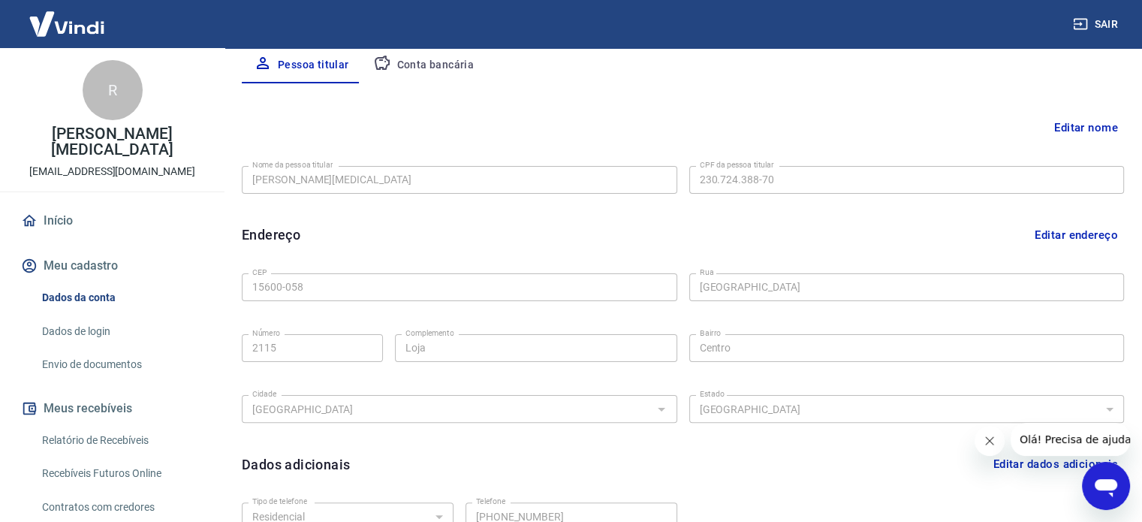
scroll to position [300, 0]
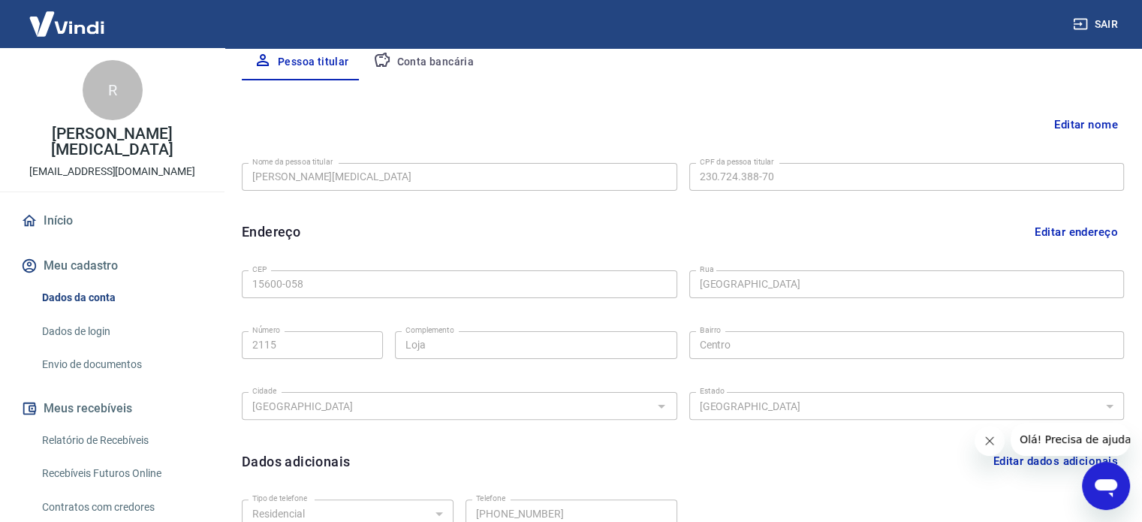
click at [1087, 122] on button "Editar nome" at bounding box center [1086, 124] width 76 height 29
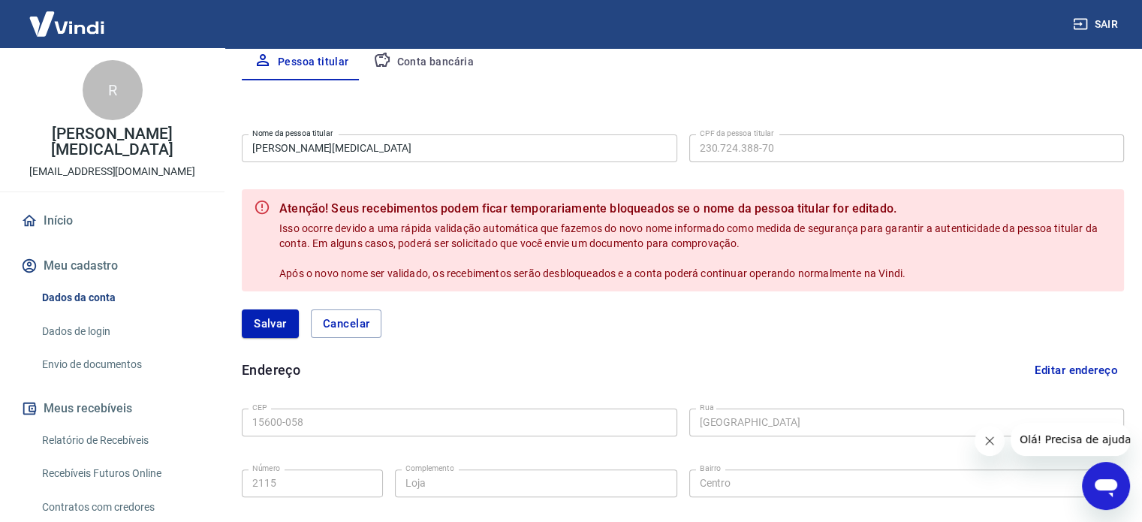
click at [447, 170] on form "Nome da pessoa titular Regis Caberlin Dos Santos Nome da pessoa titular CPF da …" at bounding box center [683, 242] width 882 height 228
click at [279, 333] on button "Salvar" at bounding box center [270, 323] width 57 height 29
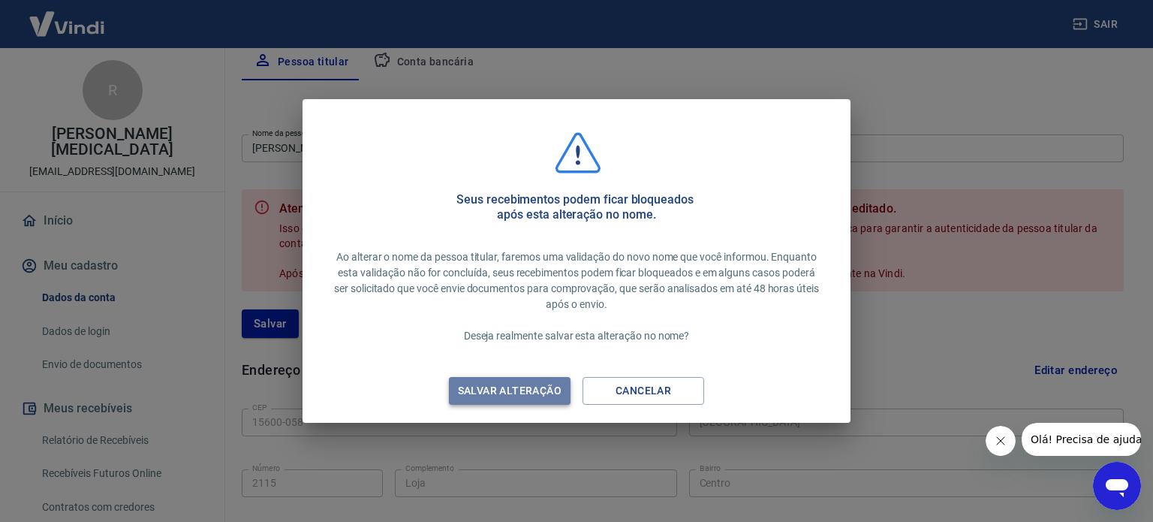
click at [496, 387] on div "Salvar alteração" at bounding box center [510, 390] width 140 height 19
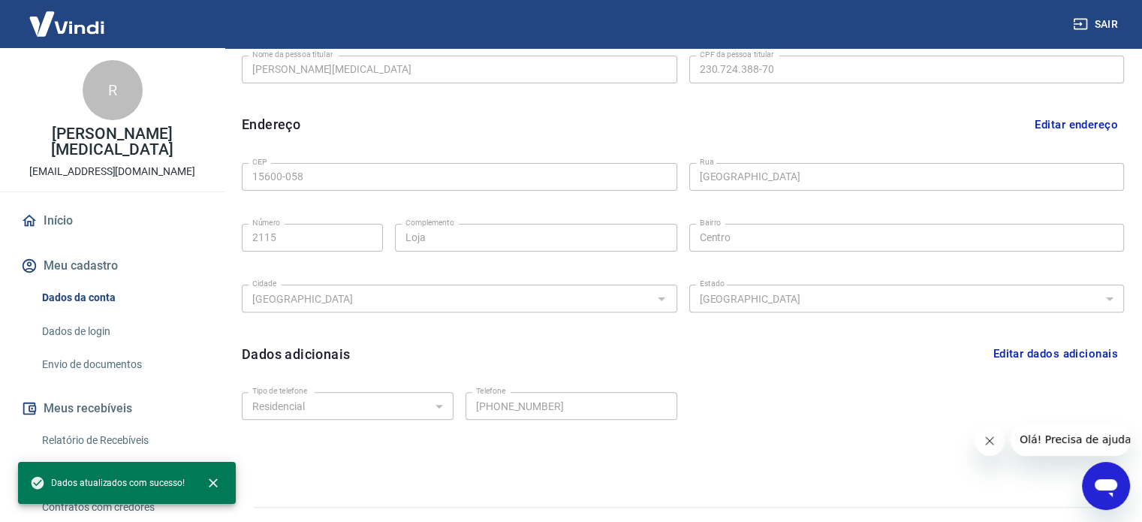
scroll to position [439, 0]
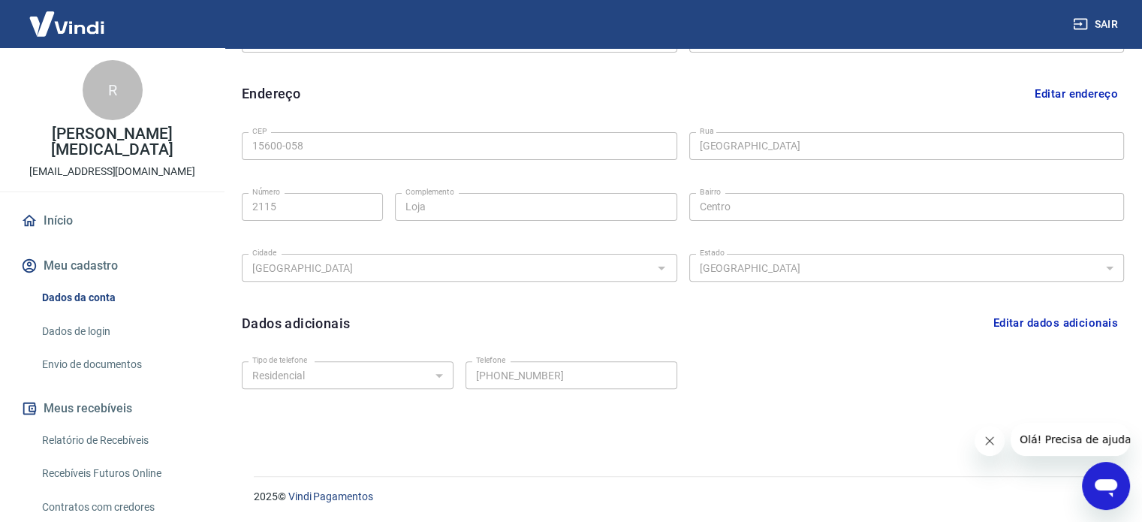
click at [902, 360] on div "Tipo de telefone Residencial Comercial Tipo de telefone Telefone (17) 99778-206…" at bounding box center [683, 385] width 882 height 61
click at [902, 359] on div "Tipo de telefone Residencial Comercial Tipo de telefone Telefone (17) 99778-206…" at bounding box center [683, 385] width 882 height 61
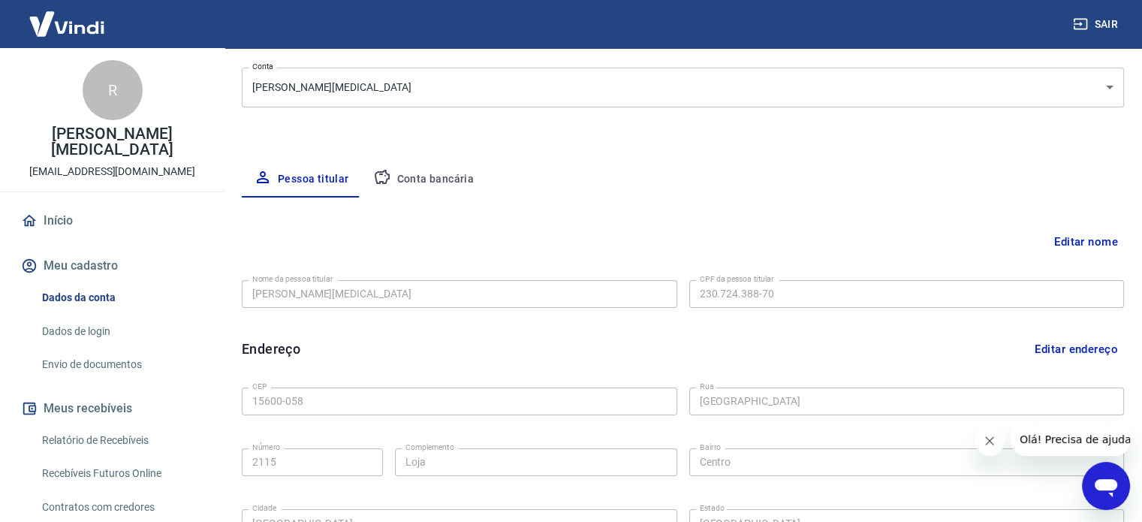
scroll to position [0, 0]
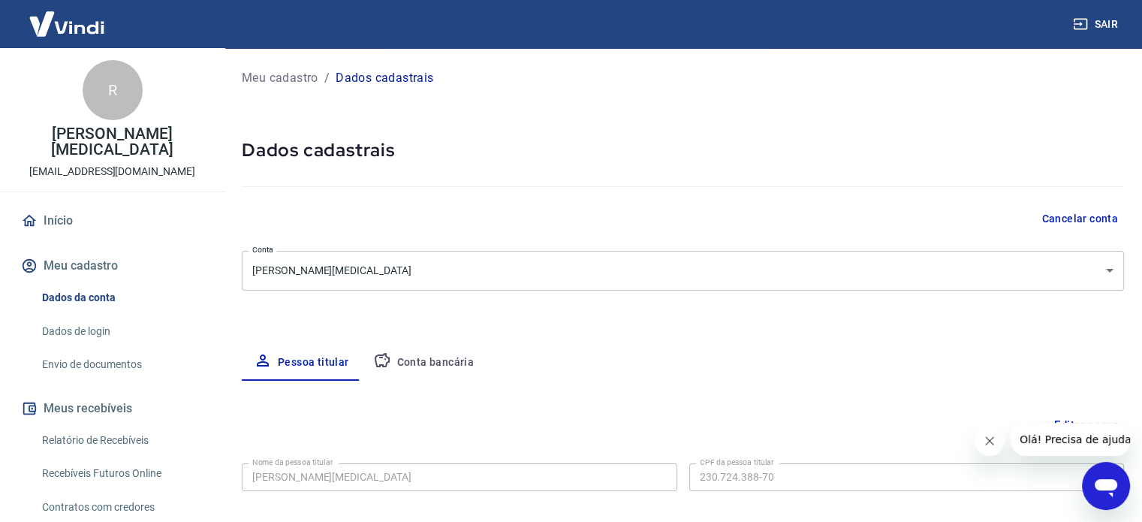
click at [424, 368] on button "Conta bancária" at bounding box center [423, 363] width 125 height 36
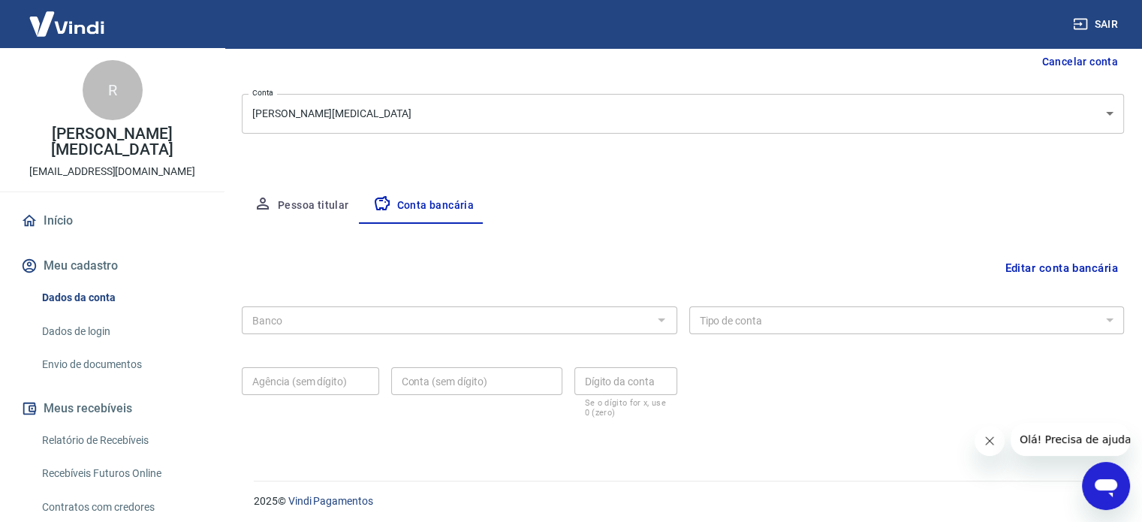
scroll to position [161, 0]
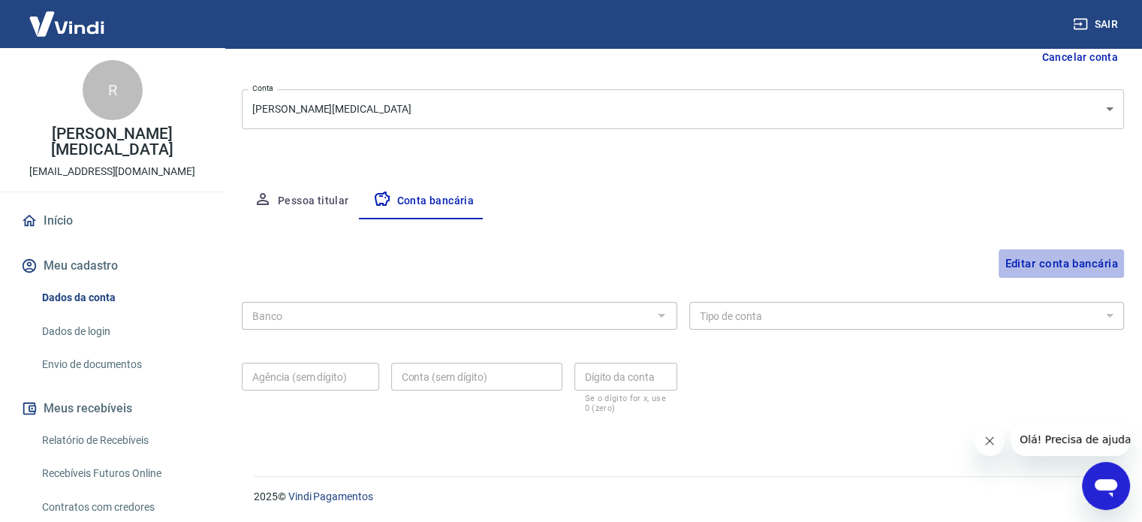
click at [1037, 267] on button "Editar conta bancária" at bounding box center [1061, 263] width 125 height 29
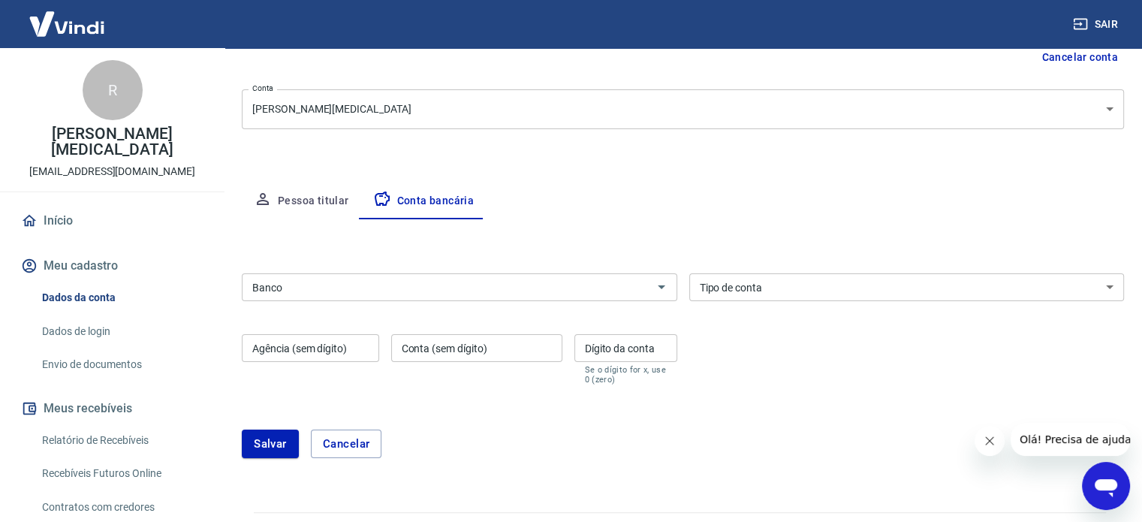
click at [442, 285] on input "Banco" at bounding box center [447, 287] width 402 height 19
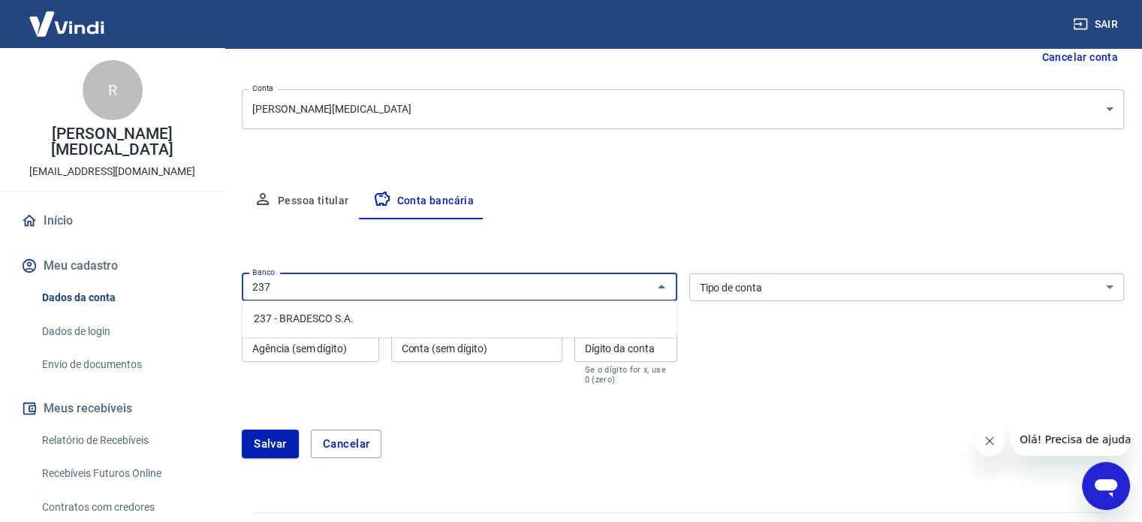
click at [329, 321] on li "237 - BRADESCO S.A." at bounding box center [459, 318] width 435 height 25
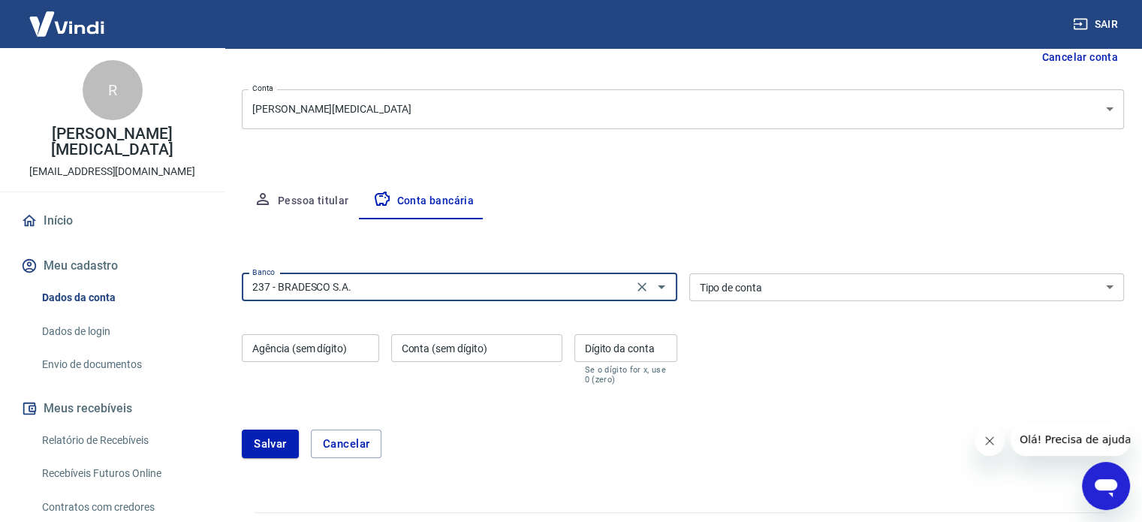
type input "237 - BRADESCO S.A."
click at [768, 287] on select "Conta Corrente Conta Poupança" at bounding box center [907, 287] width 436 height 28
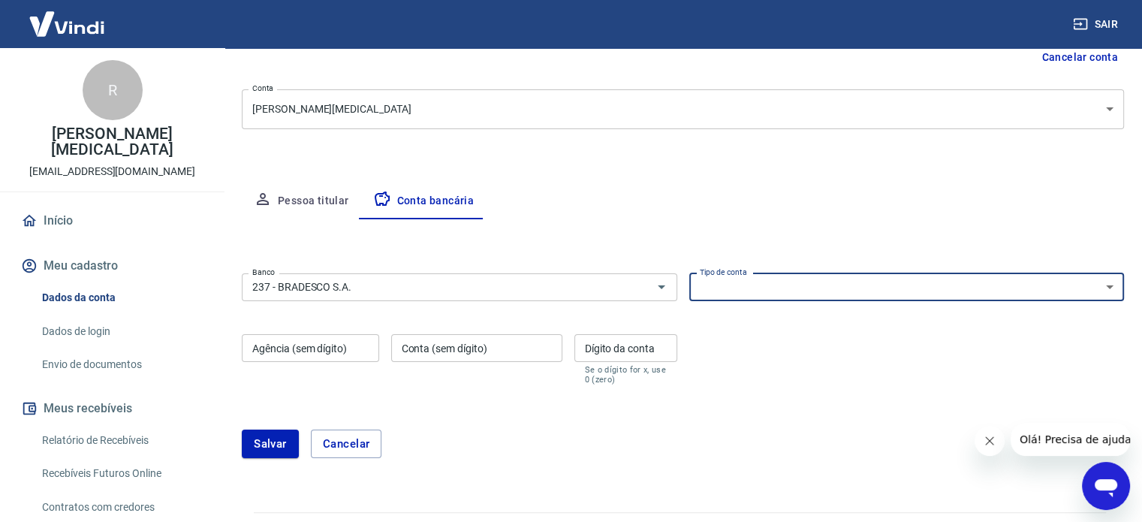
select select "1"
click at [689, 273] on select "Conta Corrente Conta Poupança" at bounding box center [907, 287] width 436 height 28
click at [322, 342] on div "Agência (sem dígito) Agência (sem dígito)" at bounding box center [310, 359] width 137 height 50
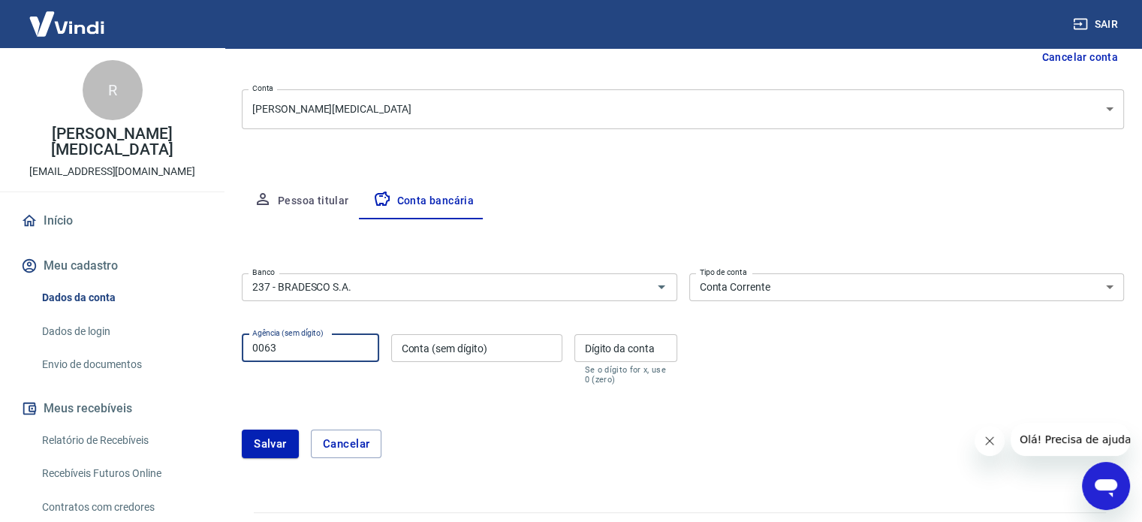
type input "0063"
click at [433, 346] on div "Conta (sem dígito) Conta (sem dígito)" at bounding box center [476, 359] width 171 height 50
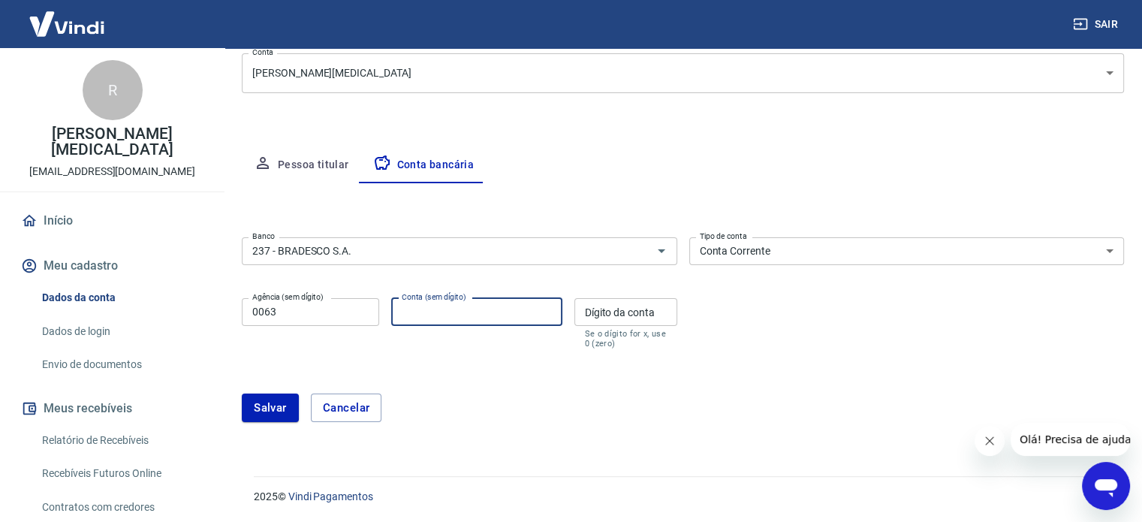
scroll to position [0, 0]
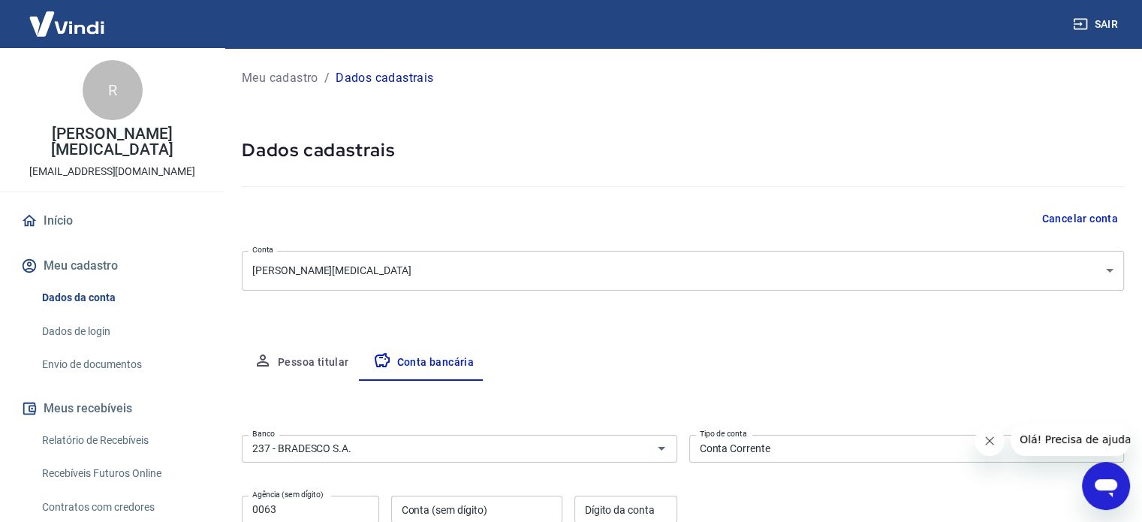
click at [1063, 329] on div "Meu cadastro / Dados cadastrais Dados cadastrais Cancelar conta Conta Regis Cab…" at bounding box center [683, 351] width 918 height 607
click at [261, 303] on div "Meu cadastro / Dados cadastrais Dados cadastrais Cancelar conta Conta Regis Cab…" at bounding box center [683, 351] width 918 height 607
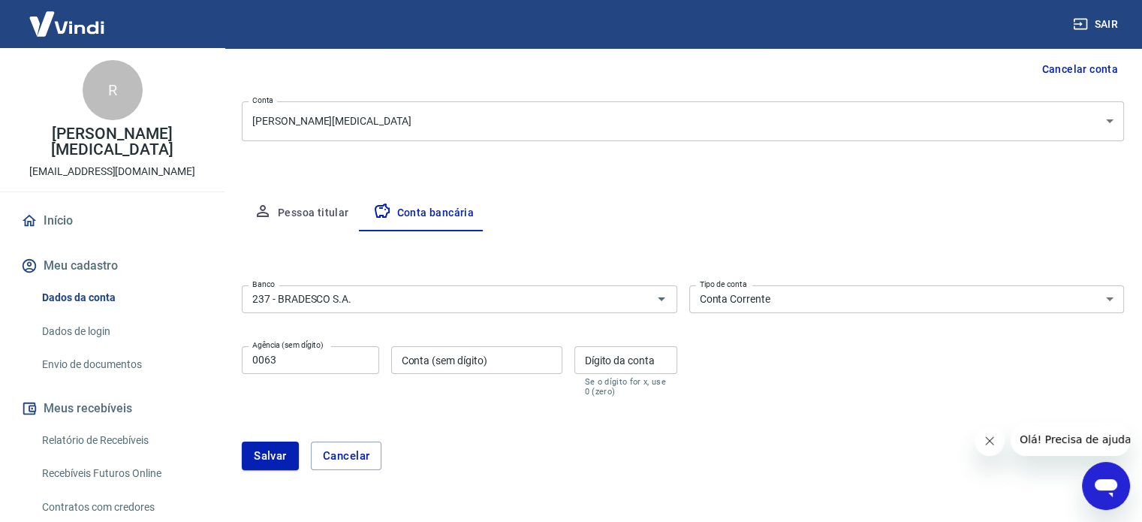
scroll to position [150, 0]
click at [442, 357] on div "Conta (sem dígito) Conta (sem dígito)" at bounding box center [476, 370] width 171 height 50
click at [454, 359] on input "00137" at bounding box center [476, 359] width 171 height 28
type input "0013795"
type input "2"
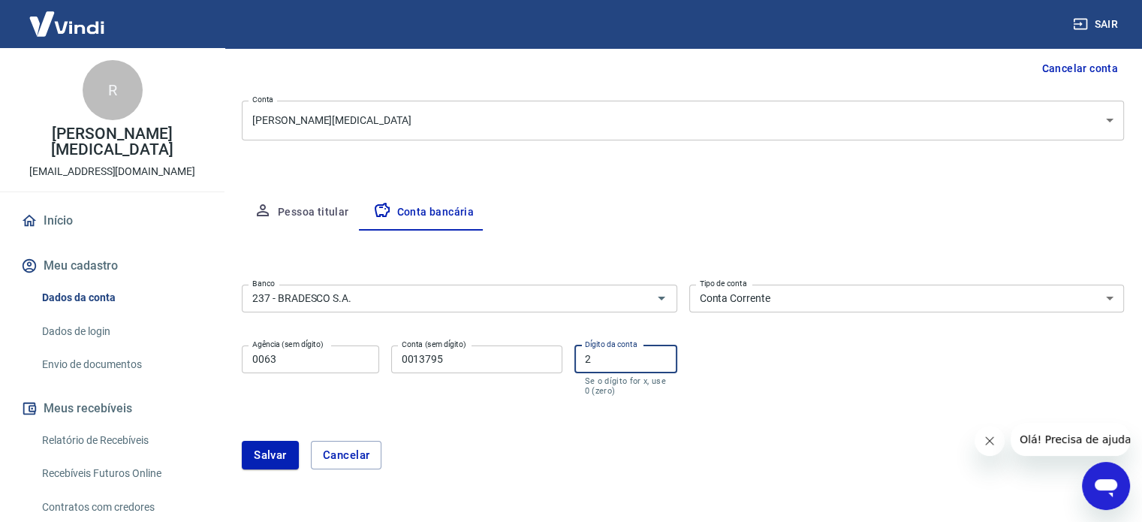
click at [458, 406] on form "Banco 237 - BRADESCO S.A. Banco Tipo de conta Conta Corrente Conta Poupança Tip…" at bounding box center [683, 383] width 882 height 209
click at [270, 454] on button "Salvar" at bounding box center [270, 455] width 57 height 29
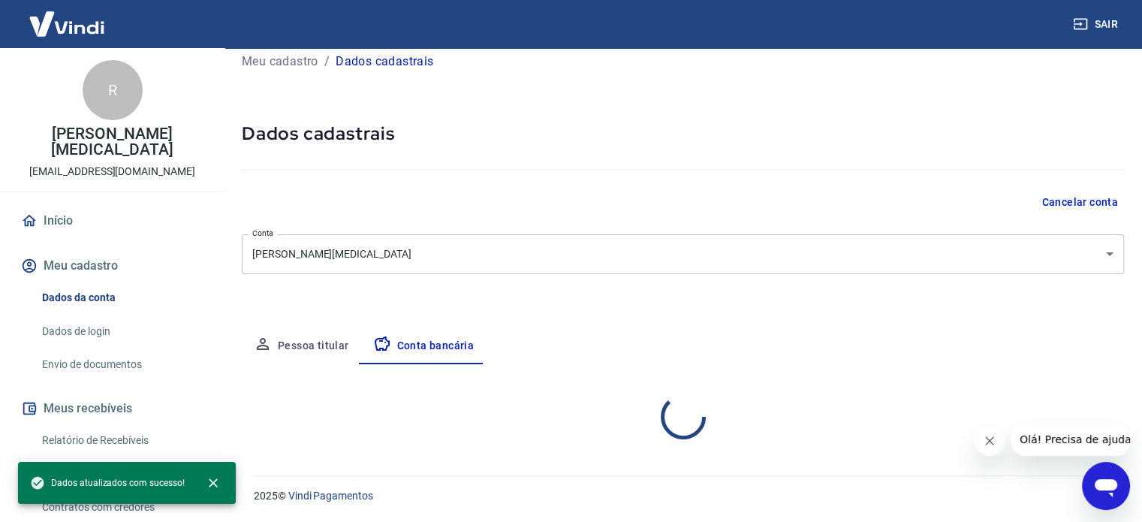
scroll to position [15, 0]
select select "1"
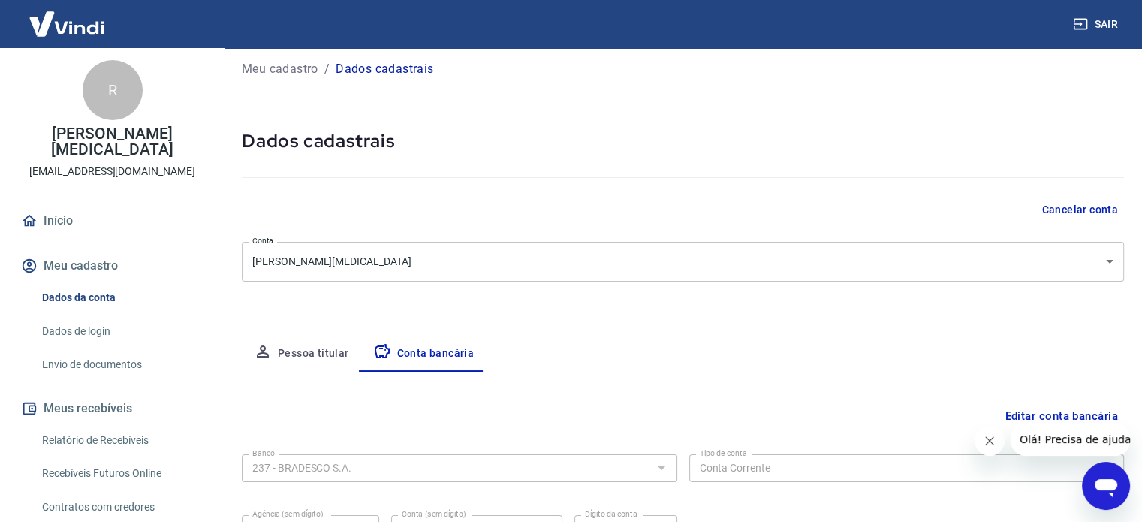
scroll to position [0, 0]
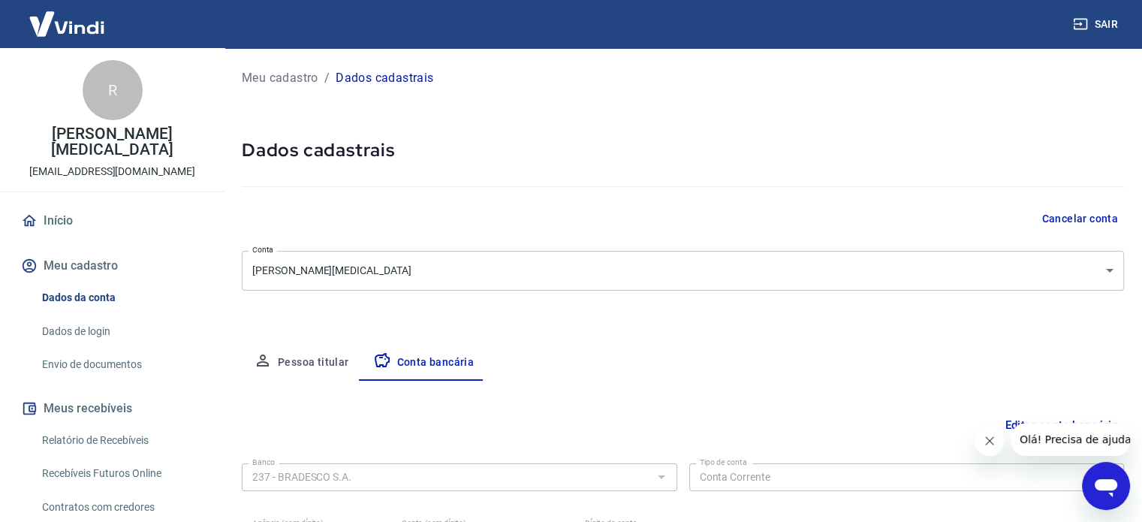
click at [273, 80] on p "Meu cadastro" at bounding box center [280, 78] width 77 height 18
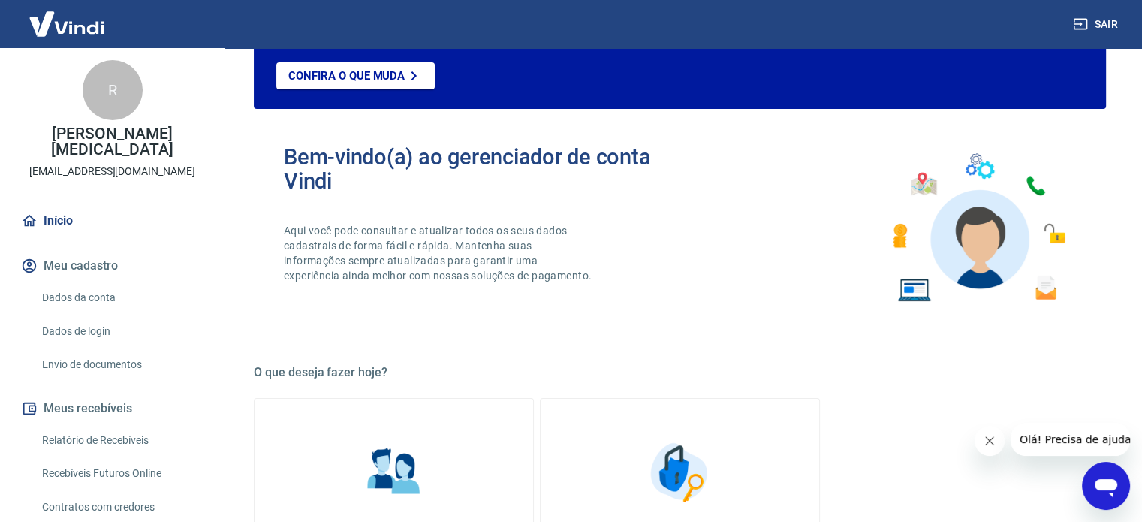
scroll to position [75, 0]
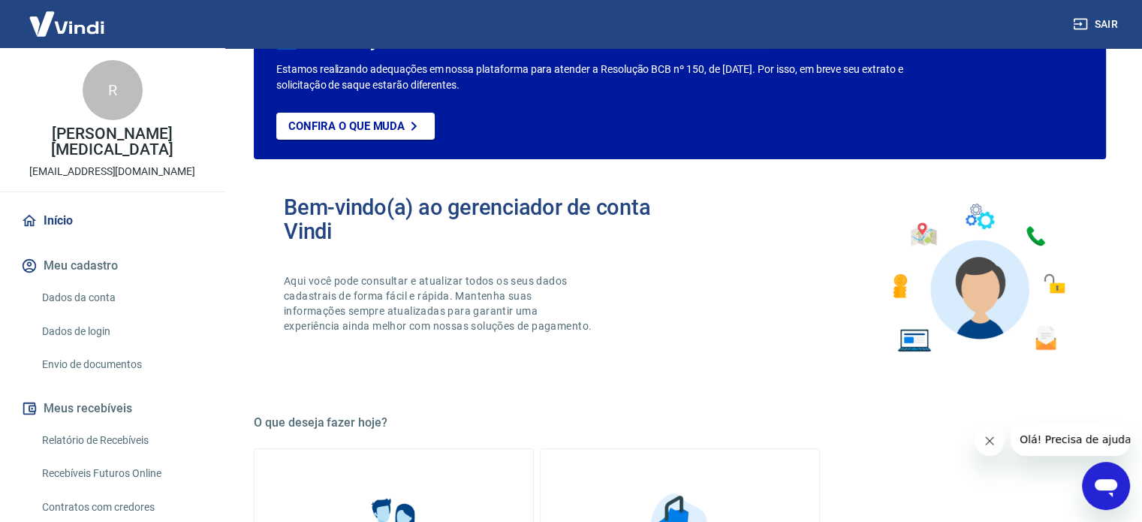
click at [47, 206] on link "Início" at bounding box center [112, 220] width 188 height 33
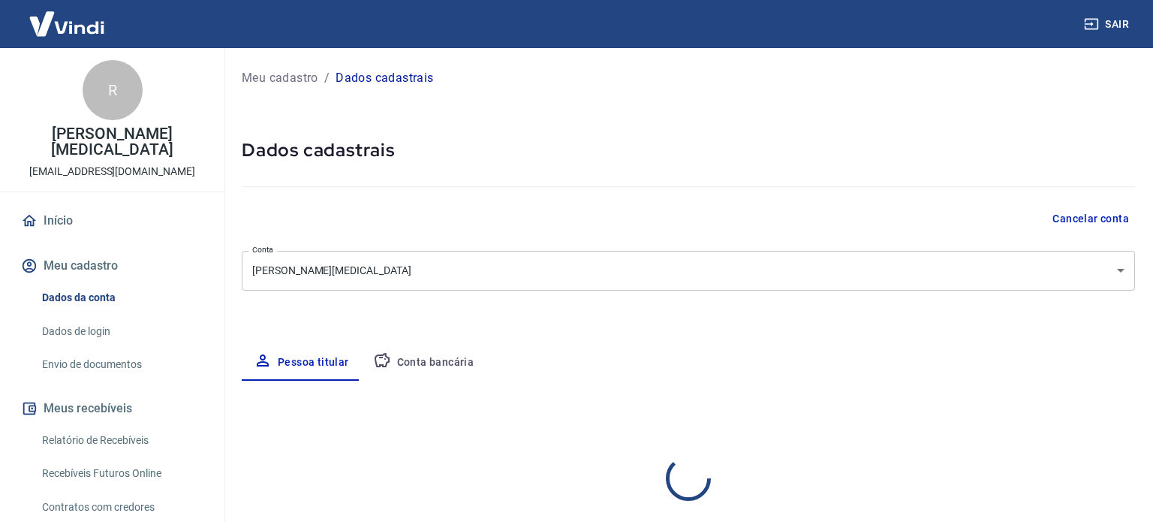
select select "SP"
type input "230.724.388-70"
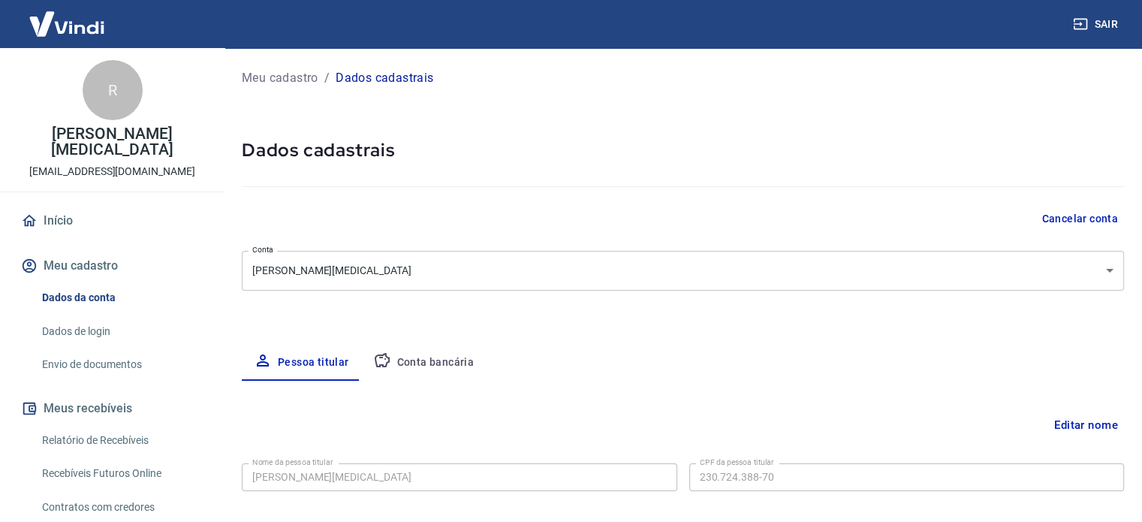
scroll to position [225, 0]
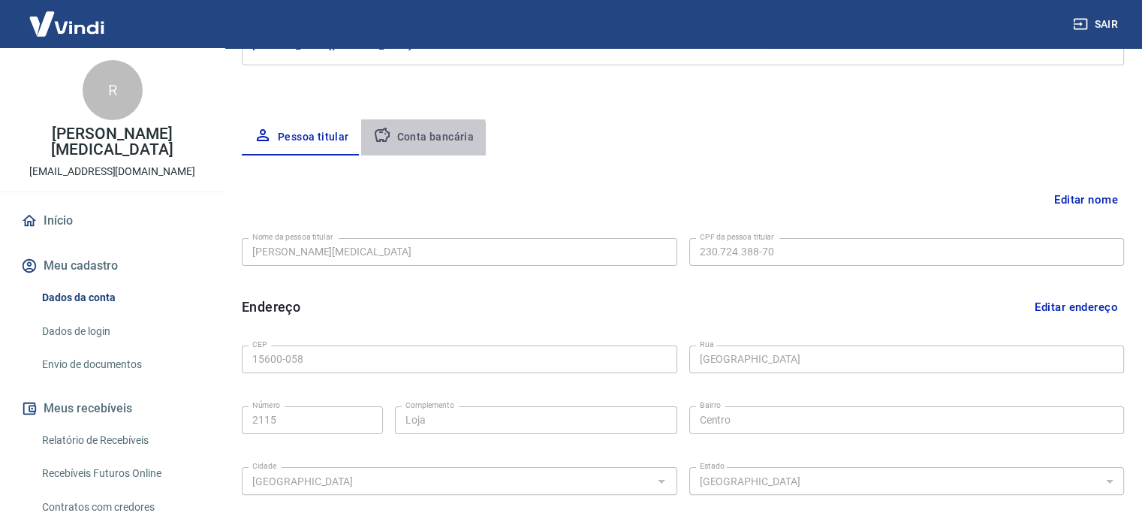
click at [409, 138] on button "Conta bancária" at bounding box center [423, 137] width 125 height 36
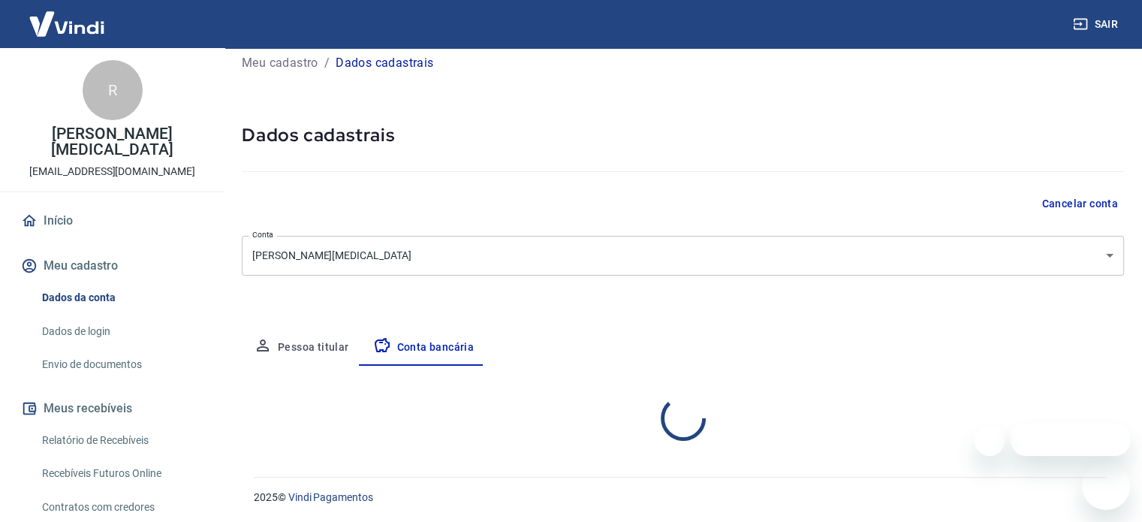
scroll to position [161, 0]
select select "1"
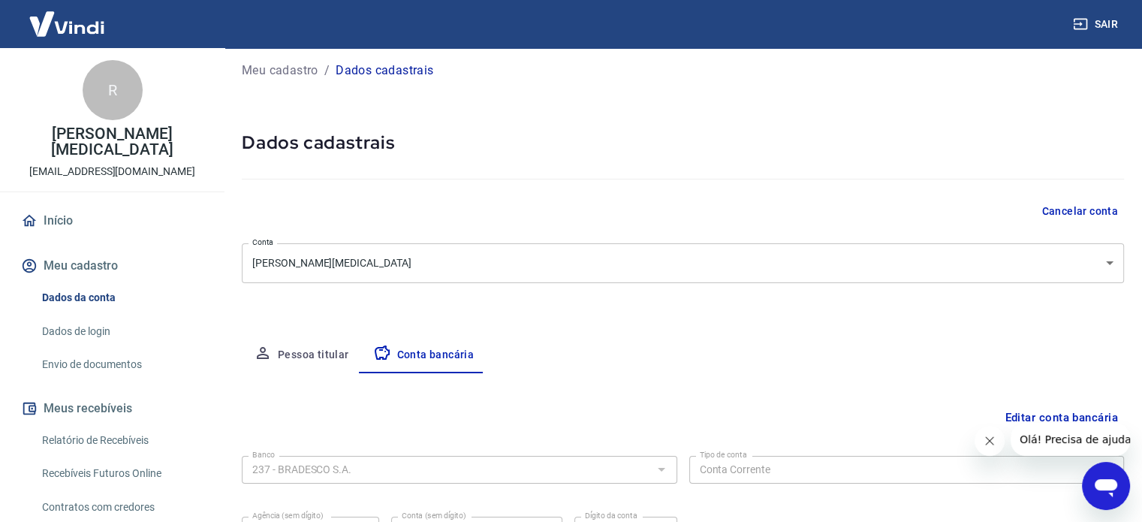
scroll to position [0, 0]
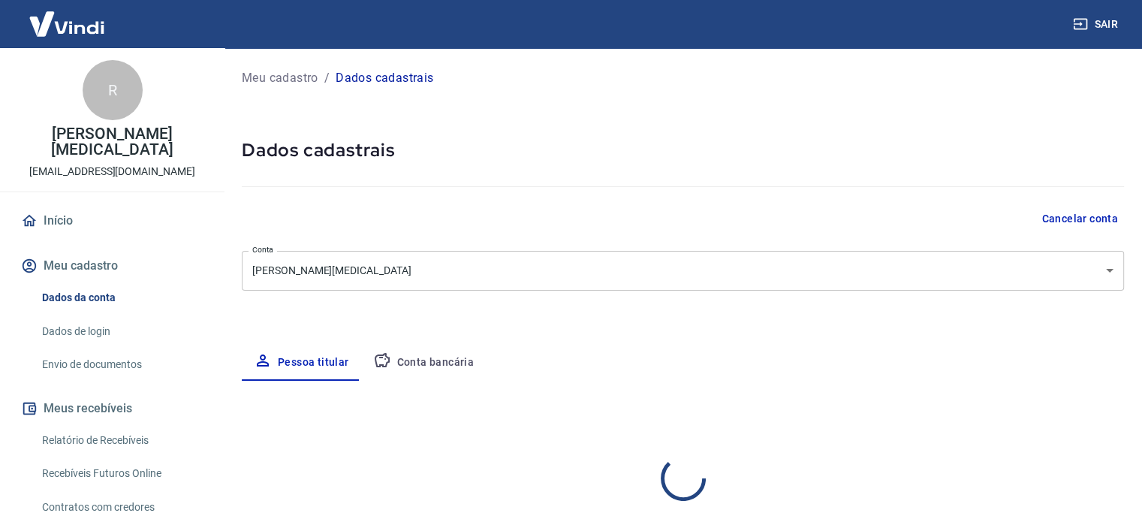
select select "SP"
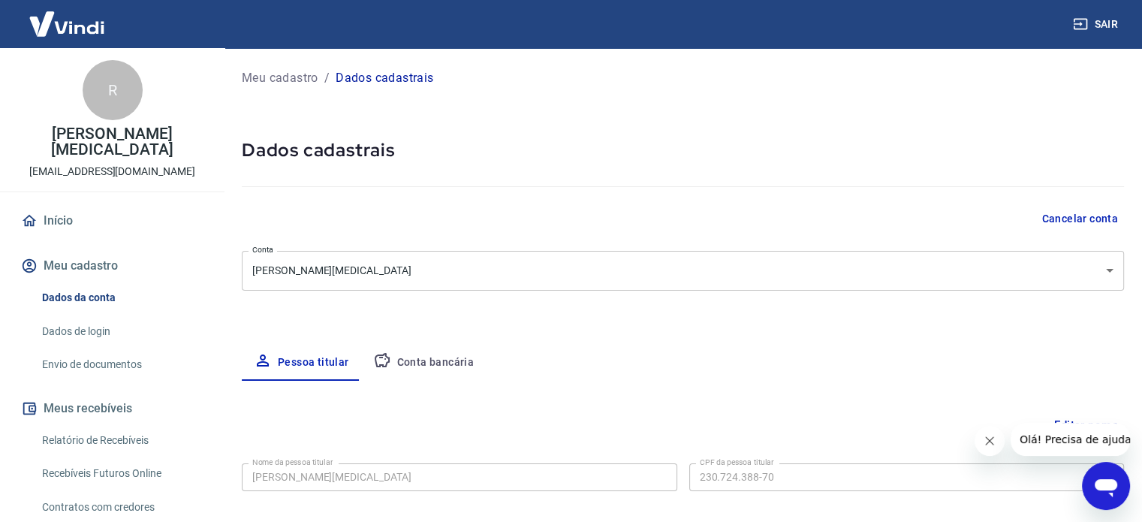
click at [1109, 481] on icon "Abrir janela de mensagens" at bounding box center [1106, 488] width 23 height 18
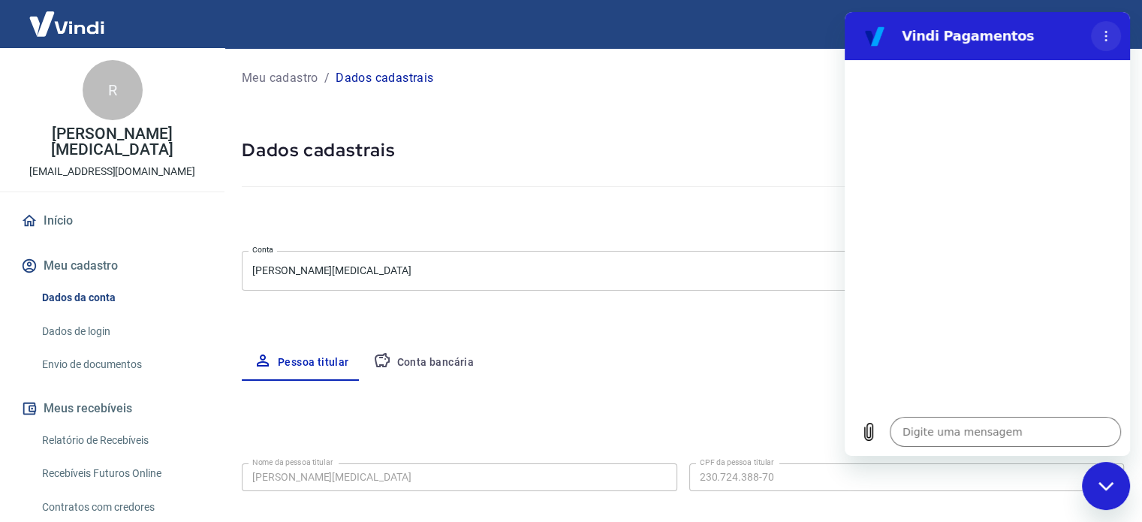
click at [1109, 40] on icon "Menu de opções" at bounding box center [1106, 36] width 12 height 12
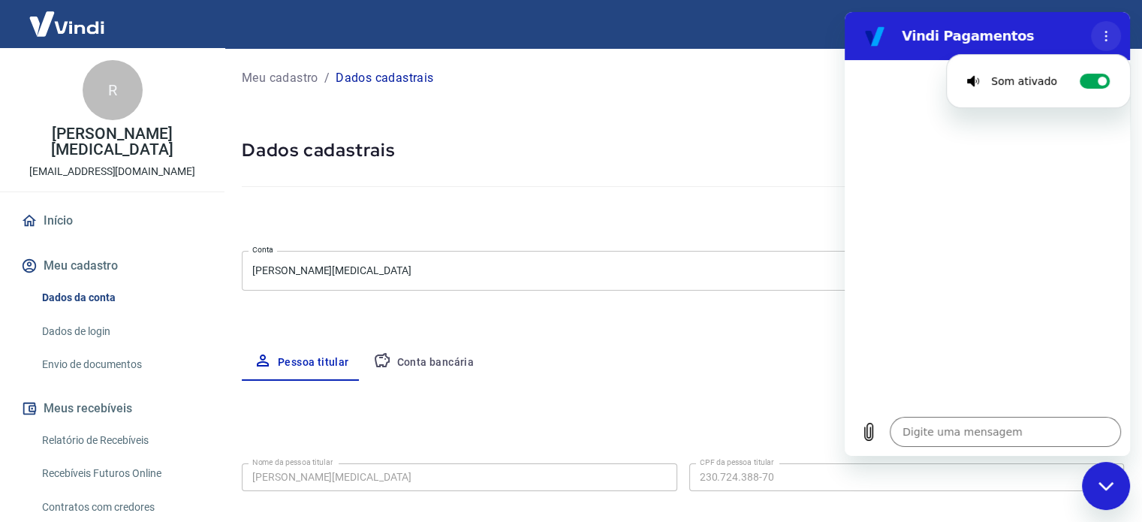
click at [1109, 40] on icon "Menu de opções" at bounding box center [1106, 36] width 12 height 12
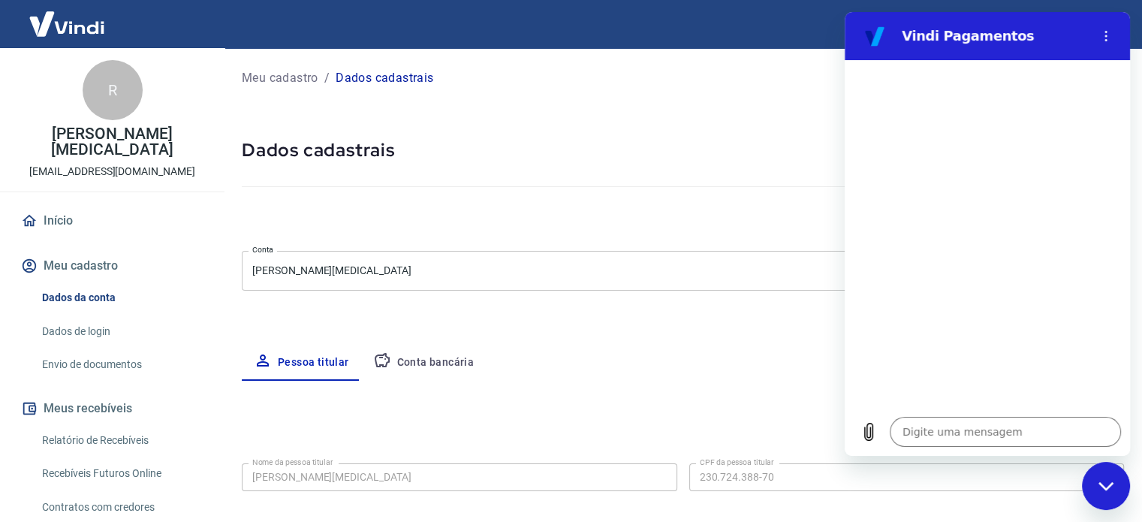
click at [1101, 497] on div "Fechar janela de mensagens" at bounding box center [1106, 485] width 45 height 45
type textarea "x"
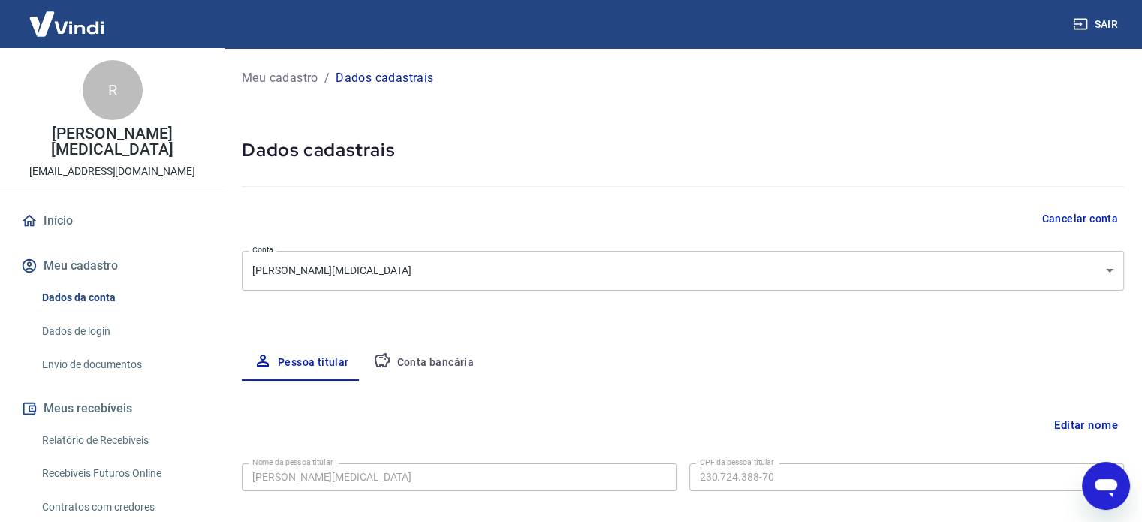
click at [414, 362] on button "Conta bancária" at bounding box center [423, 363] width 125 height 36
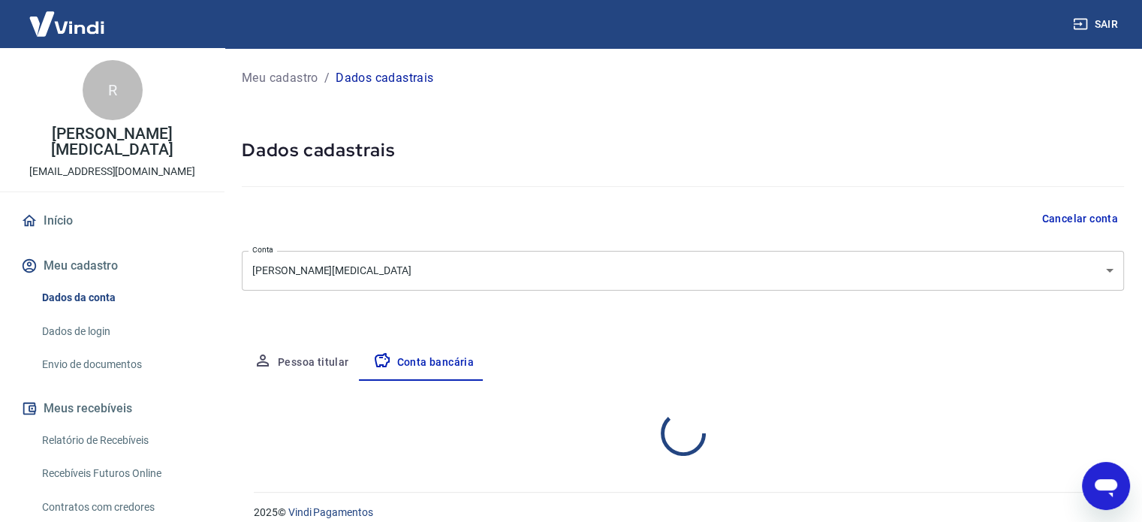
select select "1"
